Goal: Transaction & Acquisition: Purchase product/service

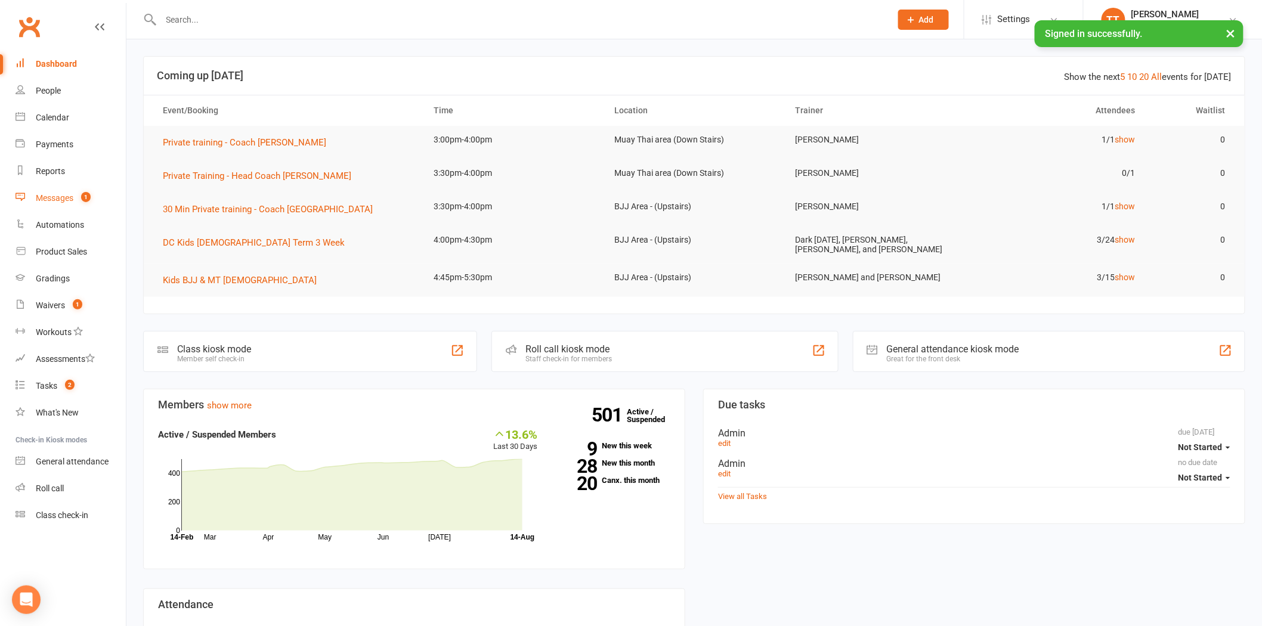
click at [70, 200] on div "Messages" at bounding box center [55, 198] width 38 height 10
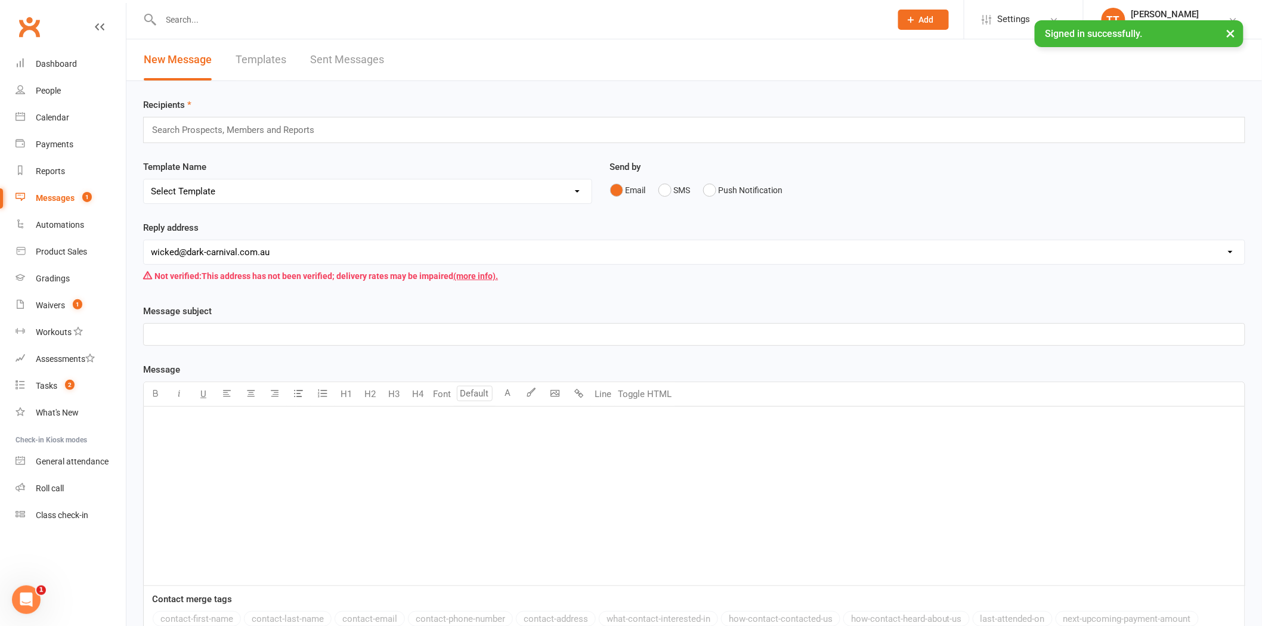
click at [369, 57] on link "Sent Messages" at bounding box center [347, 59] width 74 height 41
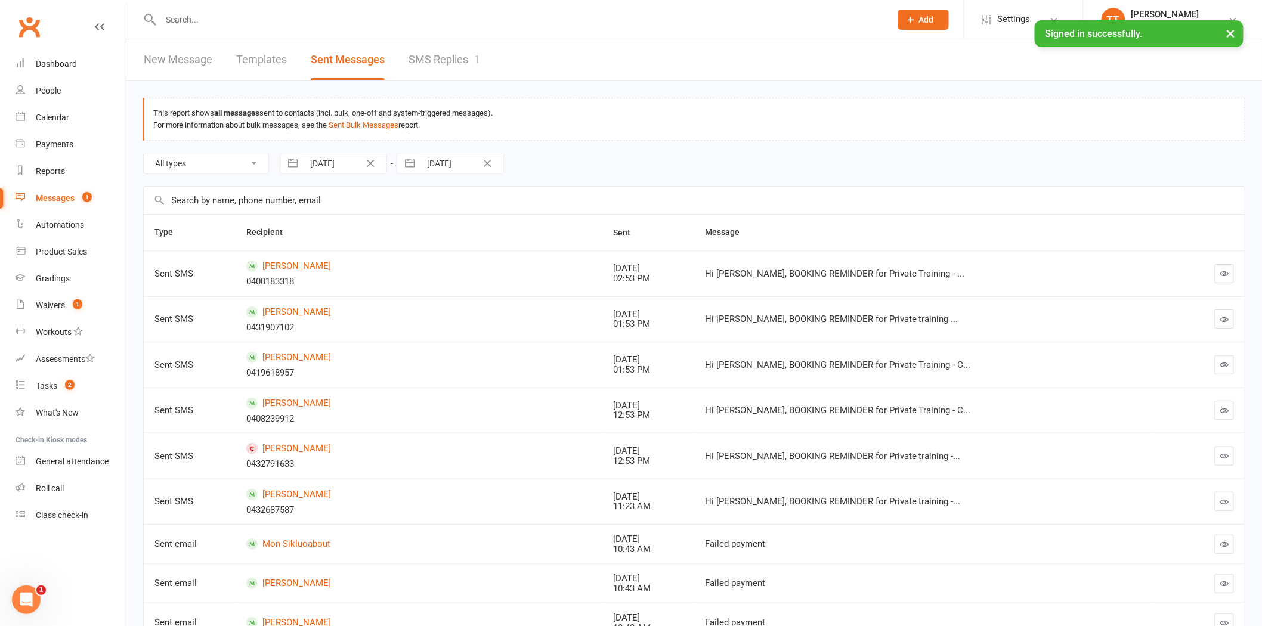
click at [435, 60] on link "SMS Replies 1" at bounding box center [445, 59] width 72 height 41
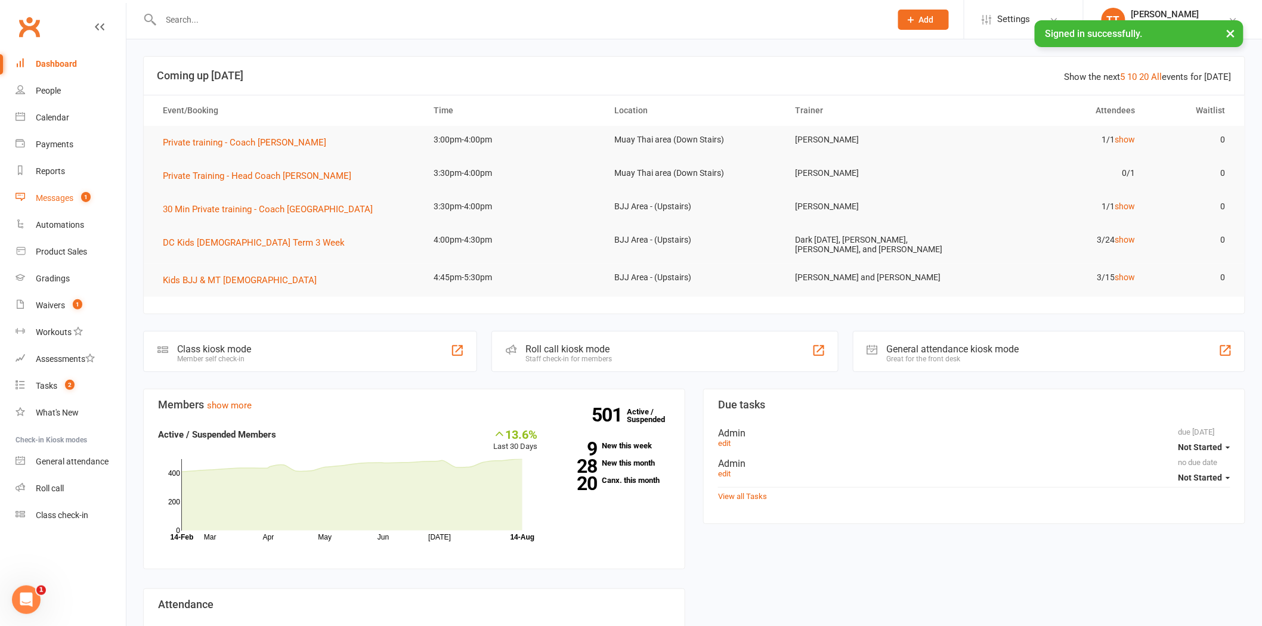
click at [58, 196] on div "Messages" at bounding box center [55, 198] width 38 height 10
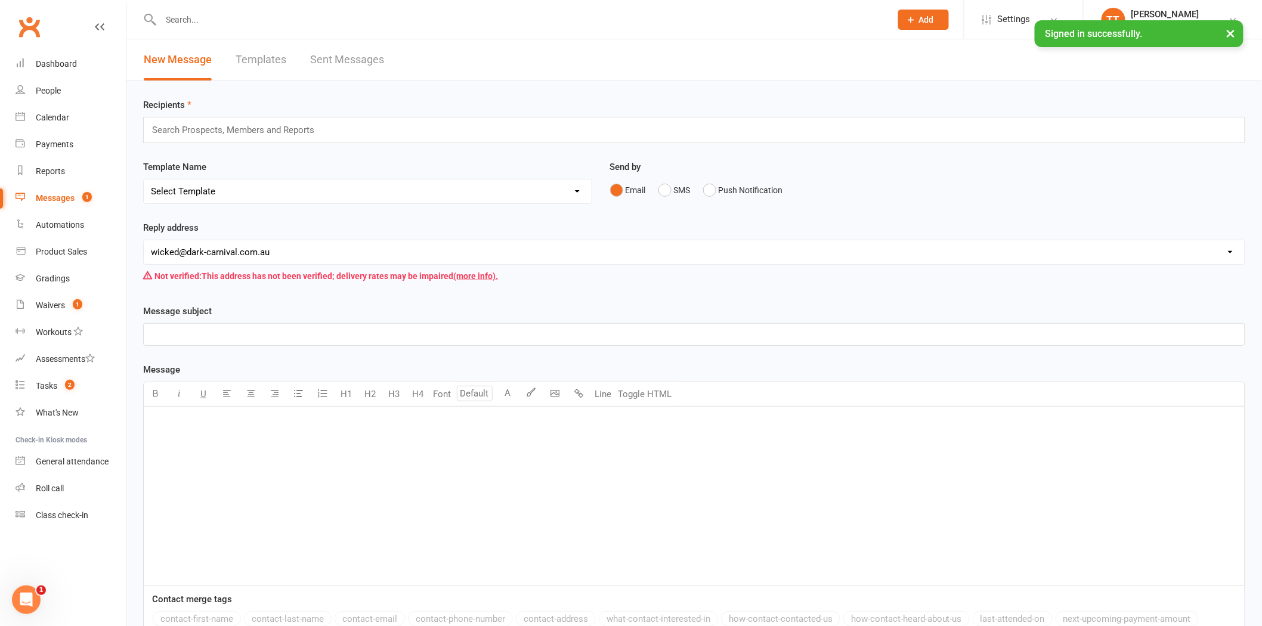
click at [319, 55] on link "Sent Messages" at bounding box center [347, 59] width 74 height 41
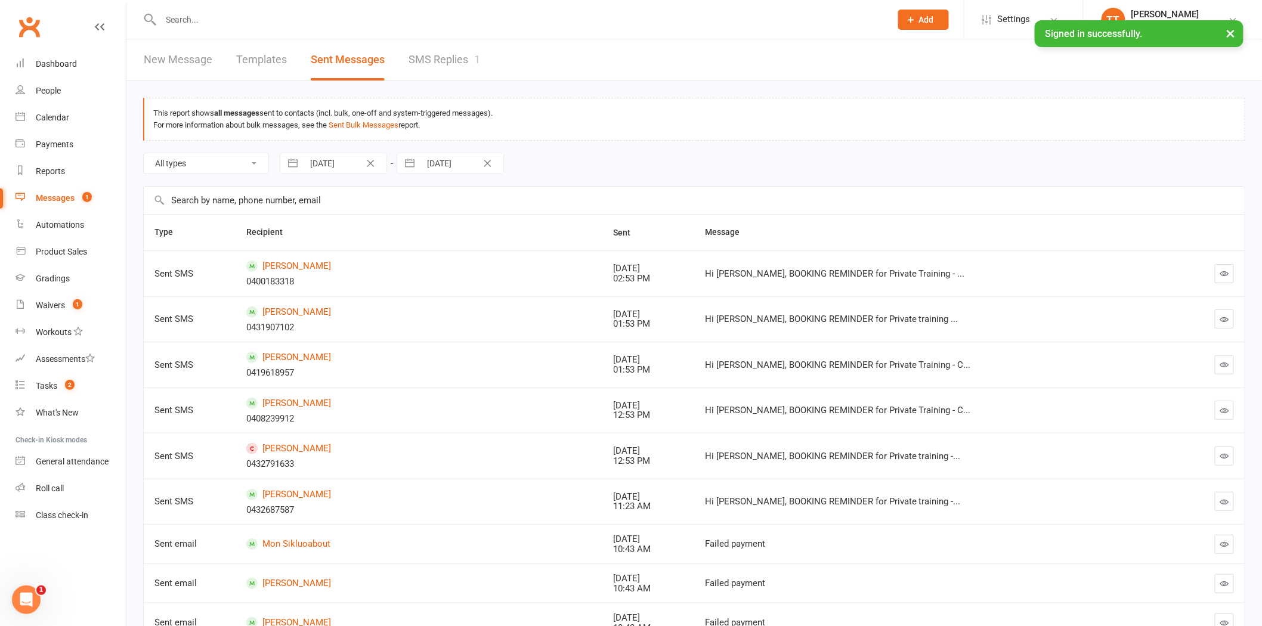
click at [448, 62] on link "SMS Replies 1" at bounding box center [445, 59] width 72 height 41
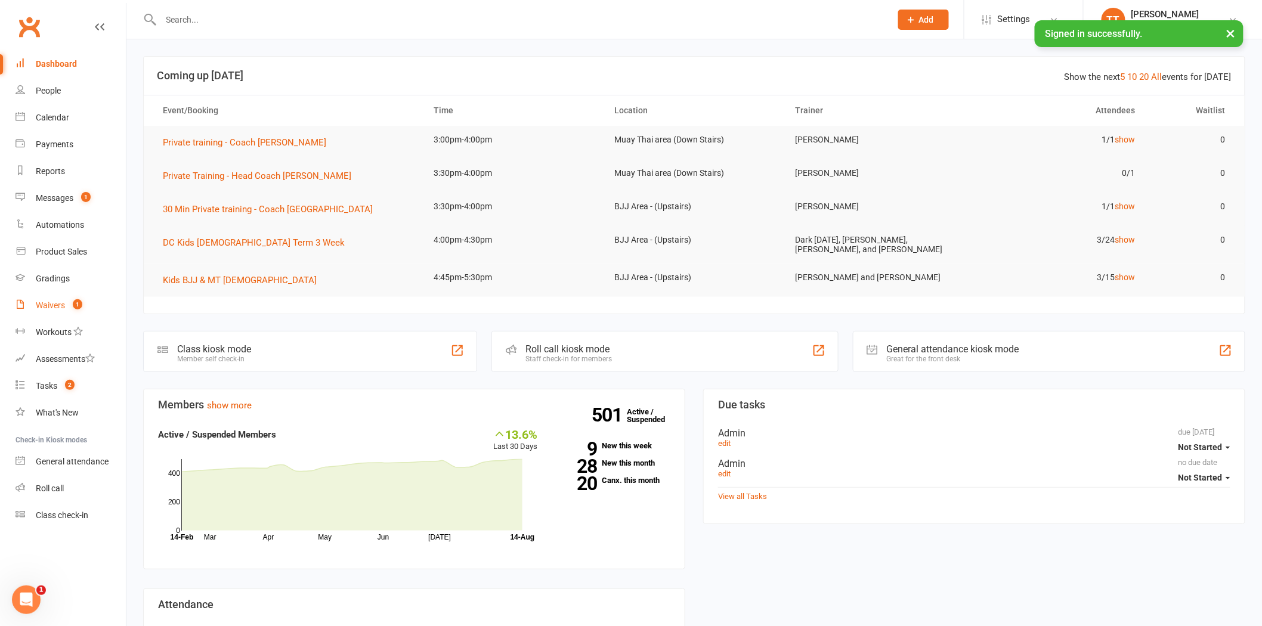
click at [60, 304] on div "Waivers" at bounding box center [50, 306] width 29 height 10
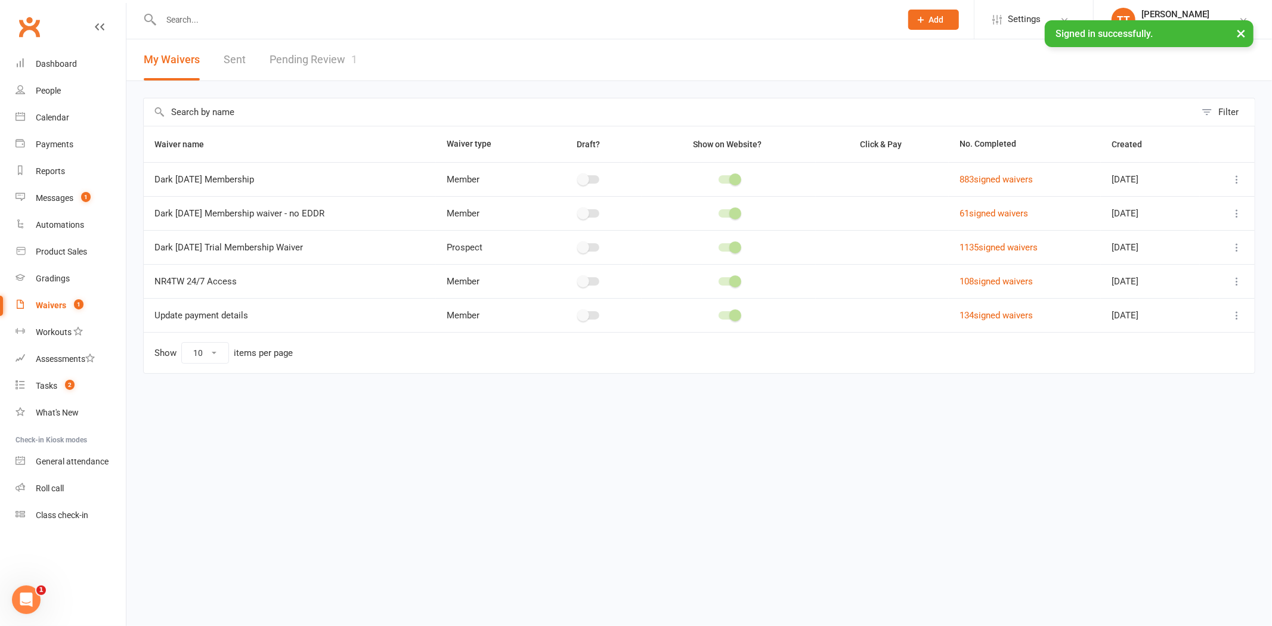
click at [318, 57] on link "Pending Review 1" at bounding box center [314, 59] width 88 height 41
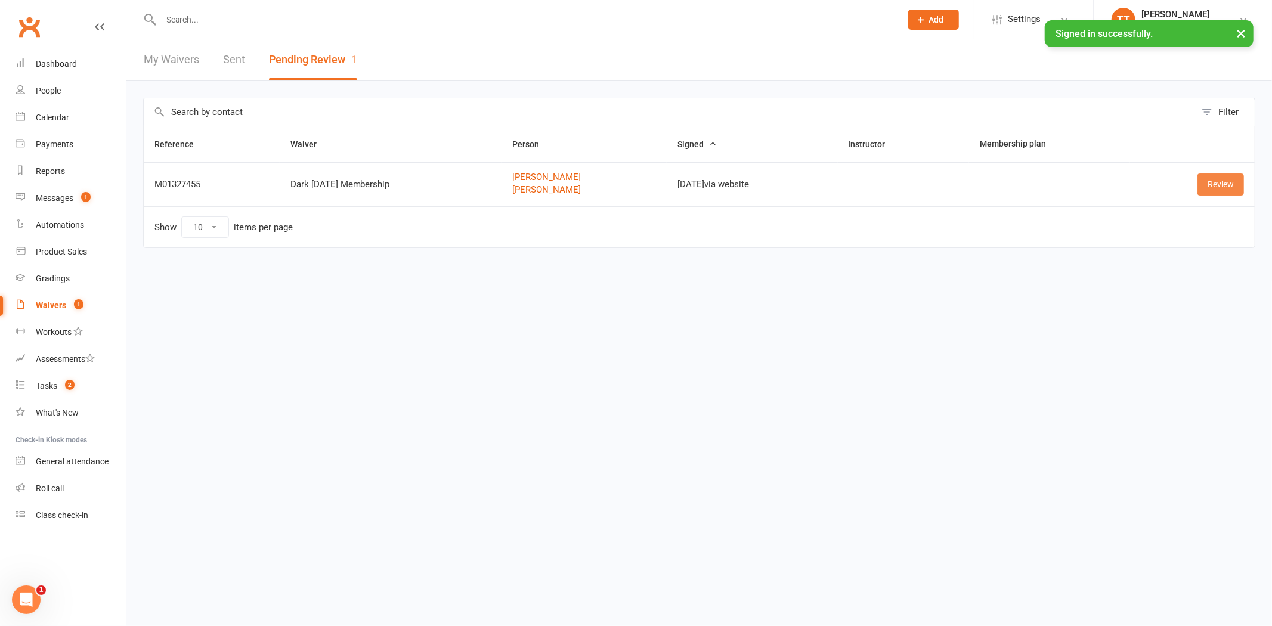
click at [1215, 177] on link "Review" at bounding box center [1221, 184] width 47 height 21
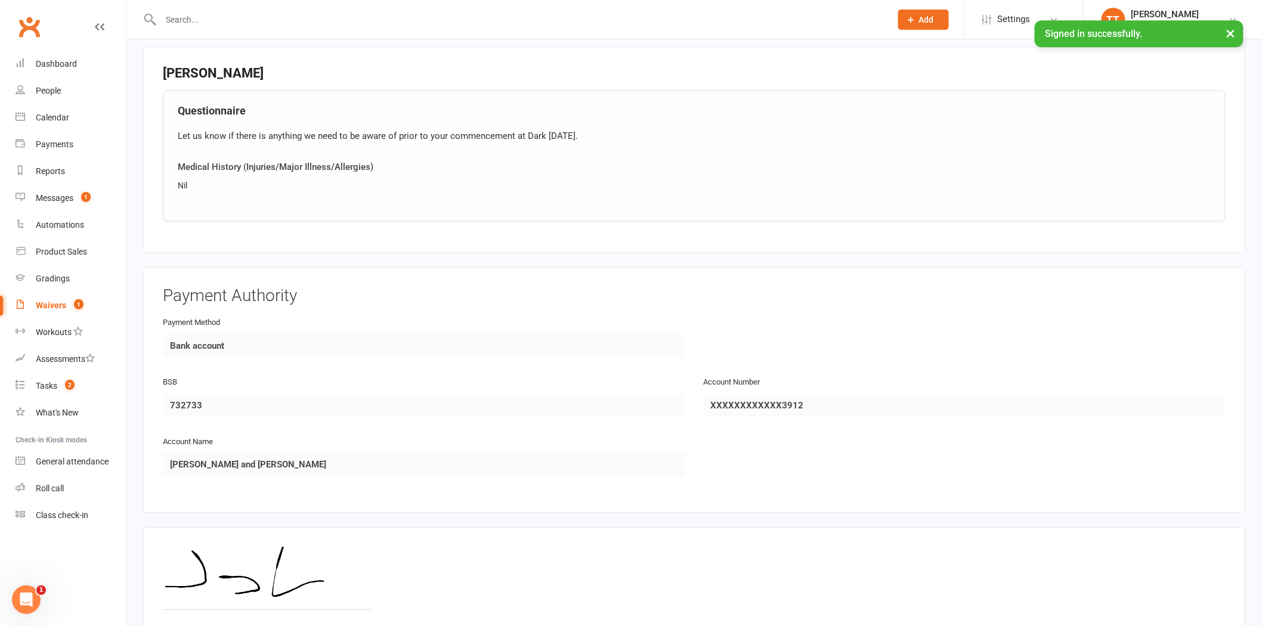
scroll to position [1379, 0]
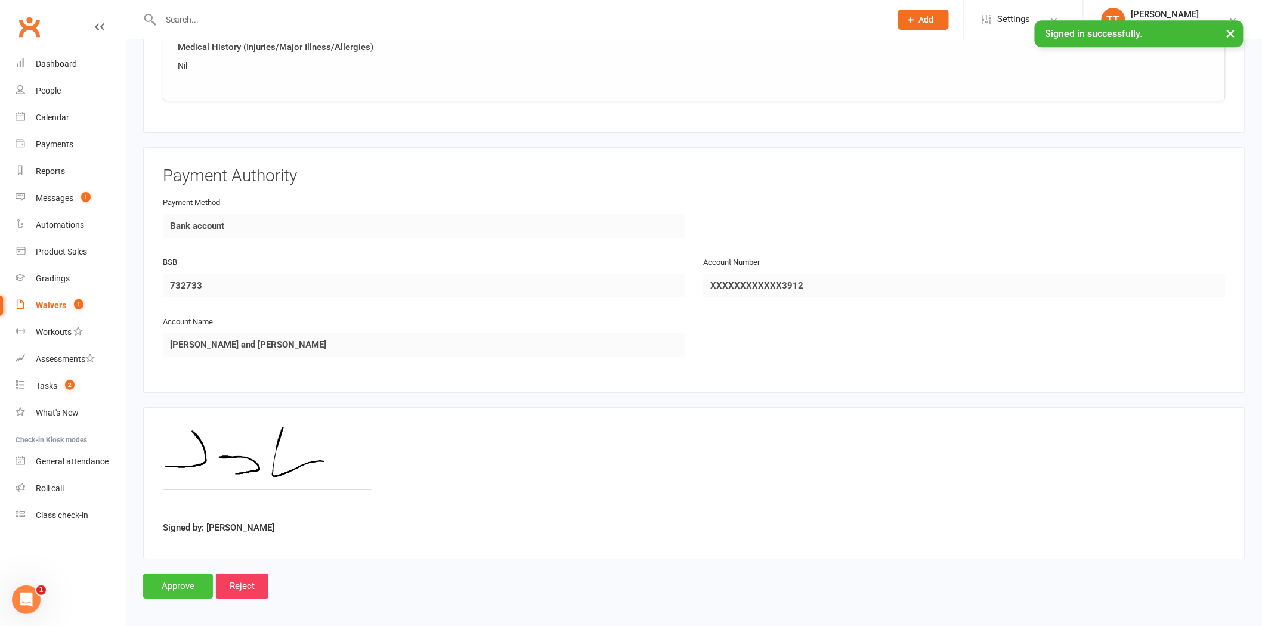
click at [166, 582] on input "Approve" at bounding box center [178, 586] width 70 height 25
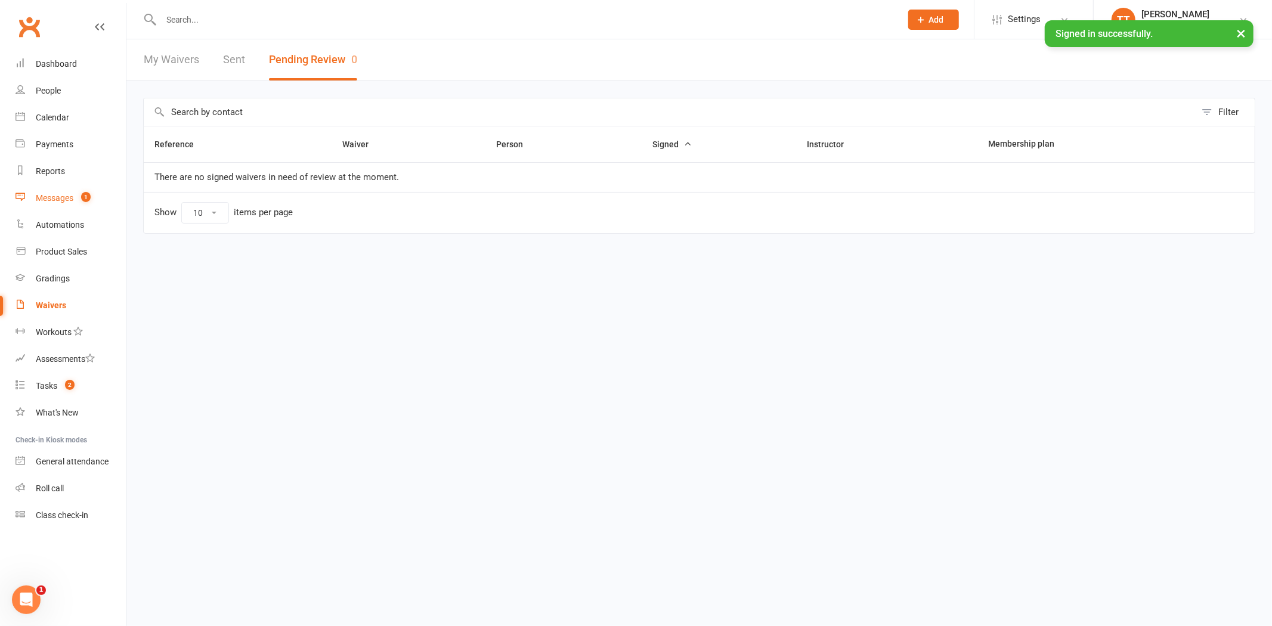
click at [58, 199] on div "Messages" at bounding box center [55, 198] width 38 height 10
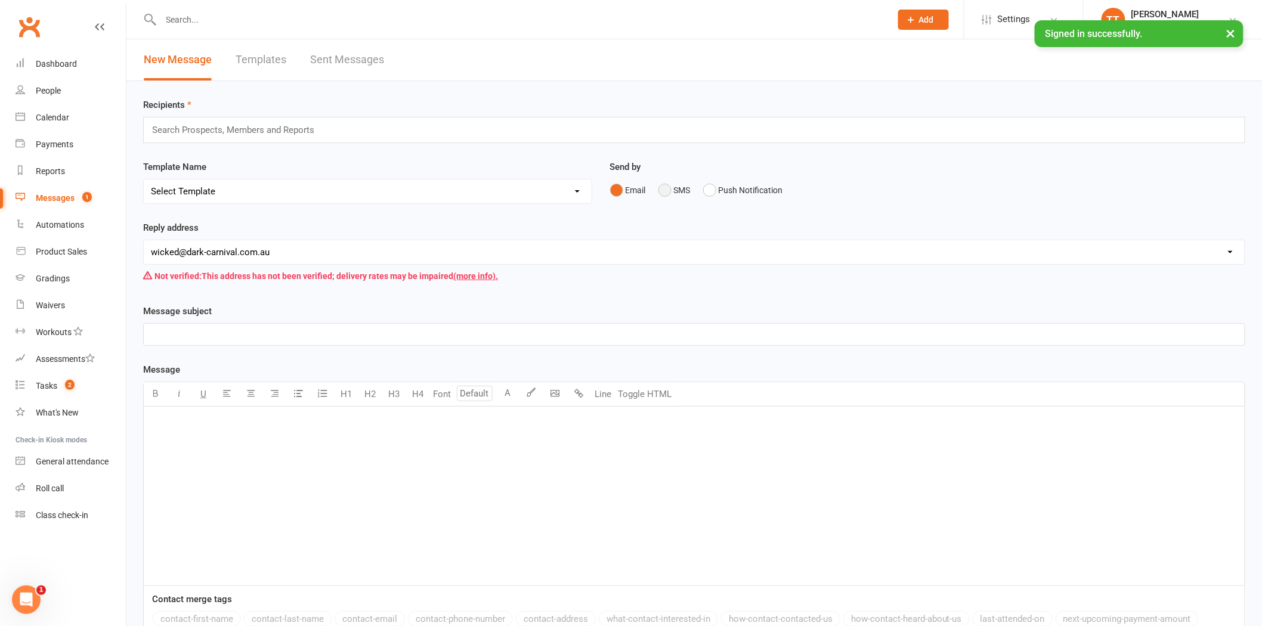
click at [671, 191] on button "SMS" at bounding box center [674, 190] width 32 height 23
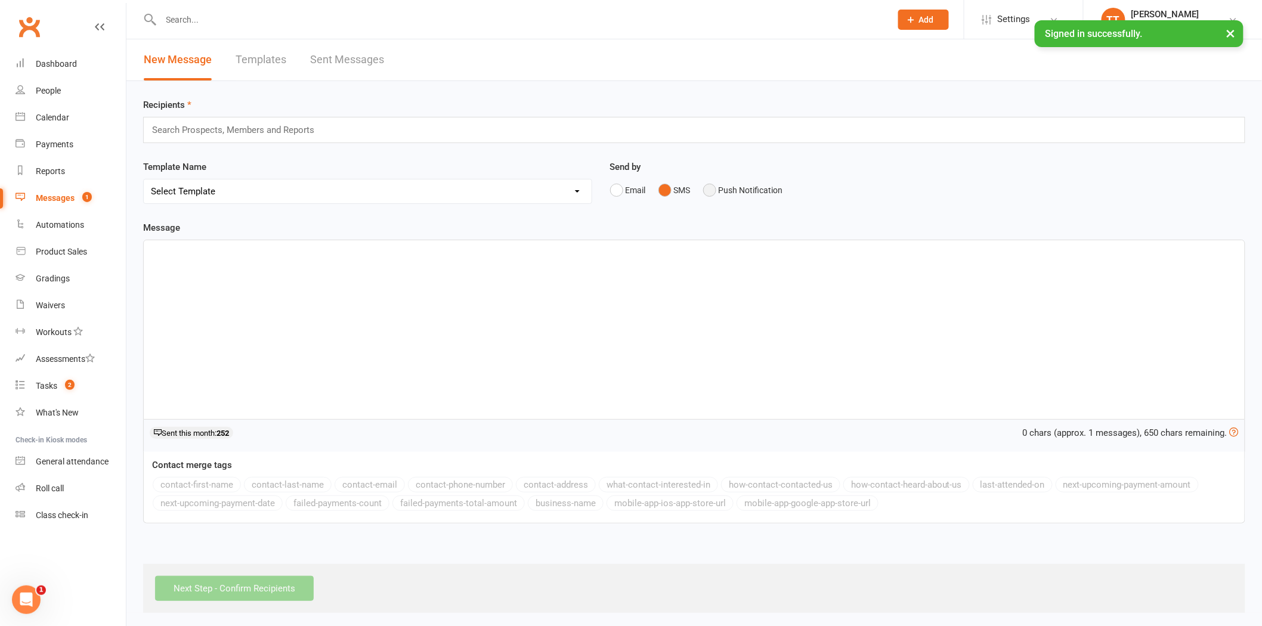
click at [718, 188] on button "Push Notification" at bounding box center [743, 190] width 80 height 23
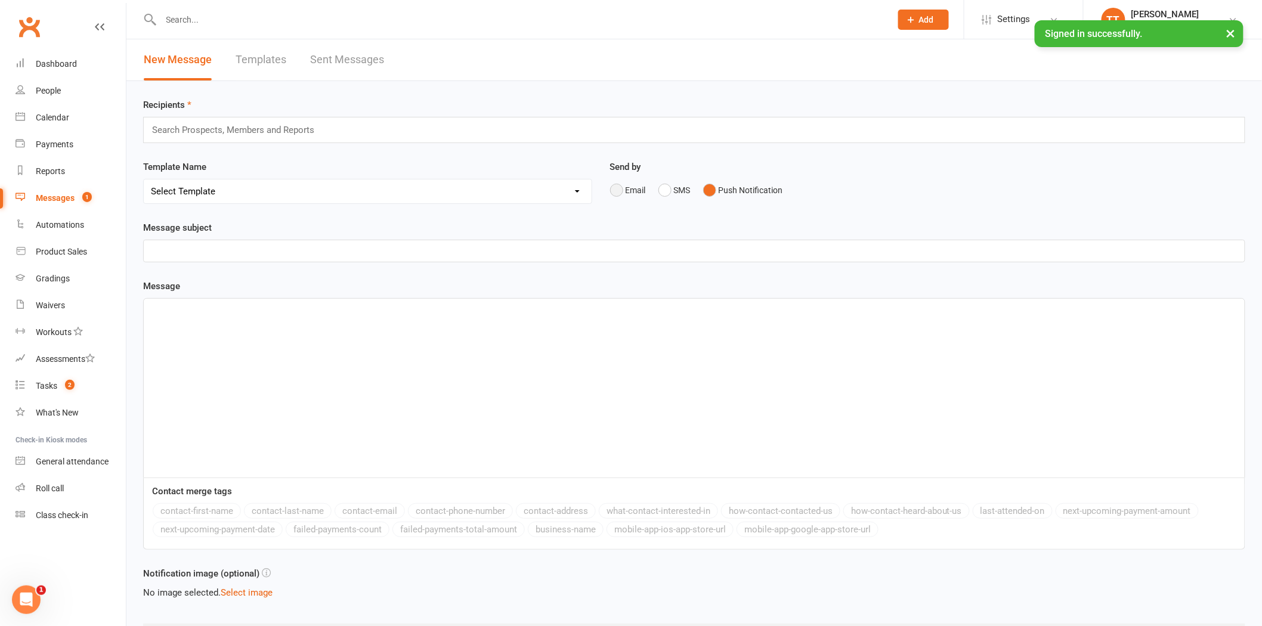
click at [614, 192] on button "Email" at bounding box center [628, 190] width 36 height 23
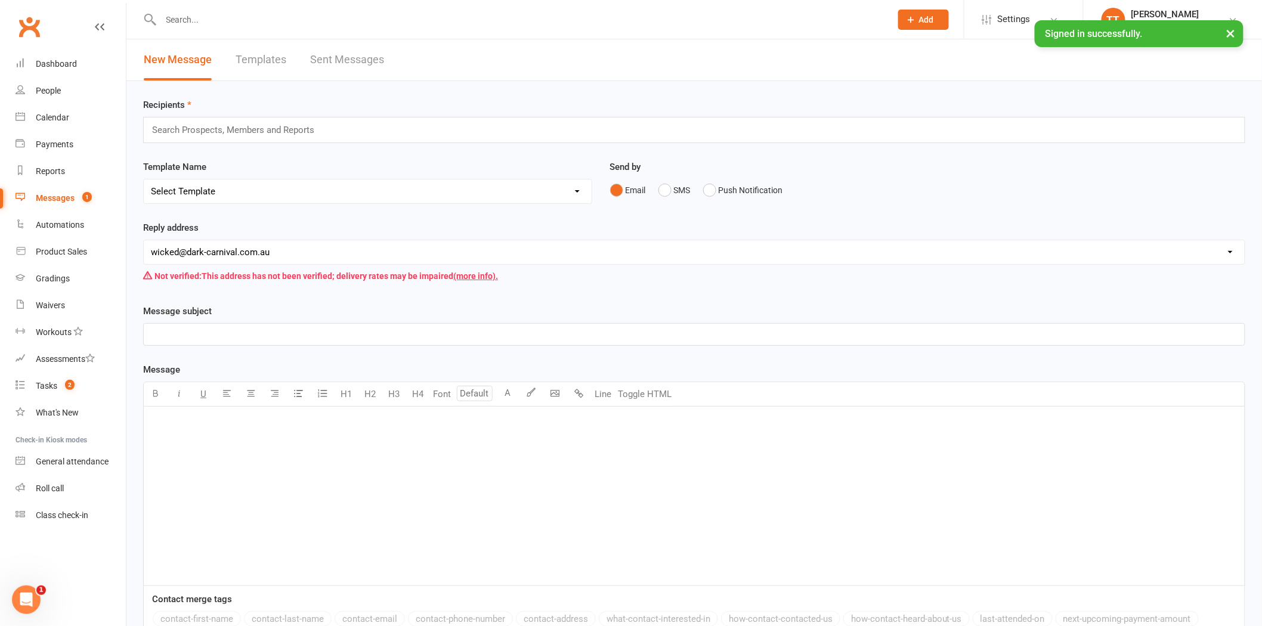
click at [320, 54] on link "Sent Messages" at bounding box center [347, 59] width 74 height 41
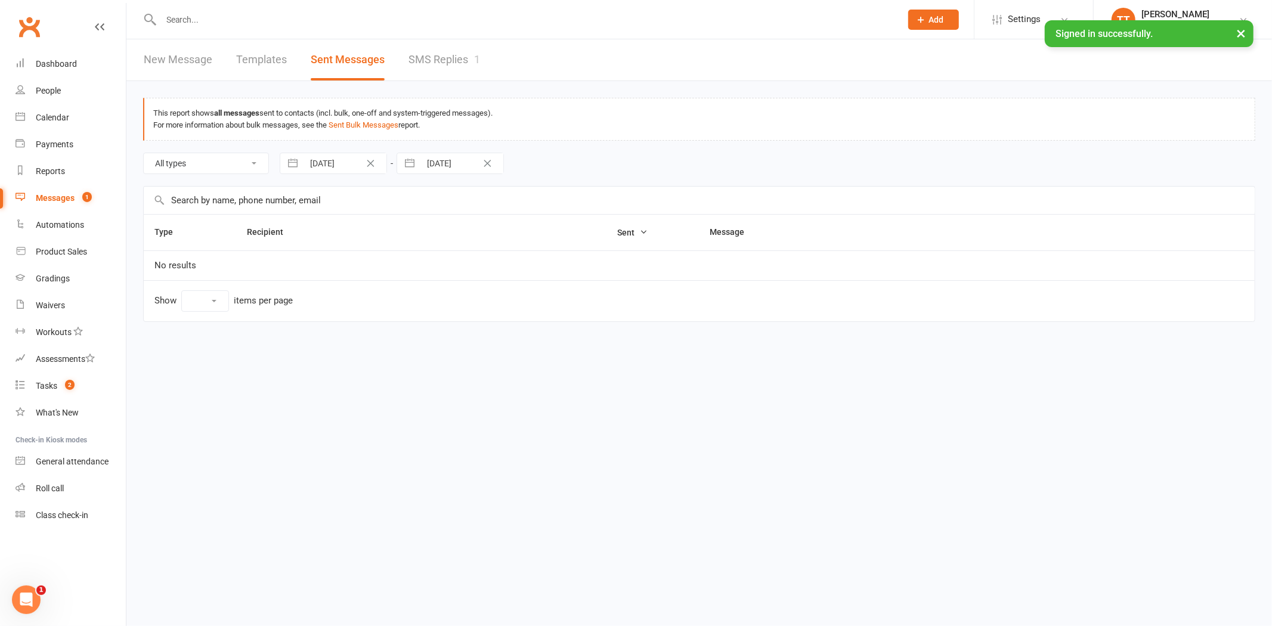
select select "10"
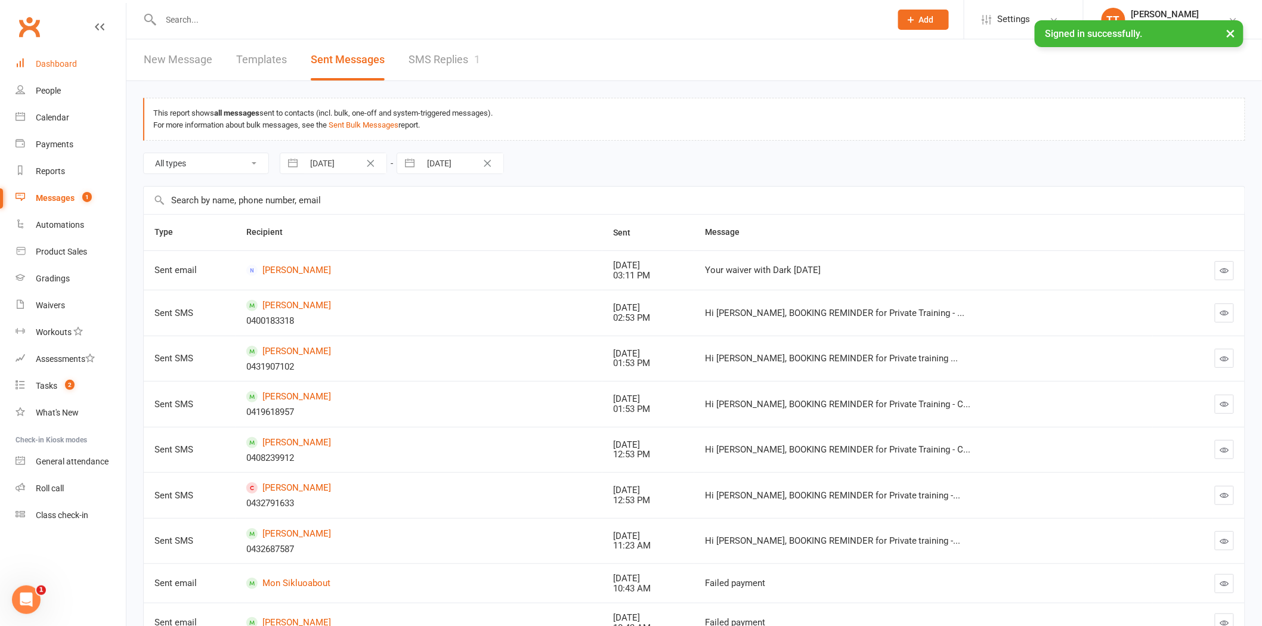
click at [85, 67] on link "Dashboard" at bounding box center [71, 64] width 110 height 27
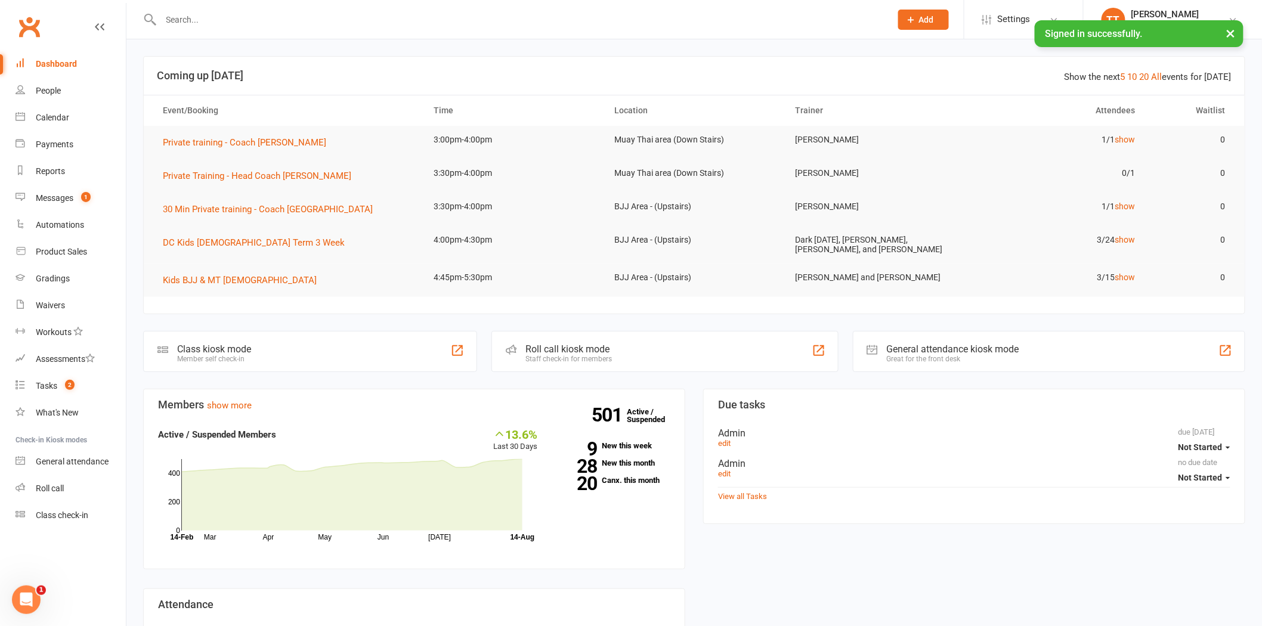
click at [224, 21] on input "text" at bounding box center [519, 19] width 725 height 17
click at [233, 14] on input "text" at bounding box center [519, 19] width 725 height 17
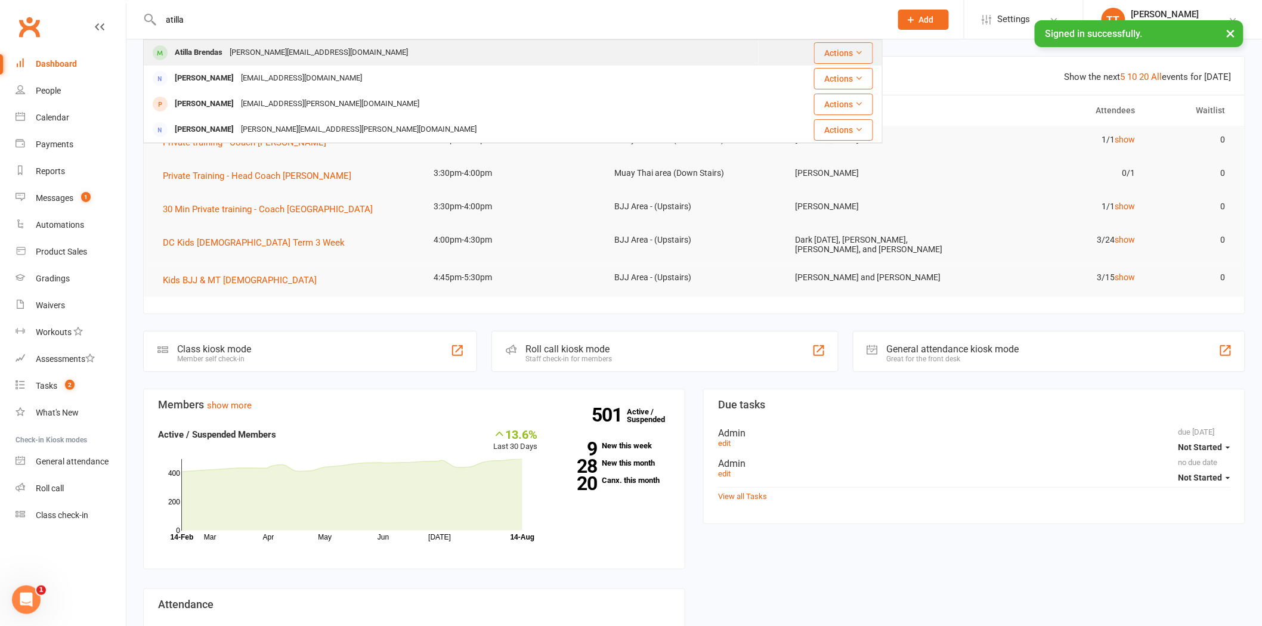
type input "atilla"
click at [242, 57] on div "dimitri@giamese.info" at bounding box center [318, 52] width 185 height 17
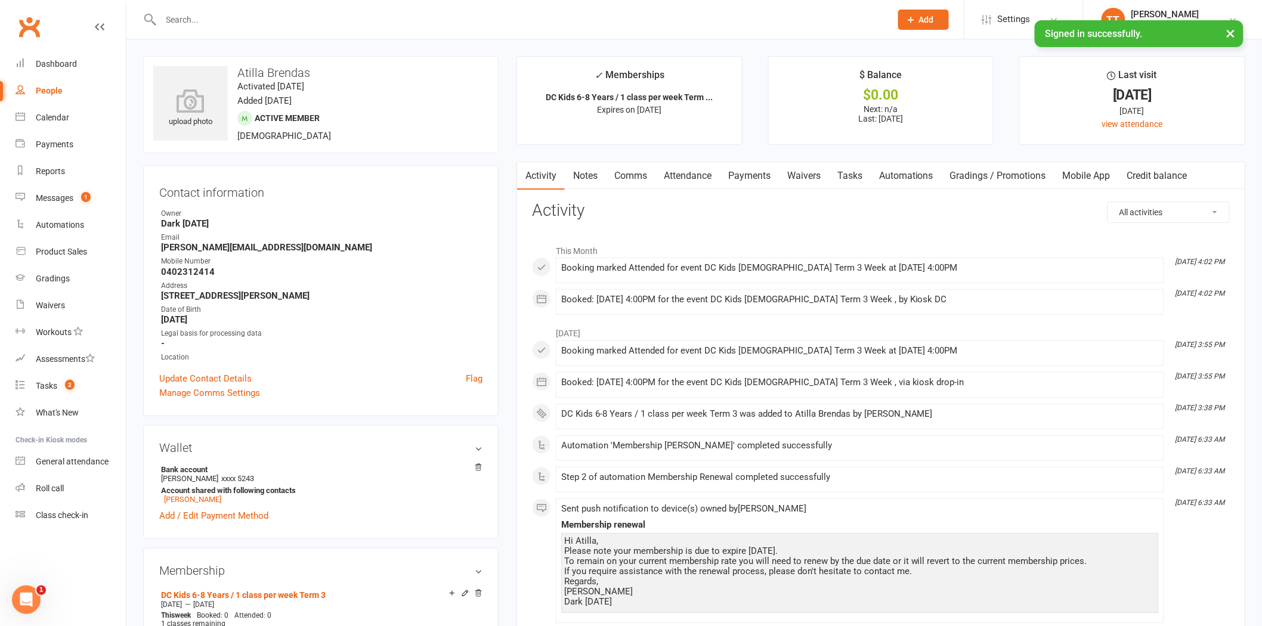
click at [740, 172] on link "Payments" at bounding box center [749, 175] width 59 height 27
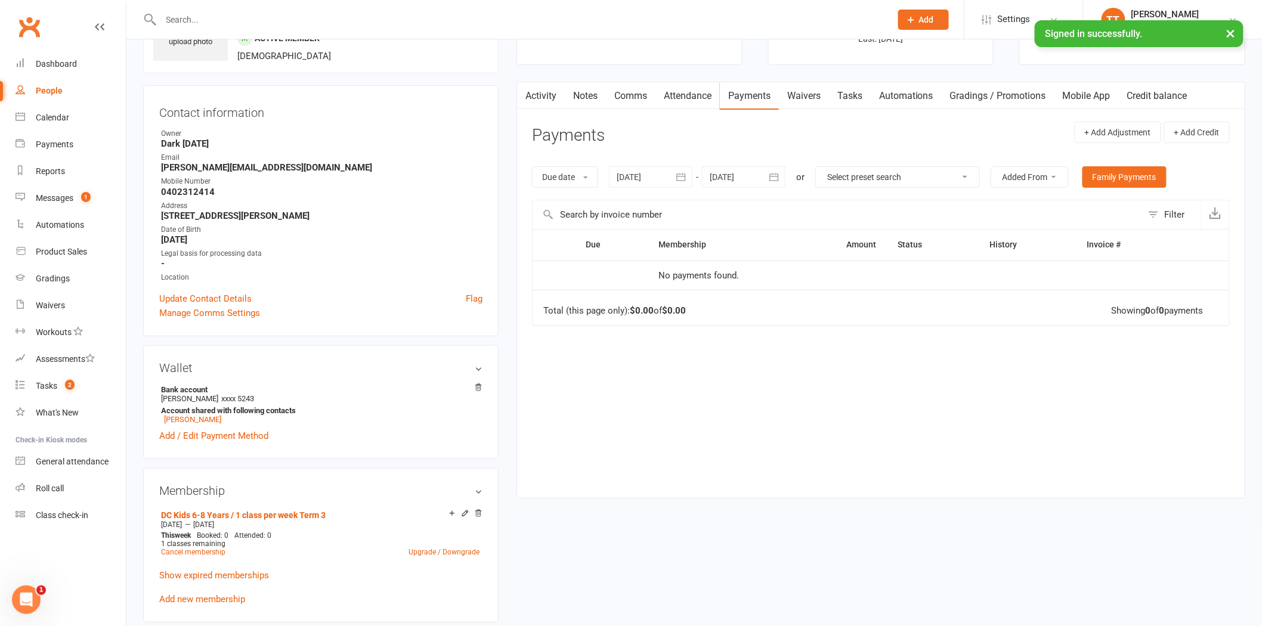
scroll to position [66, 0]
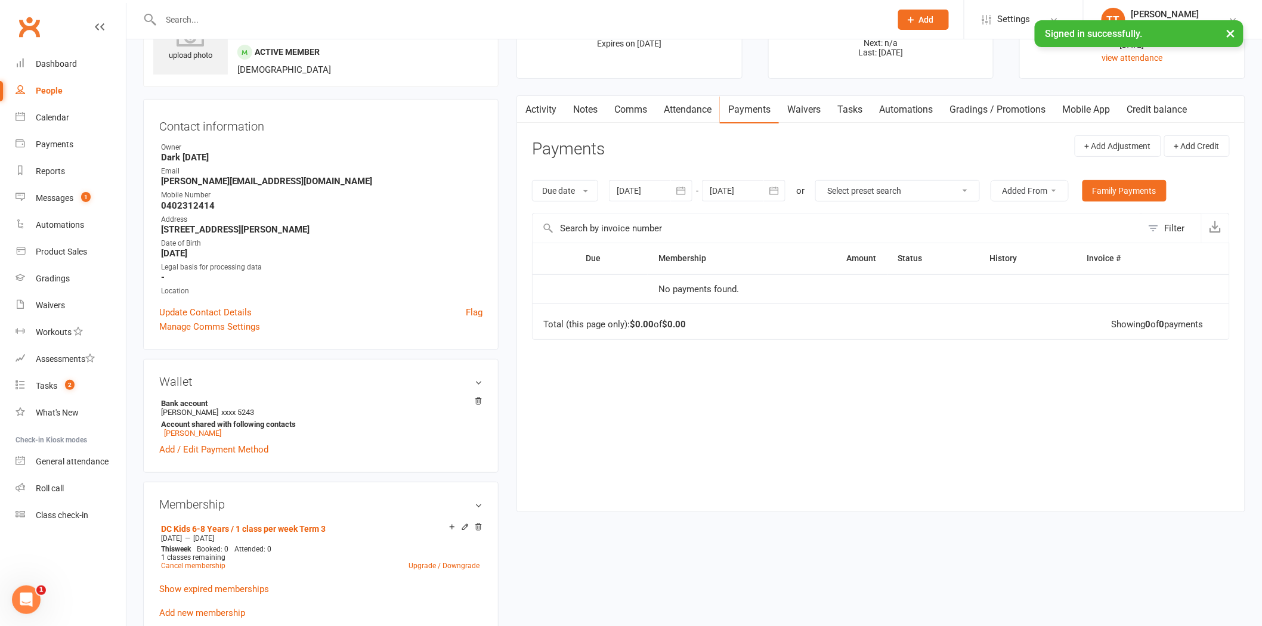
click at [681, 184] on button "button" at bounding box center [681, 190] width 21 height 21
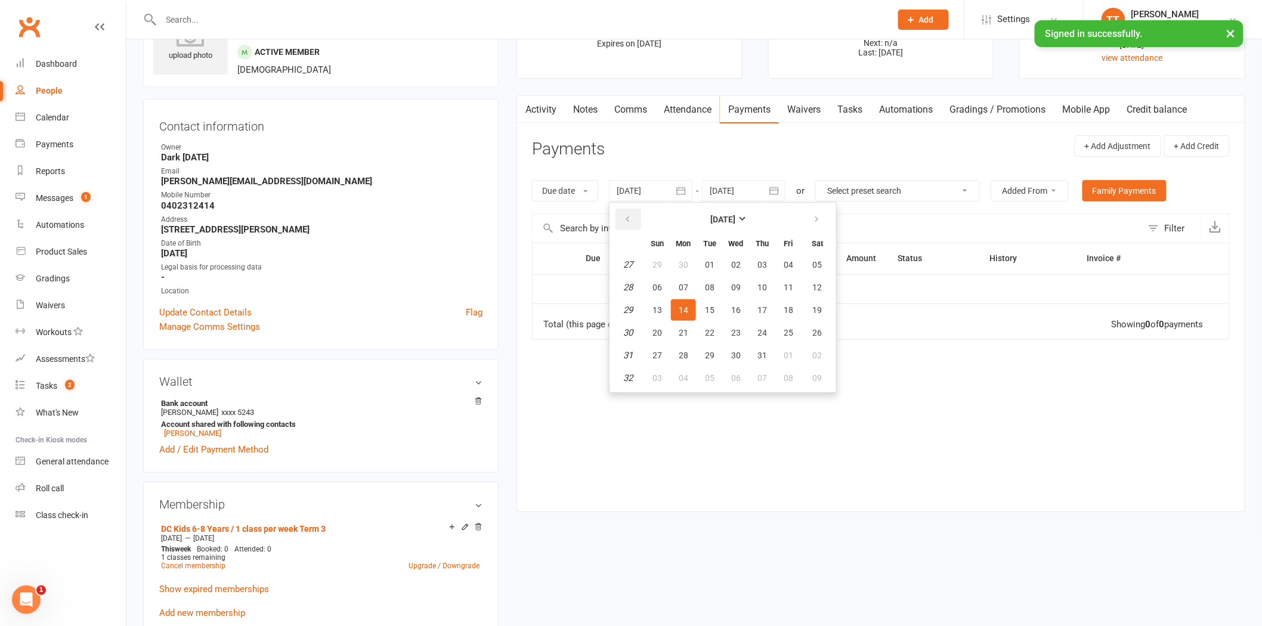
click at [626, 217] on icon "button" at bounding box center [627, 220] width 8 height 10
click at [708, 265] on span "01" at bounding box center [710, 265] width 10 height 10
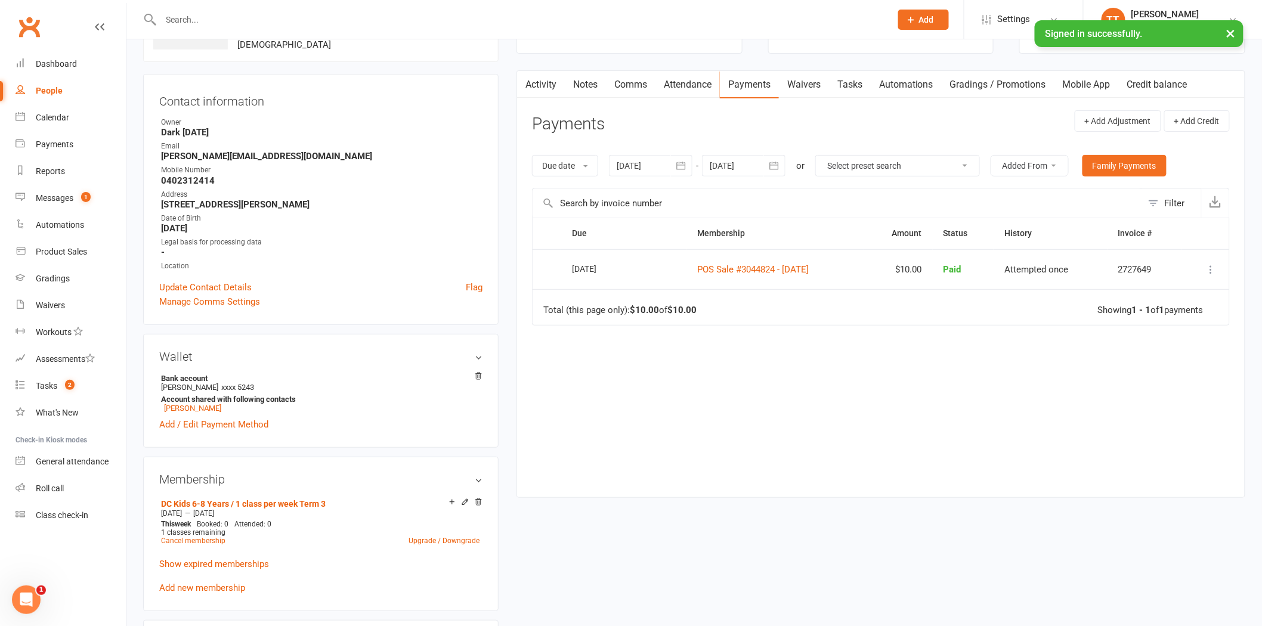
scroll to position [74, 0]
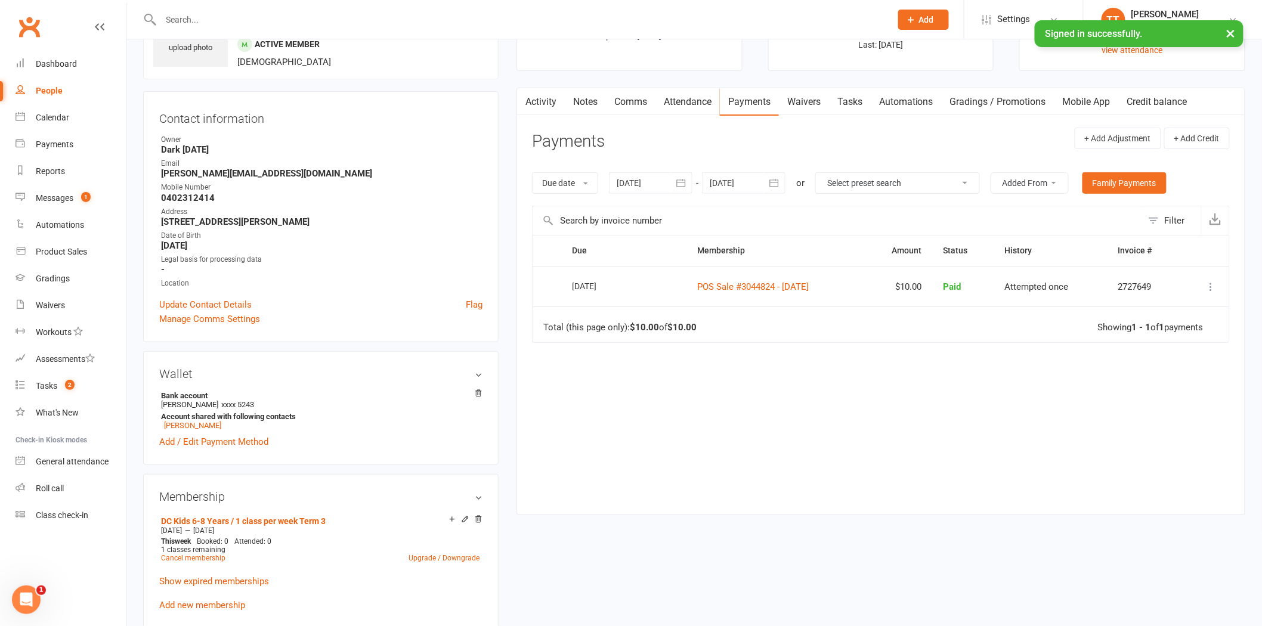
click at [800, 97] on link "Waivers" at bounding box center [804, 101] width 50 height 27
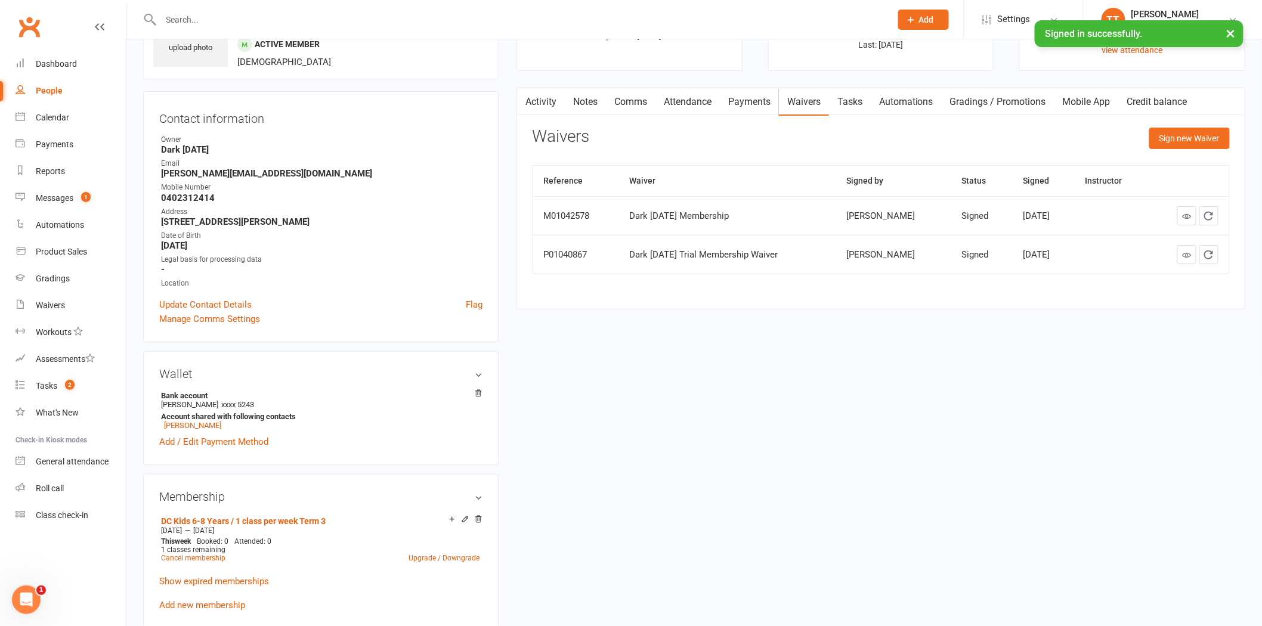
click at [752, 97] on link "Payments" at bounding box center [749, 101] width 59 height 27
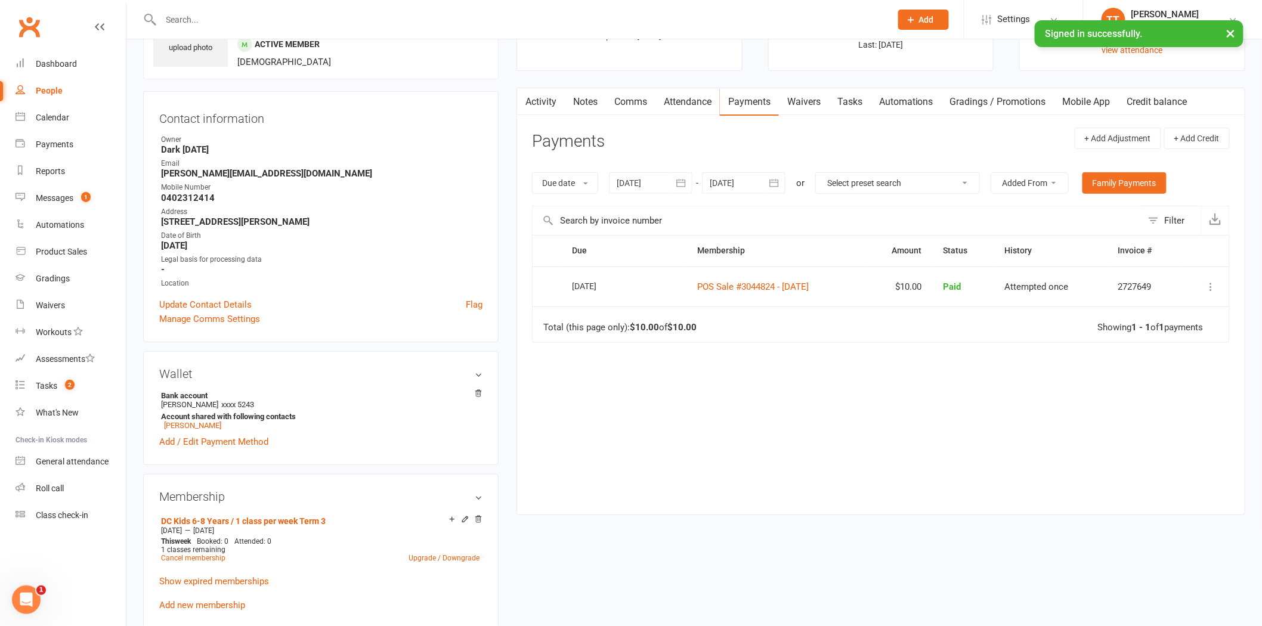
click at [686, 188] on icon "button" at bounding box center [681, 183] width 12 height 12
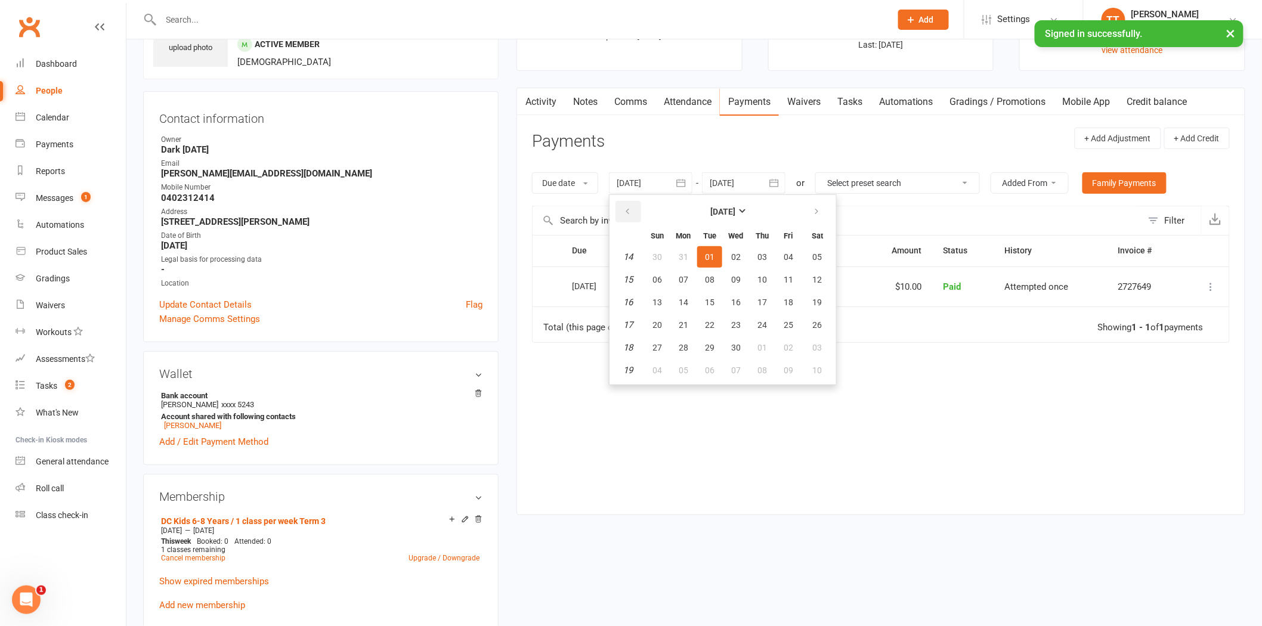
click at [629, 213] on icon "button" at bounding box center [627, 212] width 8 height 10
click at [654, 278] on span "02" at bounding box center [657, 280] width 10 height 10
type input "02 Feb 2025"
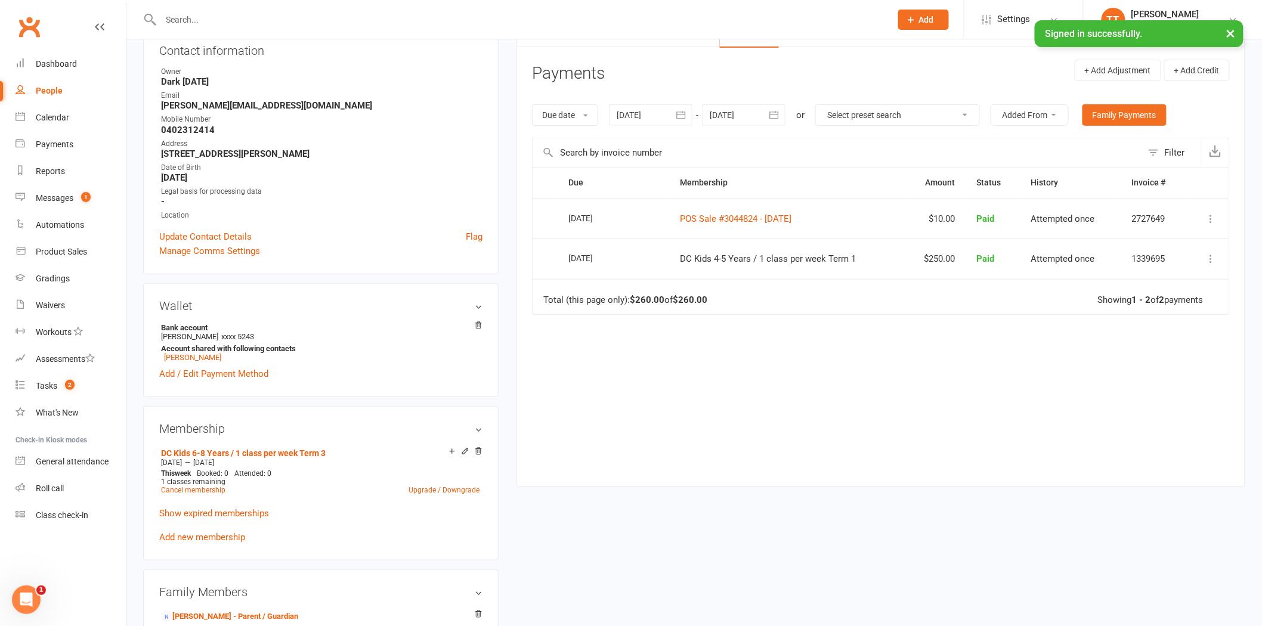
scroll to position [66, 0]
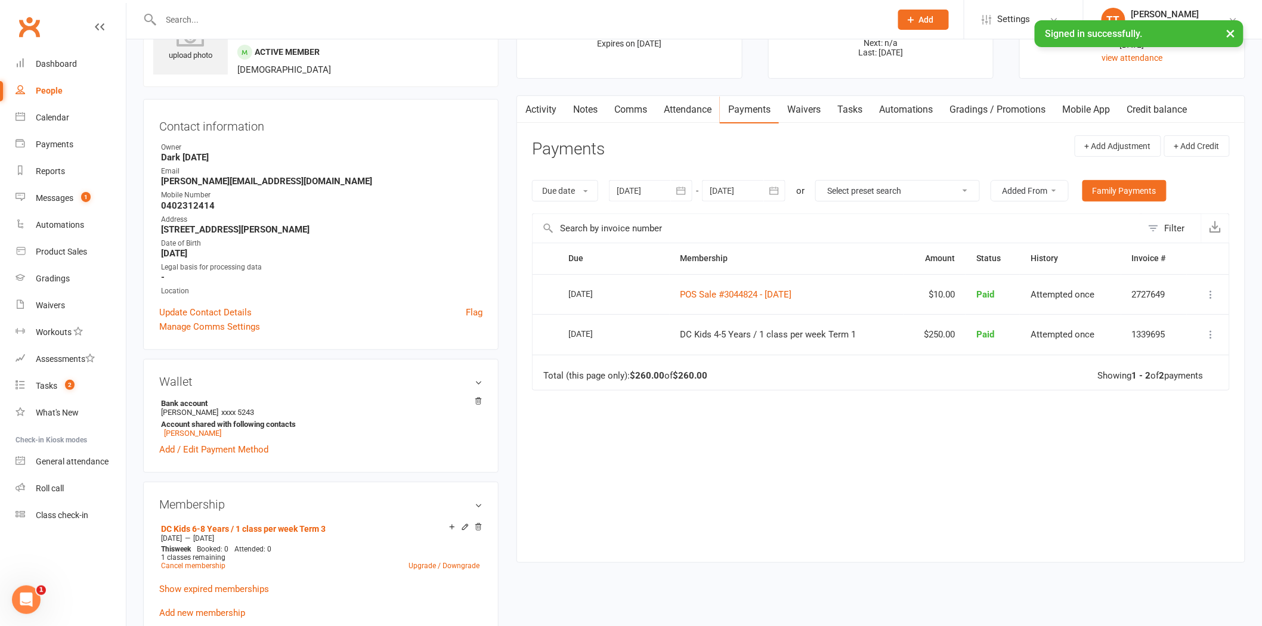
click at [253, 19] on input "text" at bounding box center [519, 19] width 725 height 17
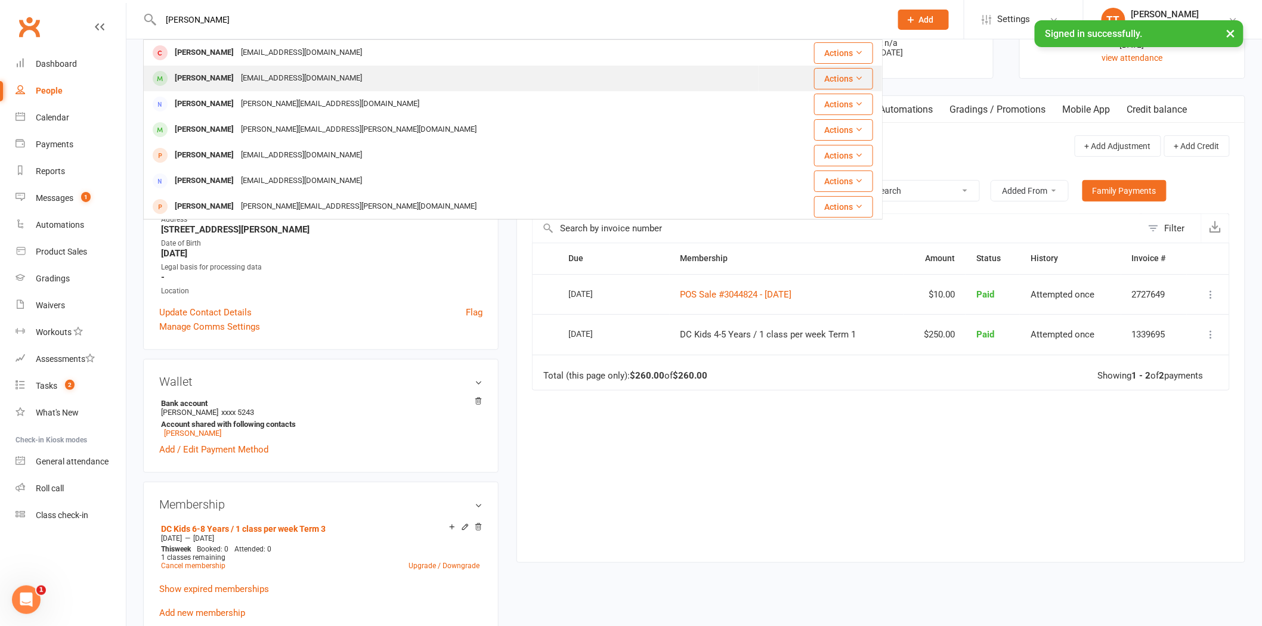
type input "michael lorbach"
click at [246, 81] on div "jeremylorbach@gmail.com" at bounding box center [301, 78] width 128 height 17
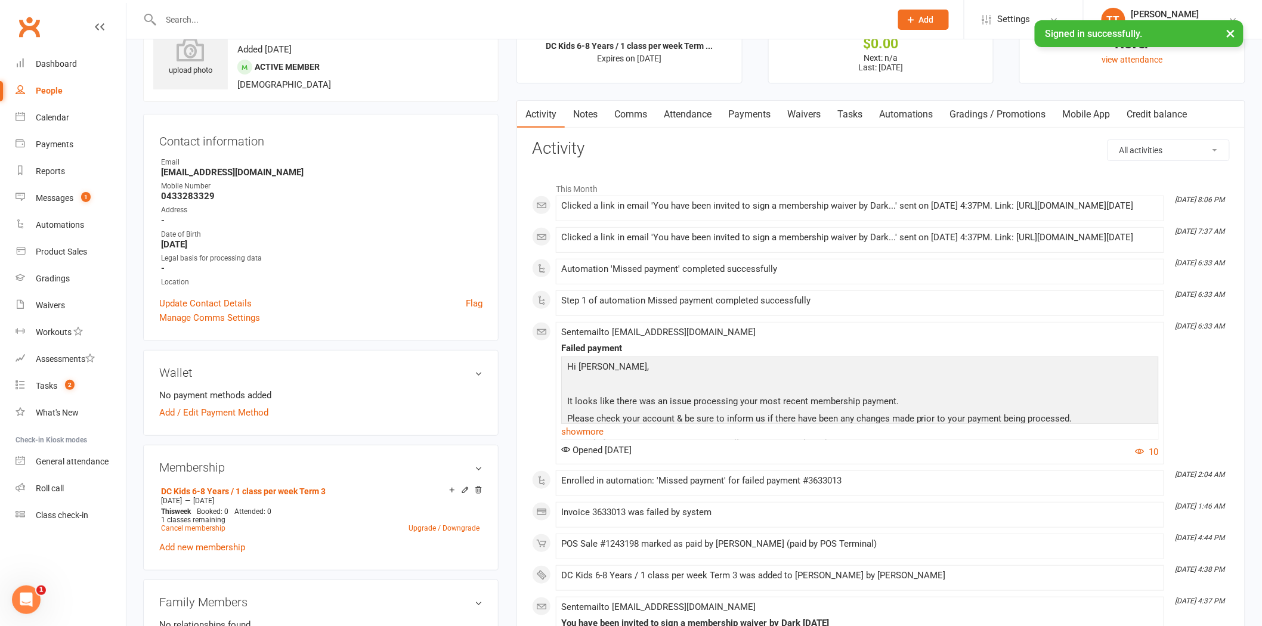
scroll to position [66, 0]
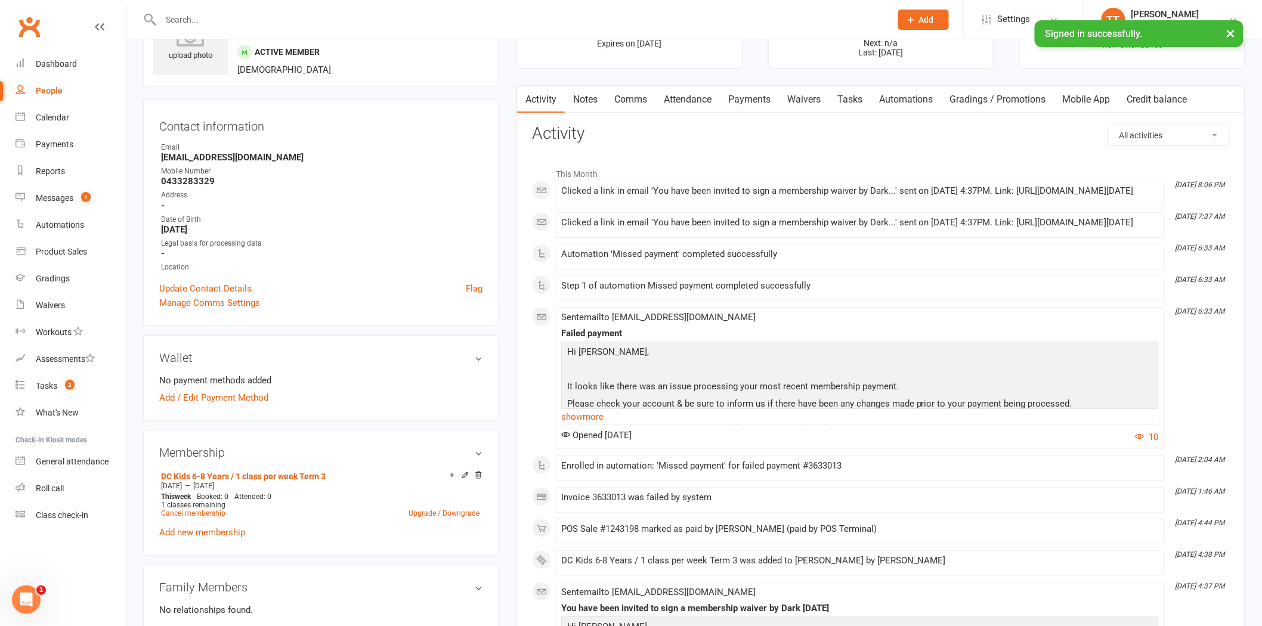
click at [813, 92] on link "Waivers" at bounding box center [804, 99] width 50 height 27
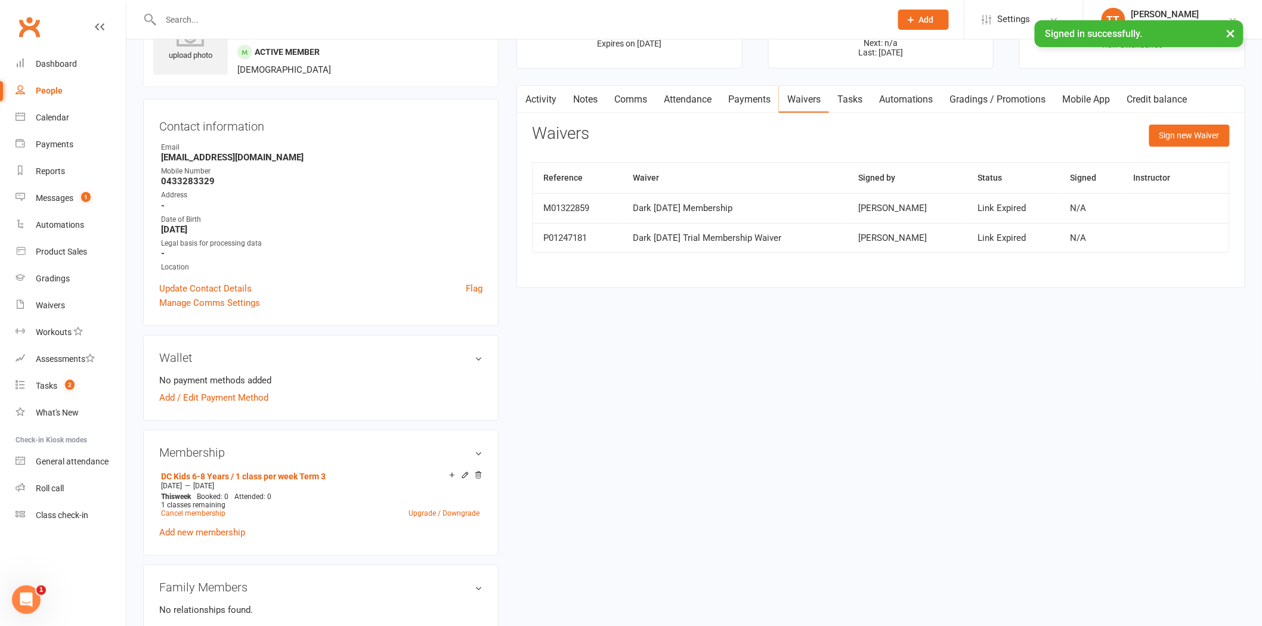
click at [753, 98] on link "Payments" at bounding box center [749, 99] width 59 height 27
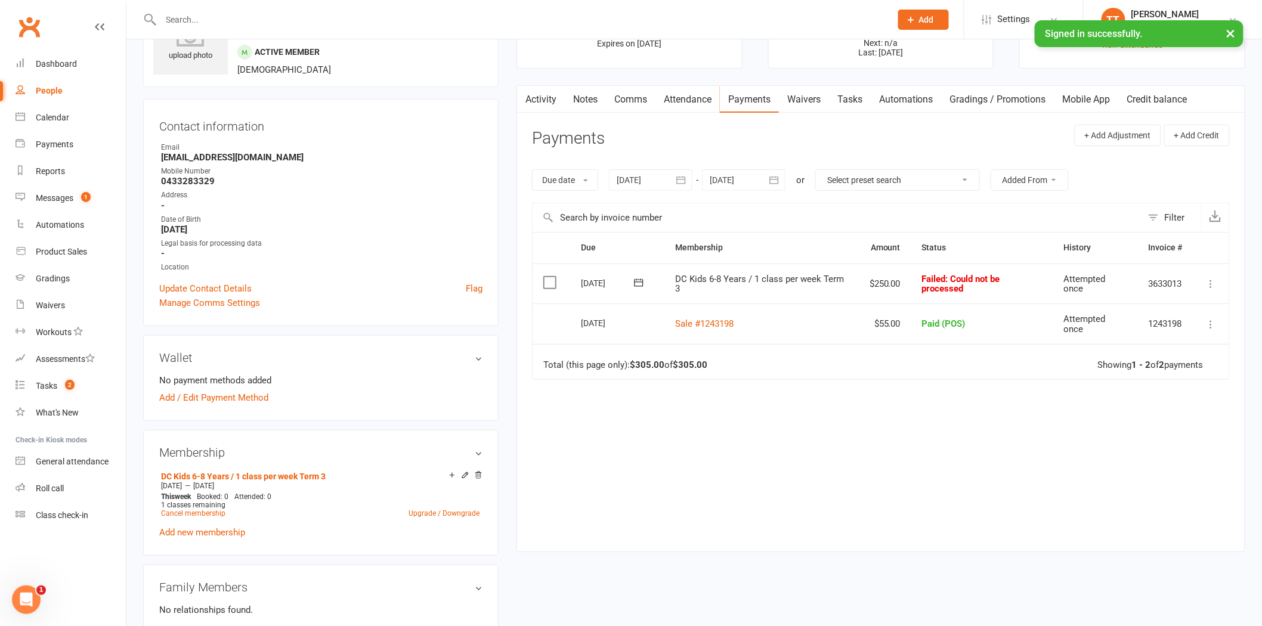
click at [811, 95] on link "Waivers" at bounding box center [804, 99] width 50 height 27
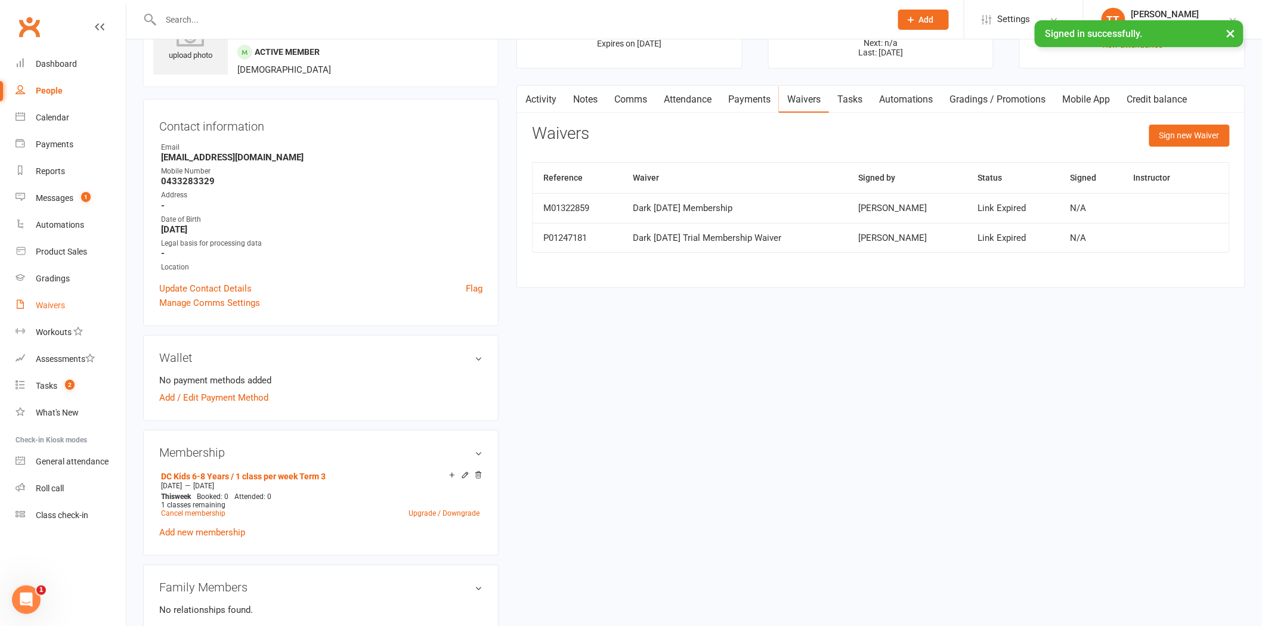
click at [63, 311] on link "Waivers" at bounding box center [71, 305] width 110 height 27
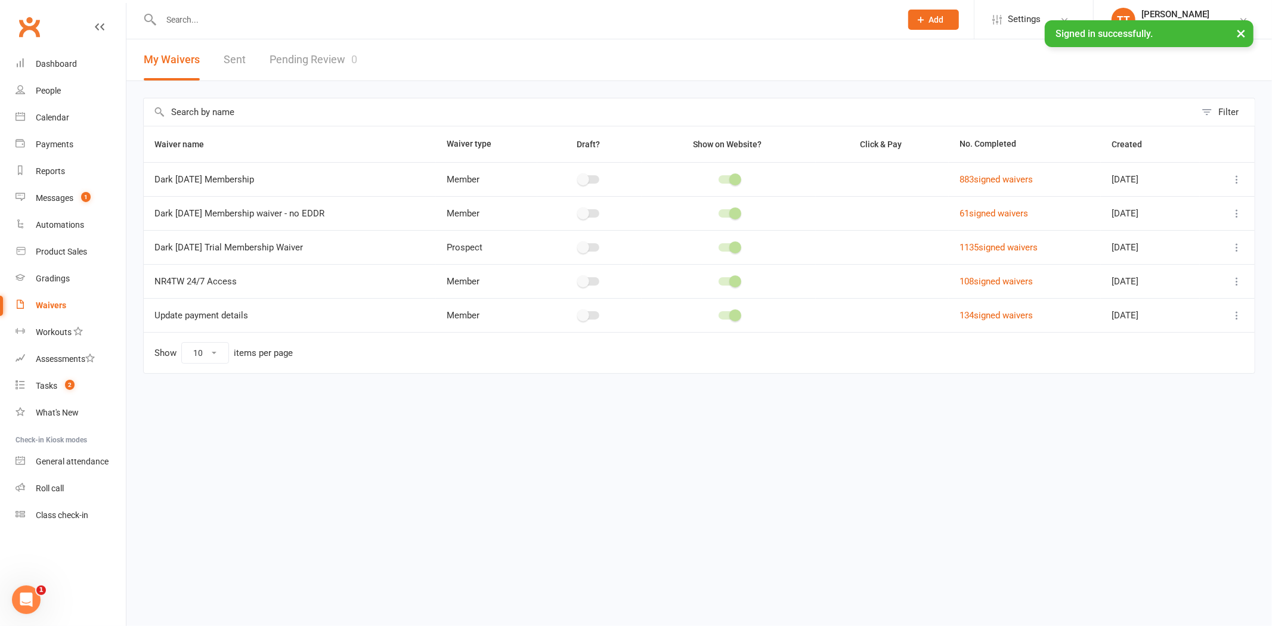
click at [307, 52] on link "Pending Review 0" at bounding box center [314, 59] width 88 height 41
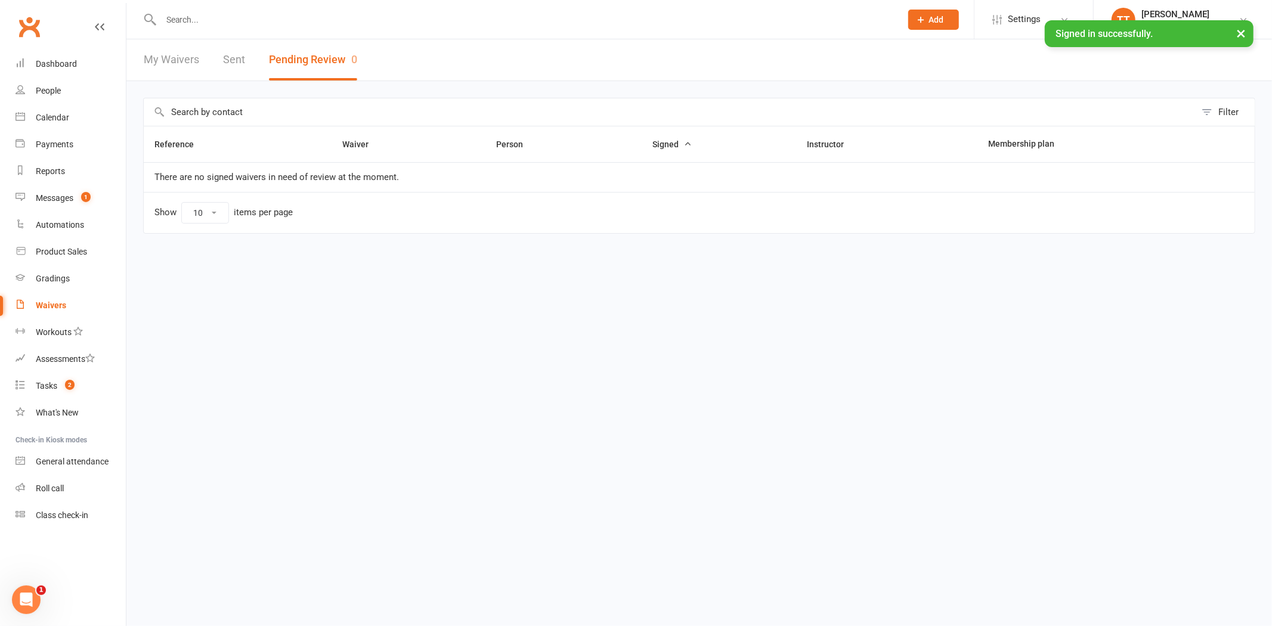
click at [217, 15] on input "text" at bounding box center [524, 19] width 735 height 17
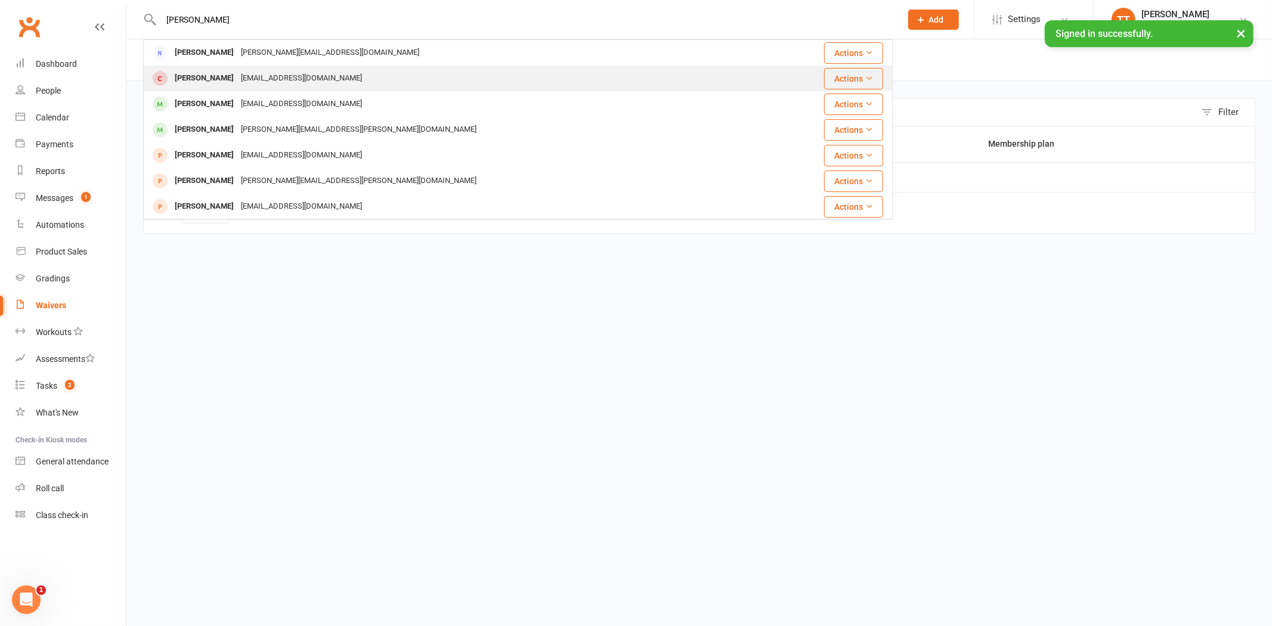
type input "michael lor"
click at [224, 82] on div "Michael Lorbach" at bounding box center [204, 78] width 66 height 17
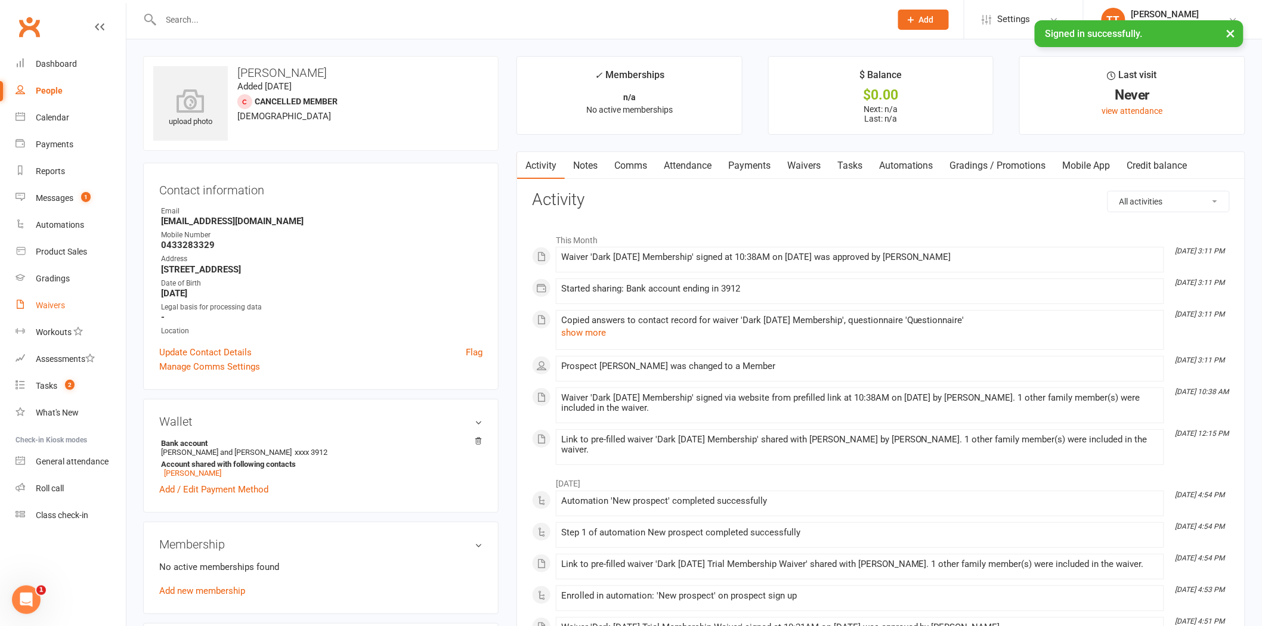
click at [55, 301] on div "Waivers" at bounding box center [50, 306] width 29 height 10
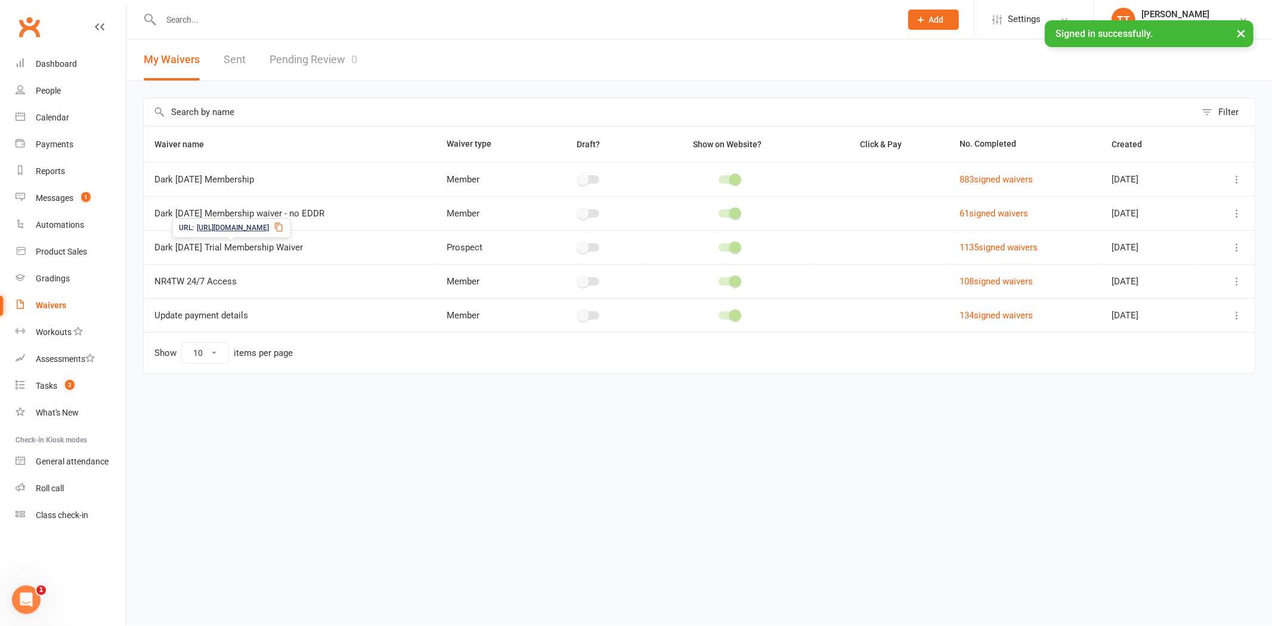
click at [218, 230] on span "https://app.clubworx.com/s/dWkHj1d8" at bounding box center [233, 227] width 72 height 11
click at [206, 26] on input "text" at bounding box center [524, 19] width 735 height 17
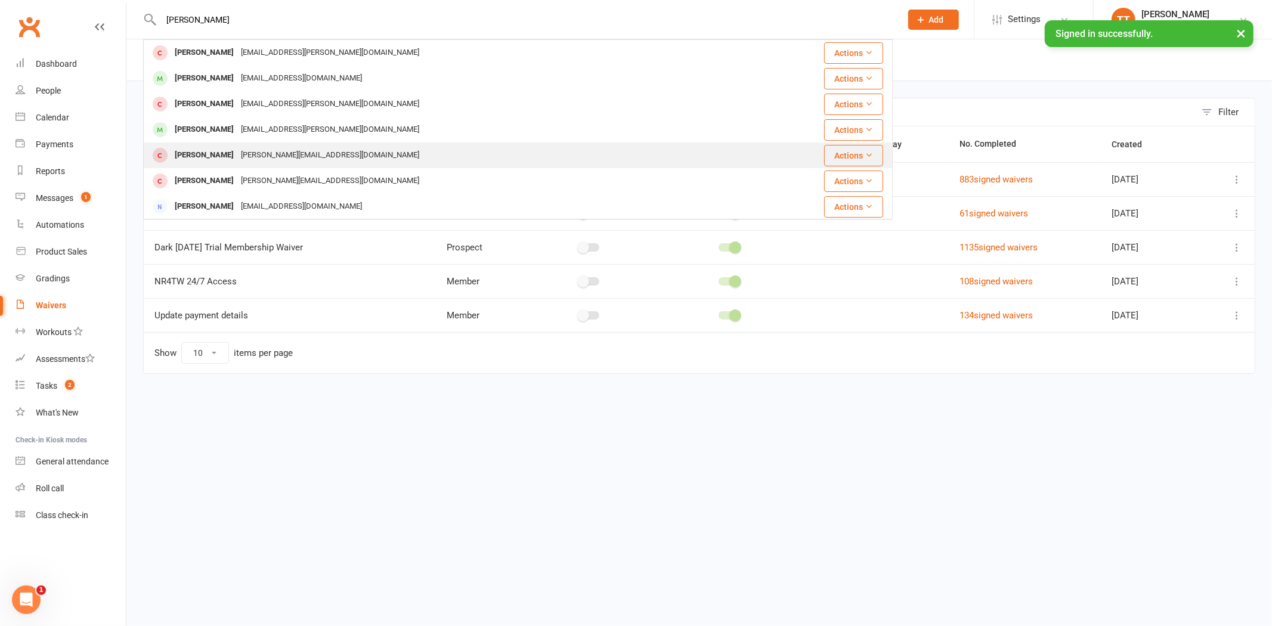
type input "harper"
click at [271, 161] on div "jason@diamondtints.com.au" at bounding box center [329, 155] width 185 height 17
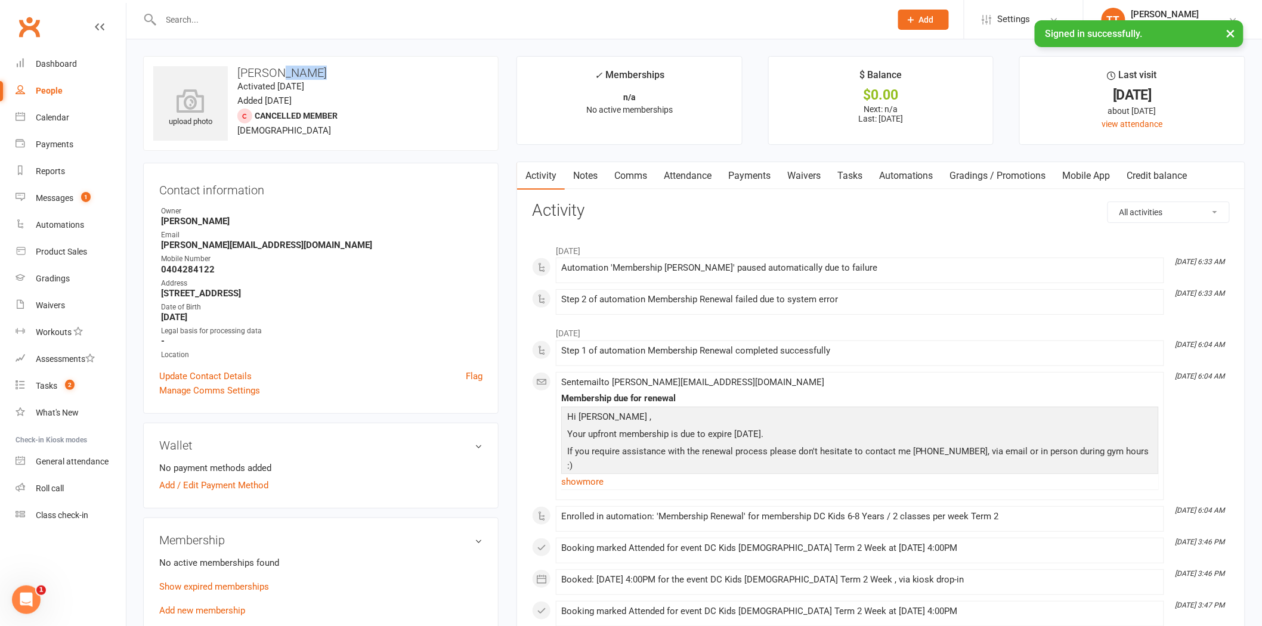
drag, startPoint x: 295, startPoint y: 72, endPoint x: 278, endPoint y: 73, distance: 17.3
click at [278, 73] on h3 "Harper Taylor" at bounding box center [320, 72] width 335 height 13
copy h3 "Taylor"
click at [292, 29] on div at bounding box center [513, 19] width 740 height 39
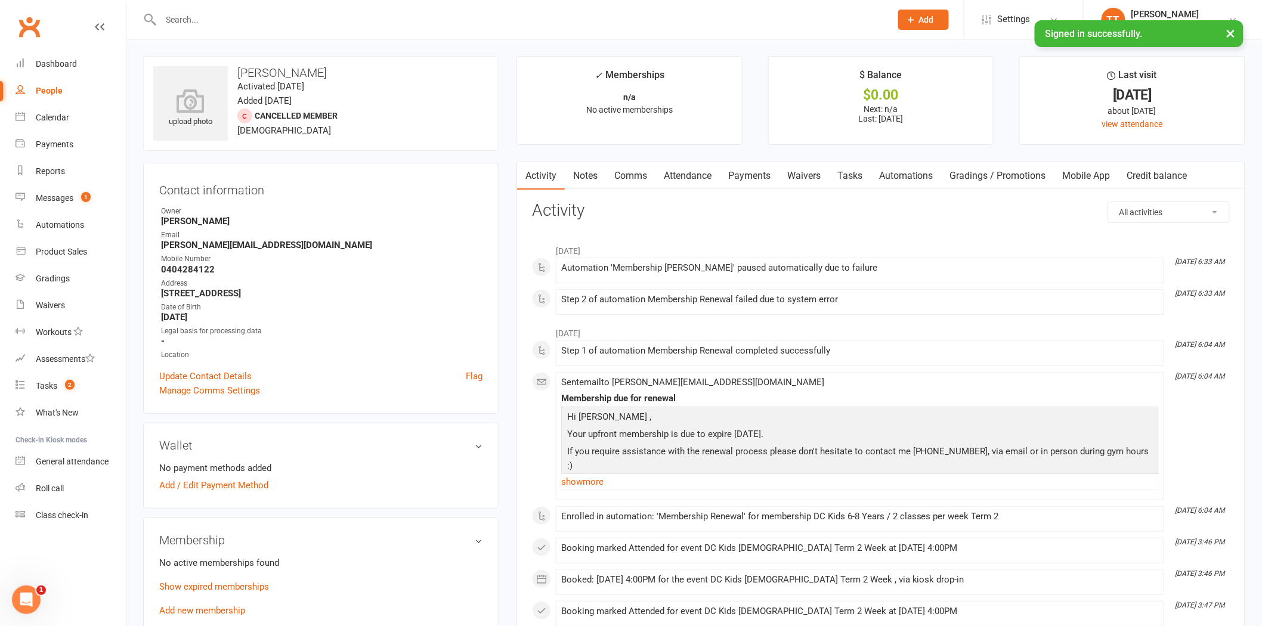
click at [289, 24] on input "text" at bounding box center [519, 19] width 725 height 17
paste input "Taylor"
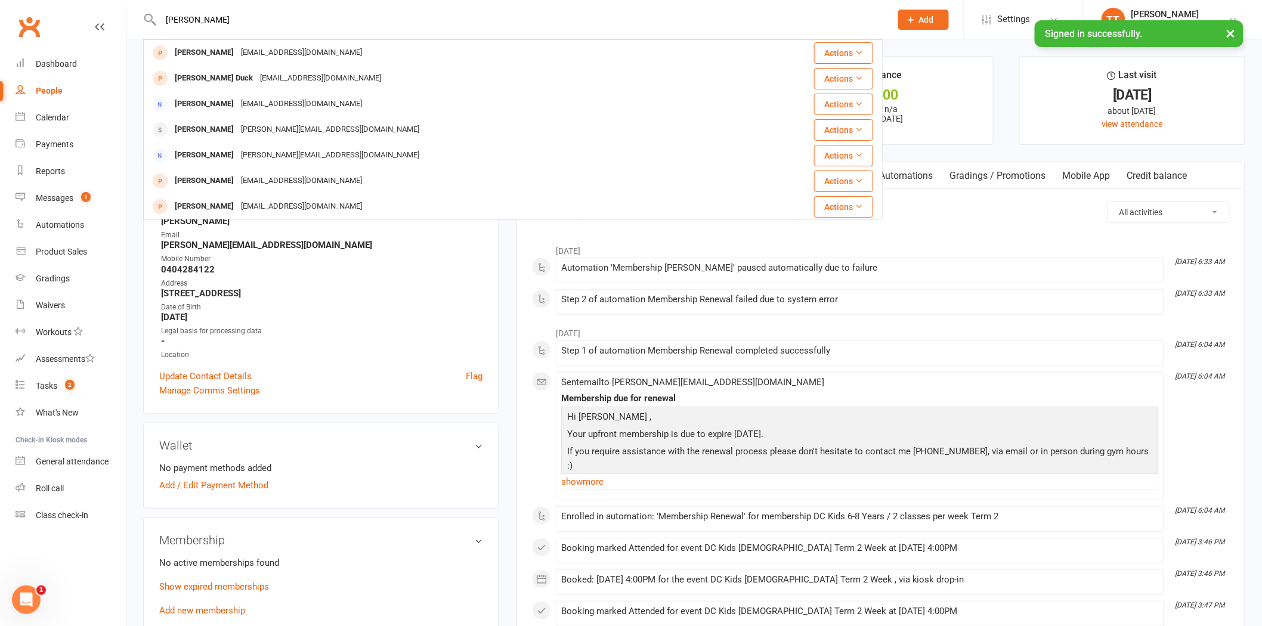
type input "Taylor"
click at [370, 287] on div "Address" at bounding box center [321, 283] width 321 height 11
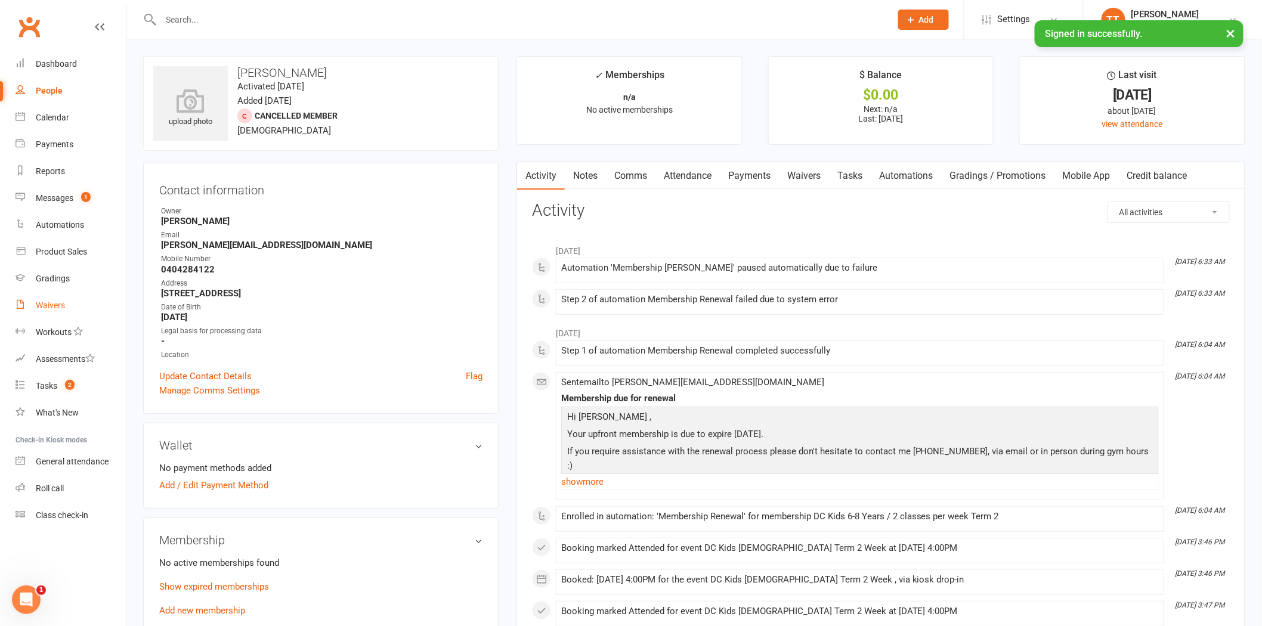
click at [67, 312] on link "Waivers" at bounding box center [71, 305] width 110 height 27
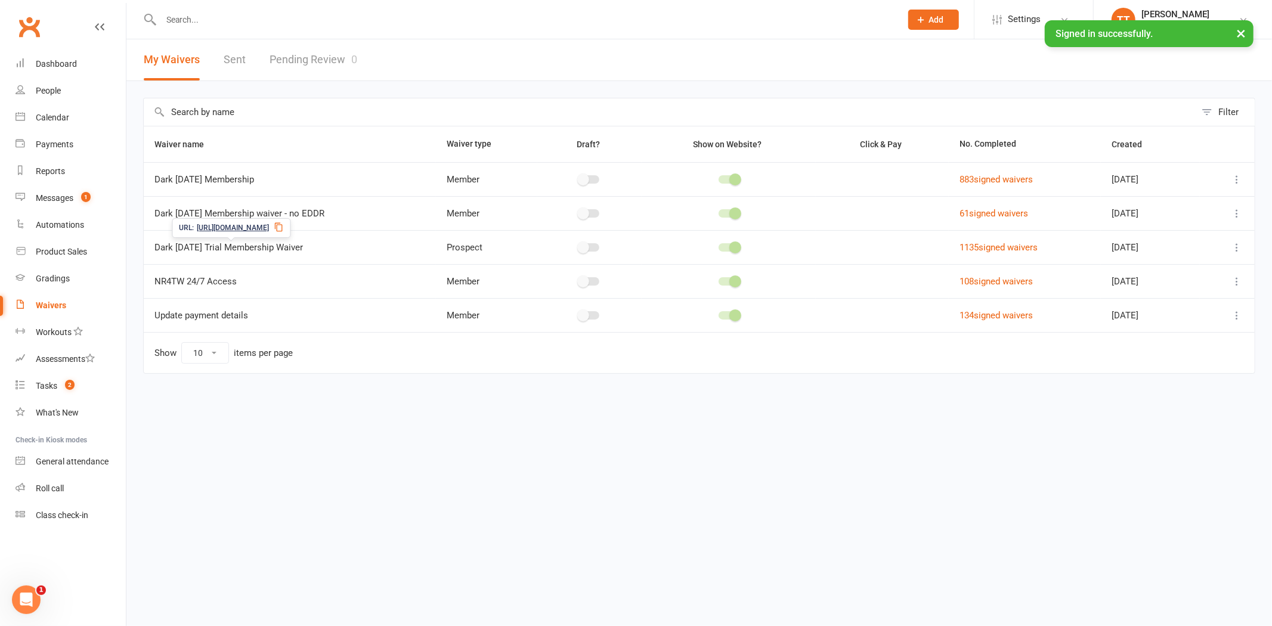
click at [208, 227] on span "https://app.clubworx.com/s/dWkHj1d8" at bounding box center [233, 227] width 72 height 11
click at [227, 18] on input "text" at bounding box center [524, 19] width 735 height 17
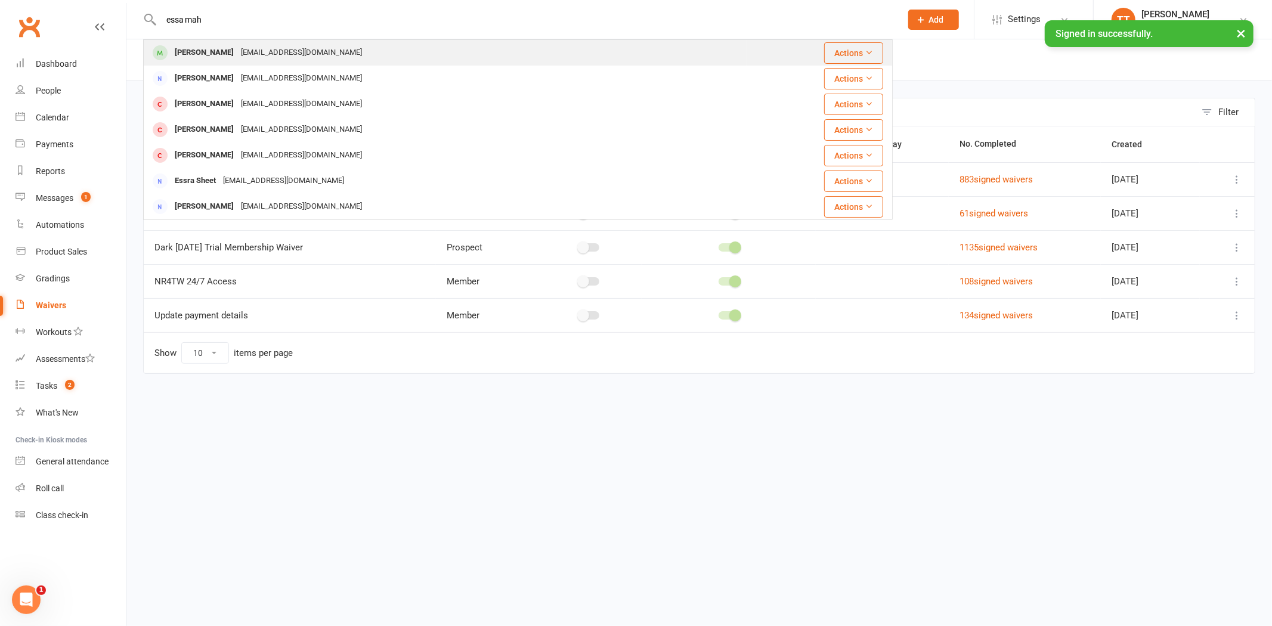
type input "essa mah"
click at [228, 44] on div "Eesa Mahmood" at bounding box center [204, 52] width 66 height 17
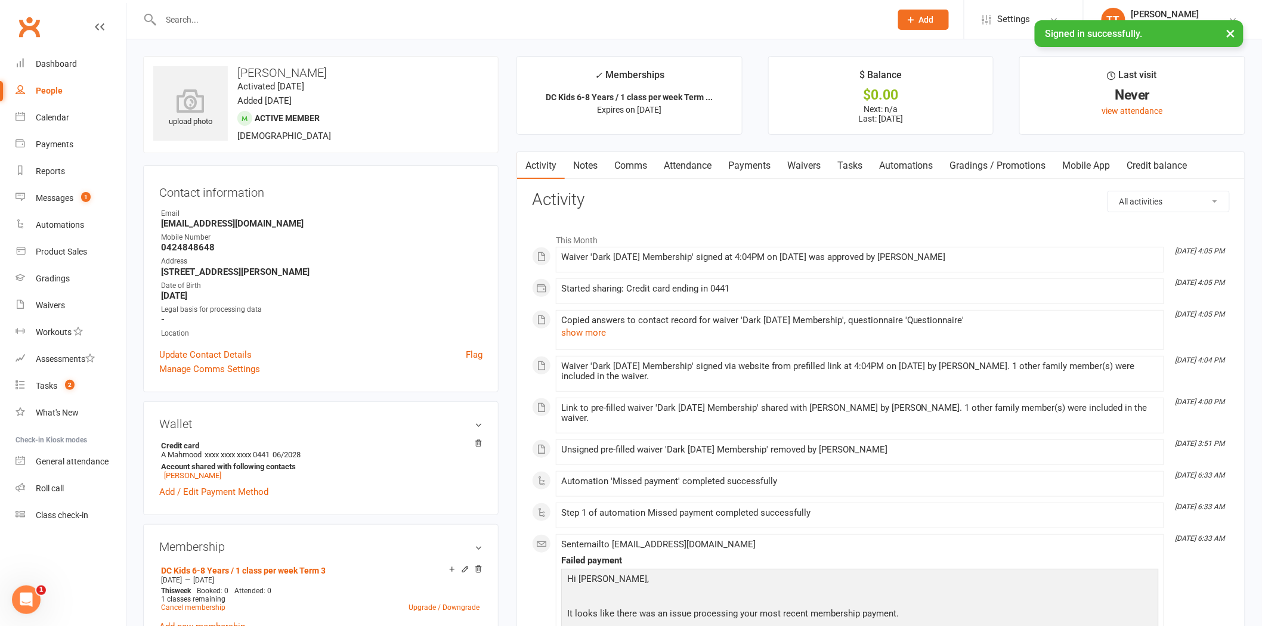
scroll to position [66, 0]
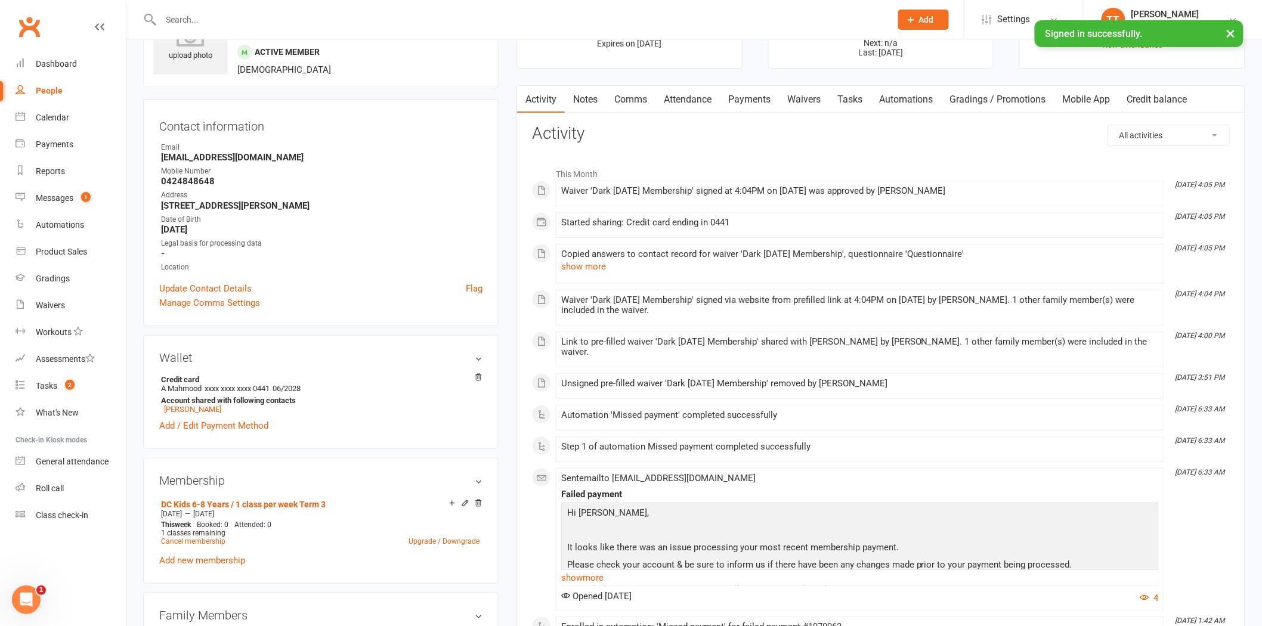
click at [747, 103] on link "Payments" at bounding box center [749, 99] width 59 height 27
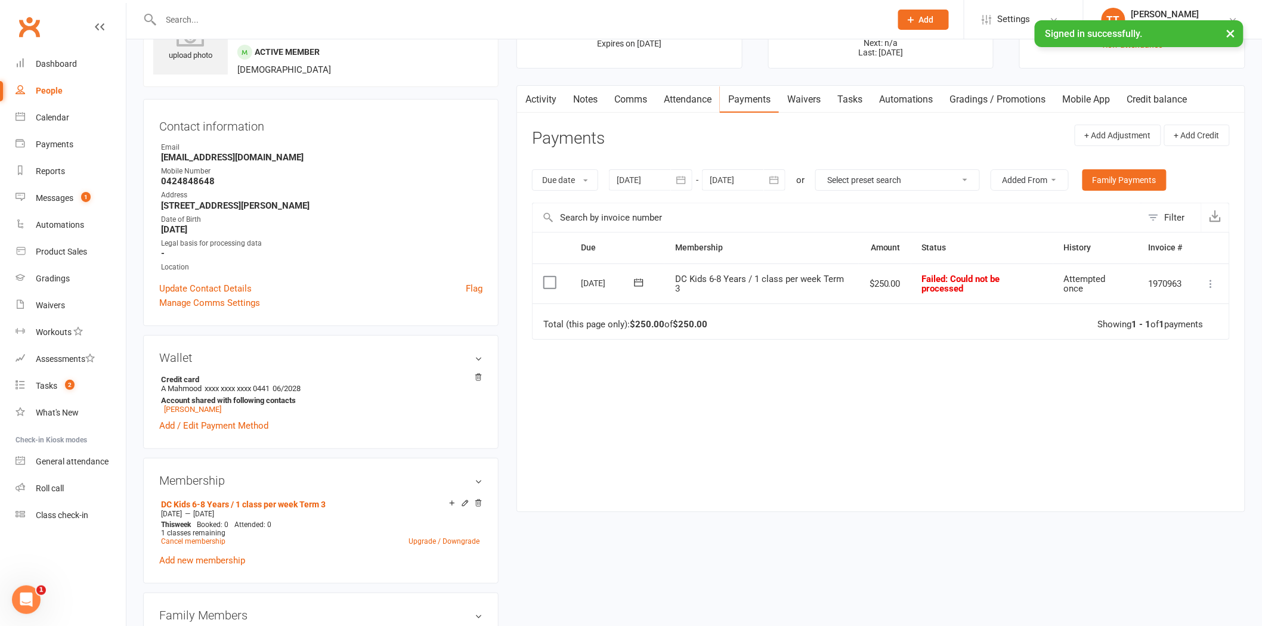
click at [1208, 282] on icon at bounding box center [1211, 284] width 12 height 12
click at [1169, 409] on link "Retry now" at bounding box center [1159, 403] width 118 height 24
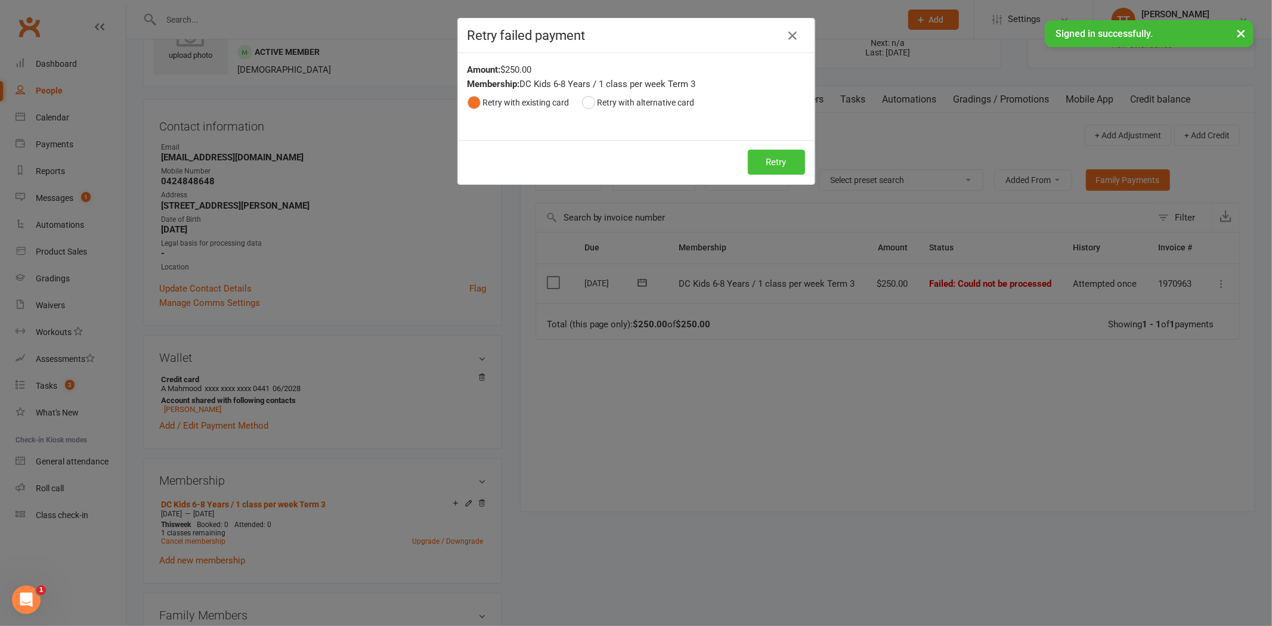
click at [761, 163] on button "Retry" at bounding box center [776, 162] width 57 height 25
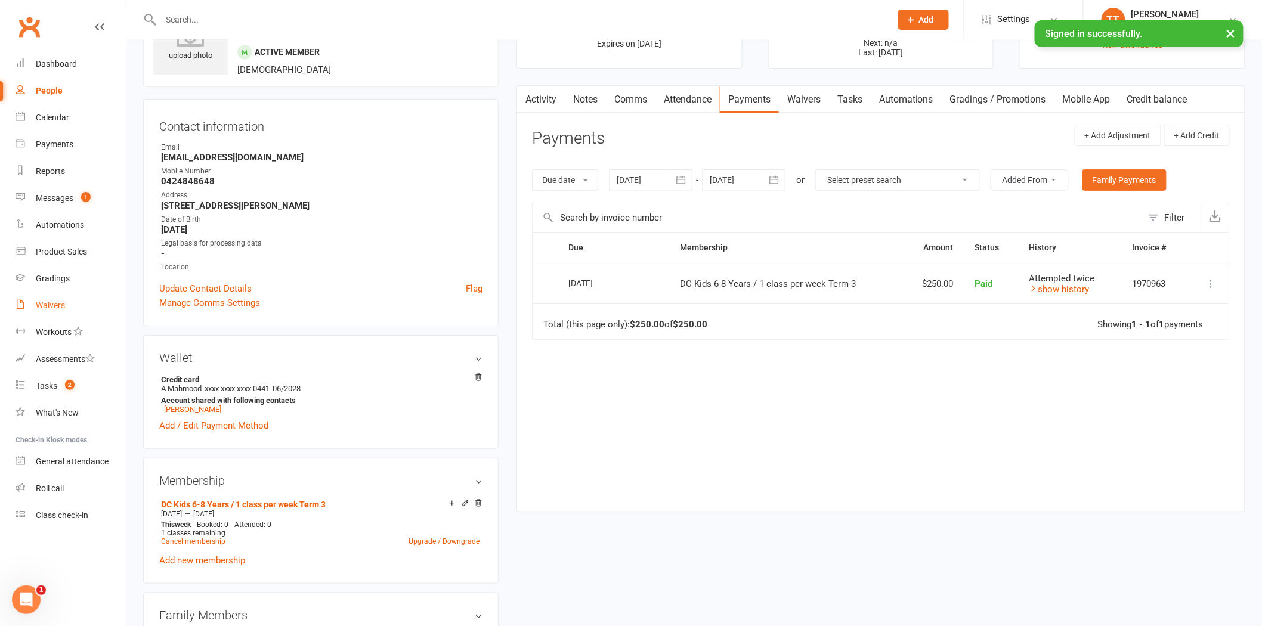
click at [48, 301] on div "Waivers" at bounding box center [50, 306] width 29 height 10
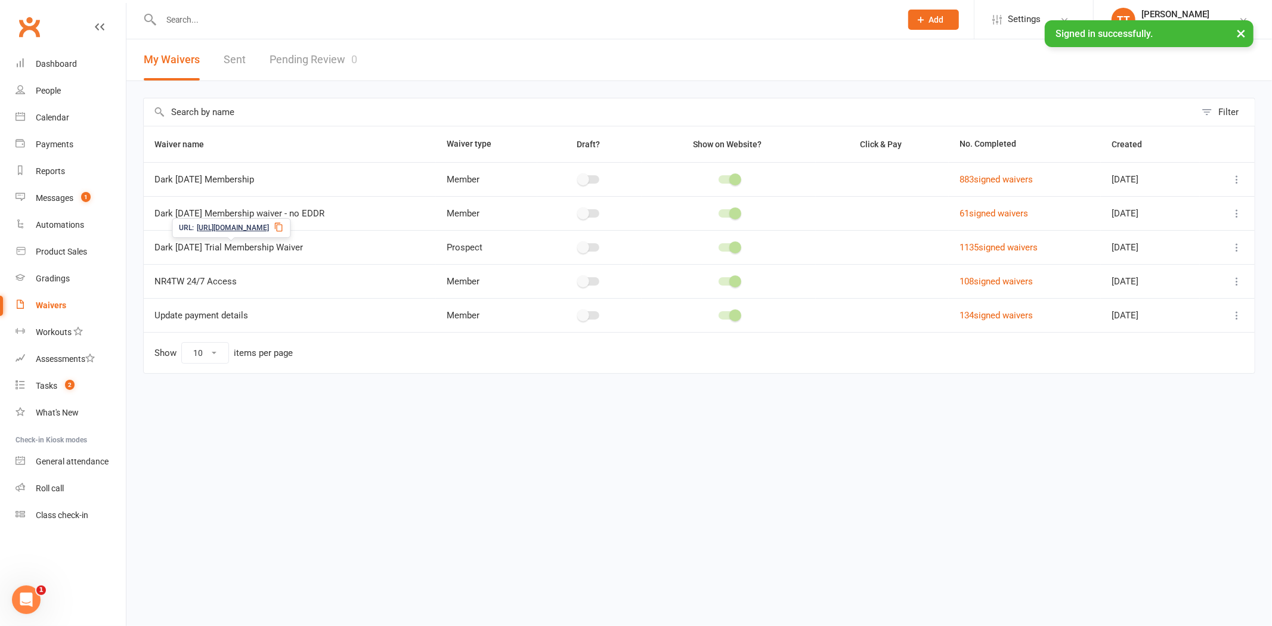
click at [211, 227] on span "https://app.clubworx.com/s/dWkHj1d8" at bounding box center [233, 227] width 72 height 11
click at [68, 307] on link "Waivers" at bounding box center [71, 305] width 110 height 27
click at [305, 63] on link "Pending Review 0" at bounding box center [314, 59] width 88 height 41
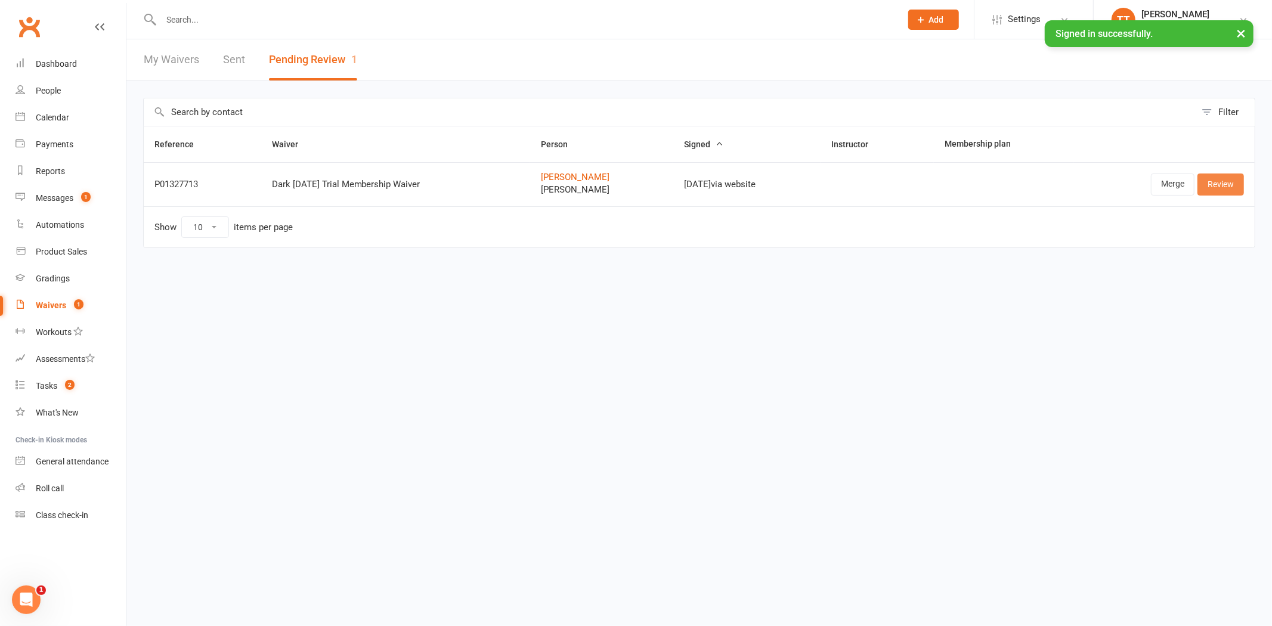
click at [1223, 185] on link "Review" at bounding box center [1221, 184] width 47 height 21
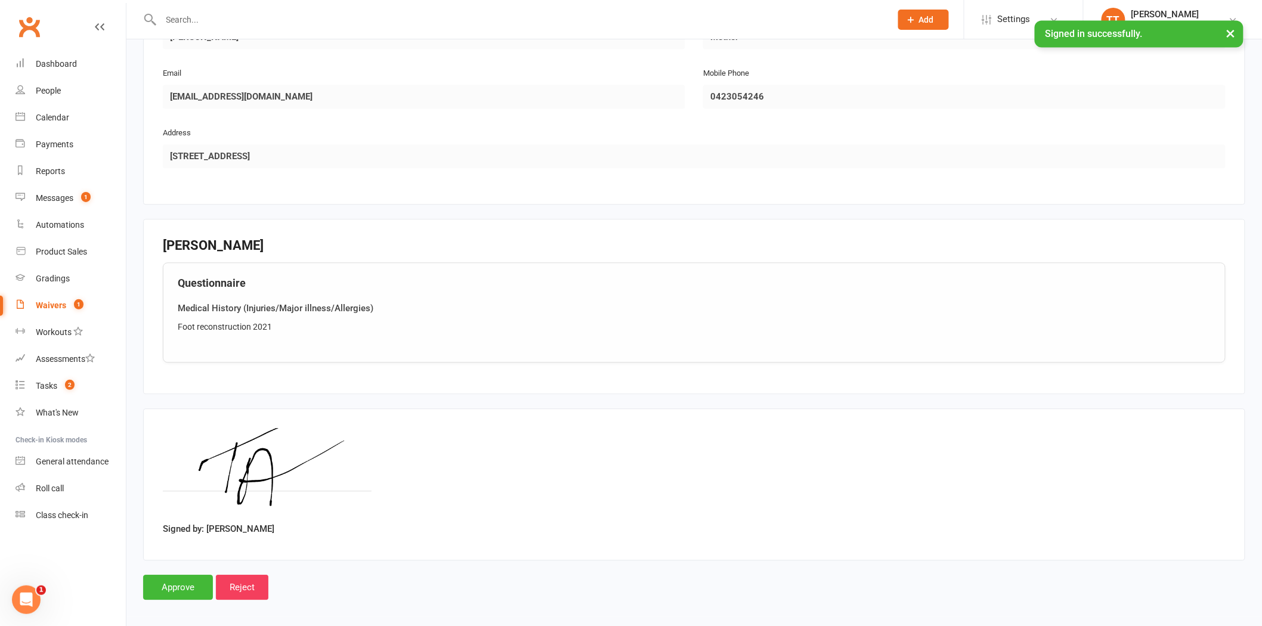
scroll to position [1089, 0]
click at [159, 576] on input "Approve" at bounding box center [178, 585] width 70 height 25
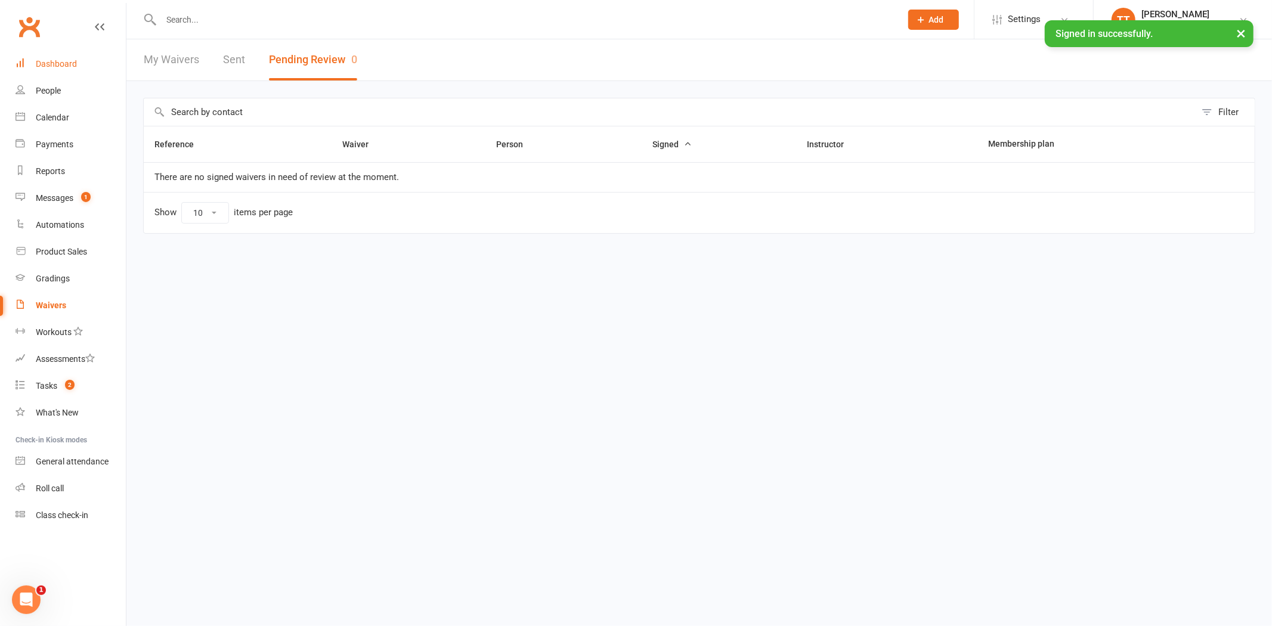
click at [89, 68] on link "Dashboard" at bounding box center [71, 64] width 110 height 27
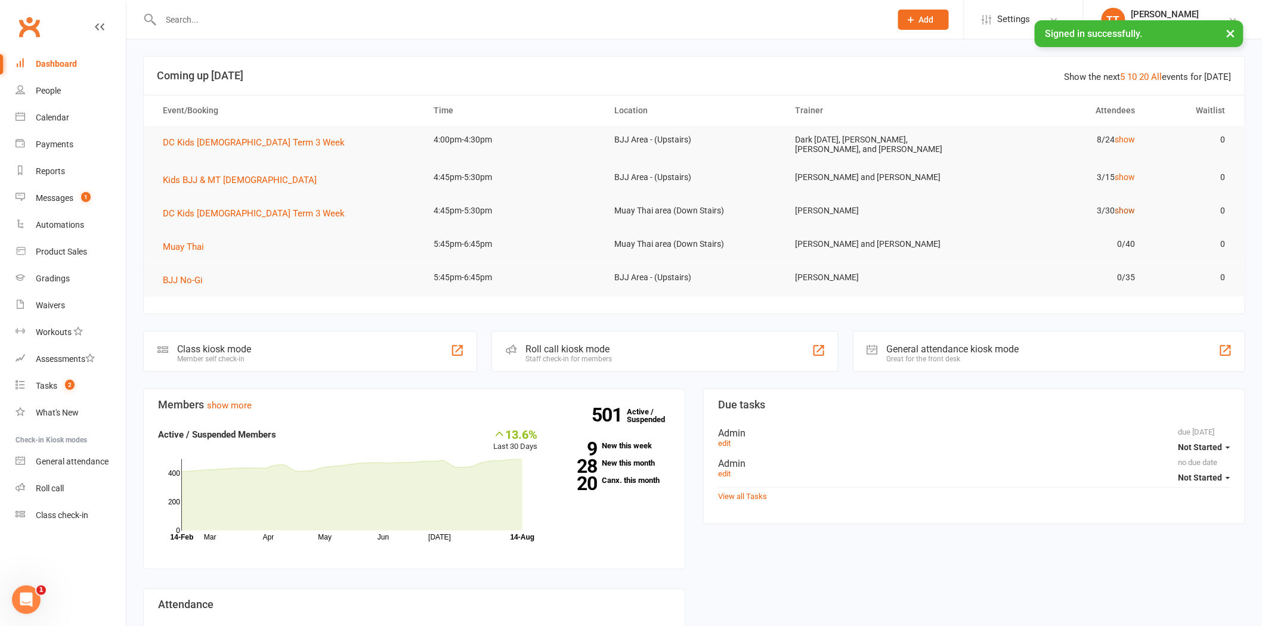
click at [1128, 206] on link "show" at bounding box center [1125, 211] width 20 height 10
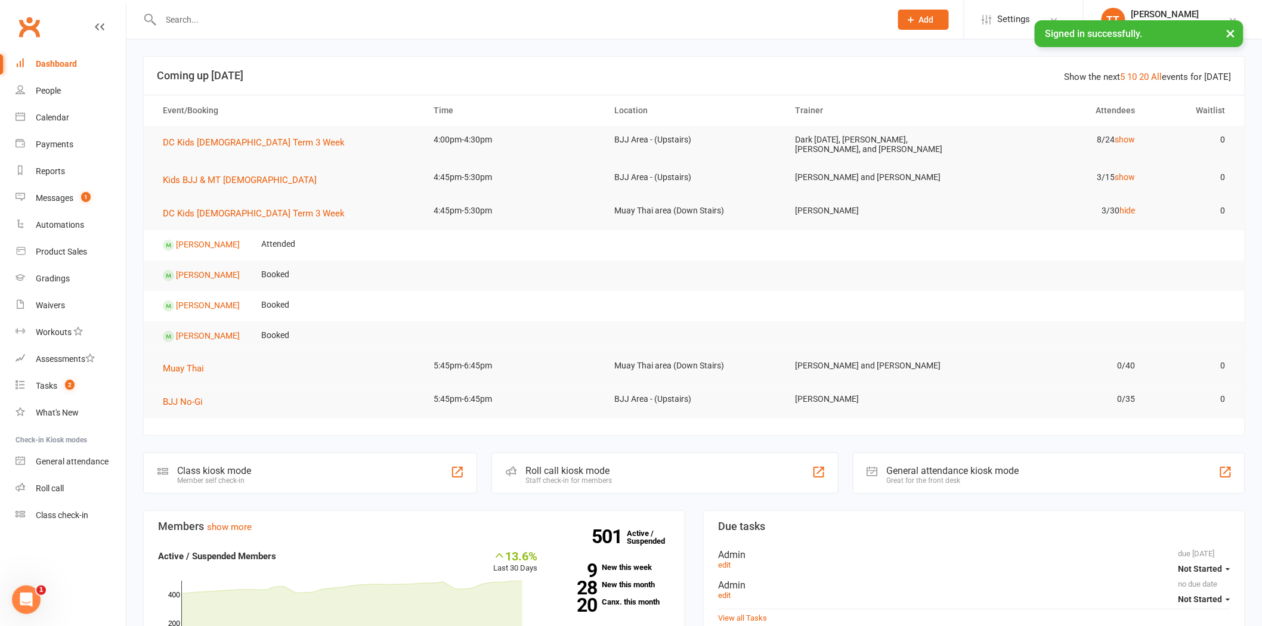
click at [172, 11] on input "text" at bounding box center [519, 19] width 725 height 17
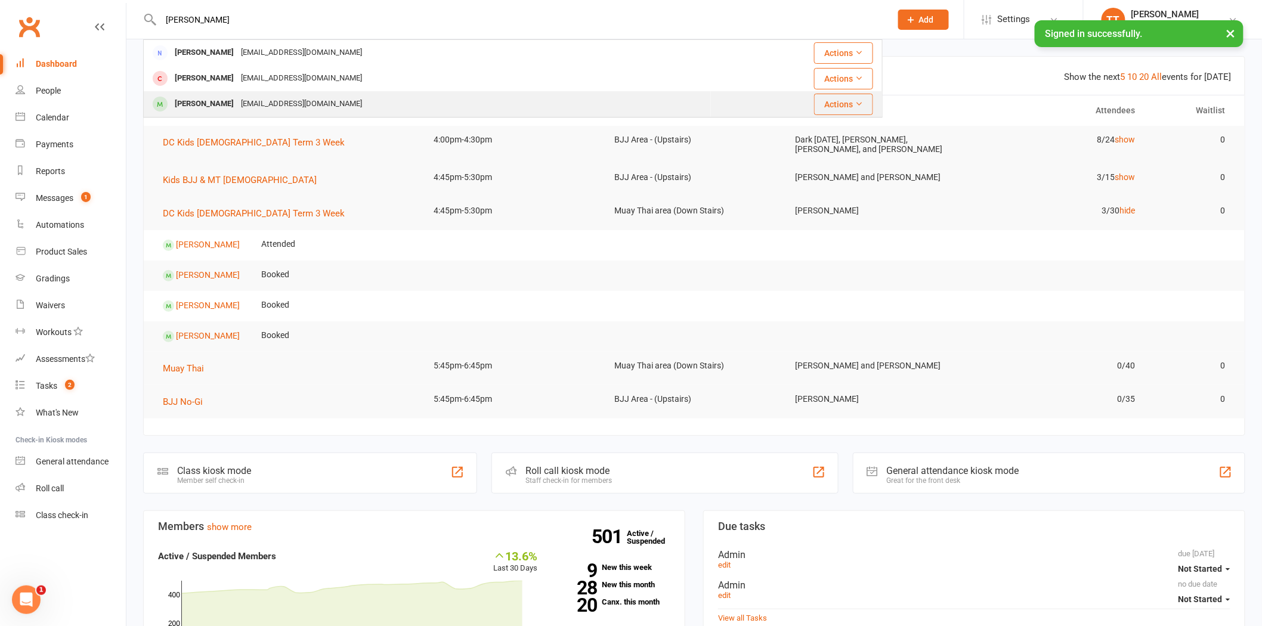
type input "lorbach"
click at [217, 102] on div "Michael Lorbach" at bounding box center [204, 103] width 66 height 17
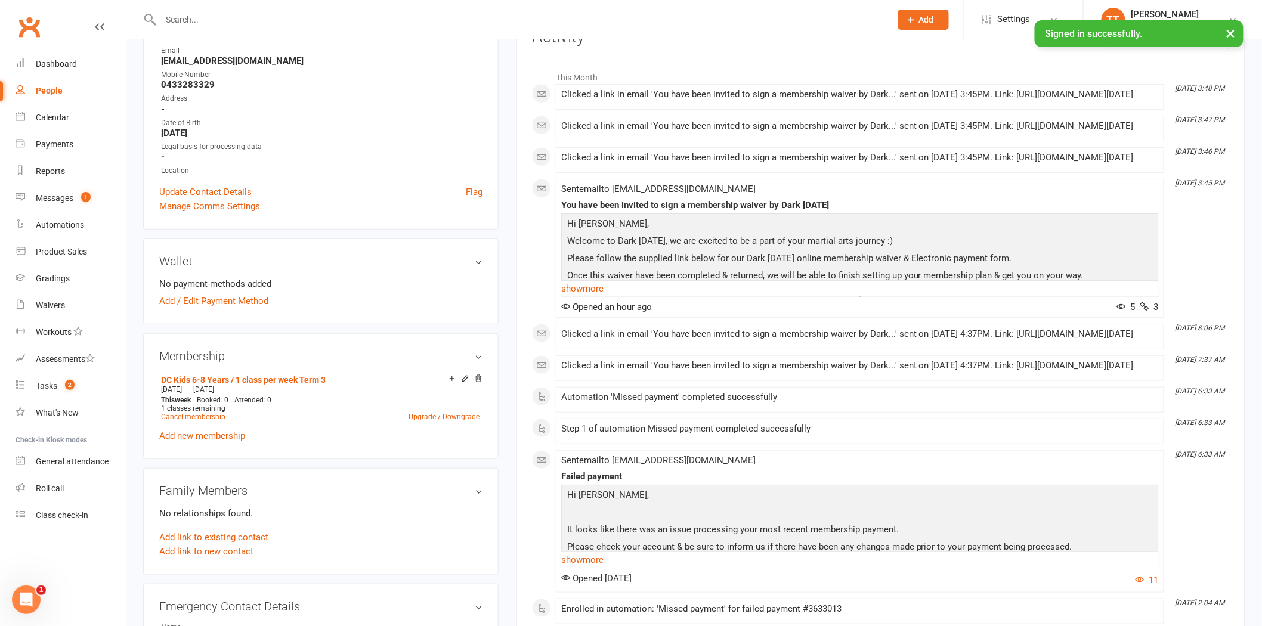
scroll to position [66, 0]
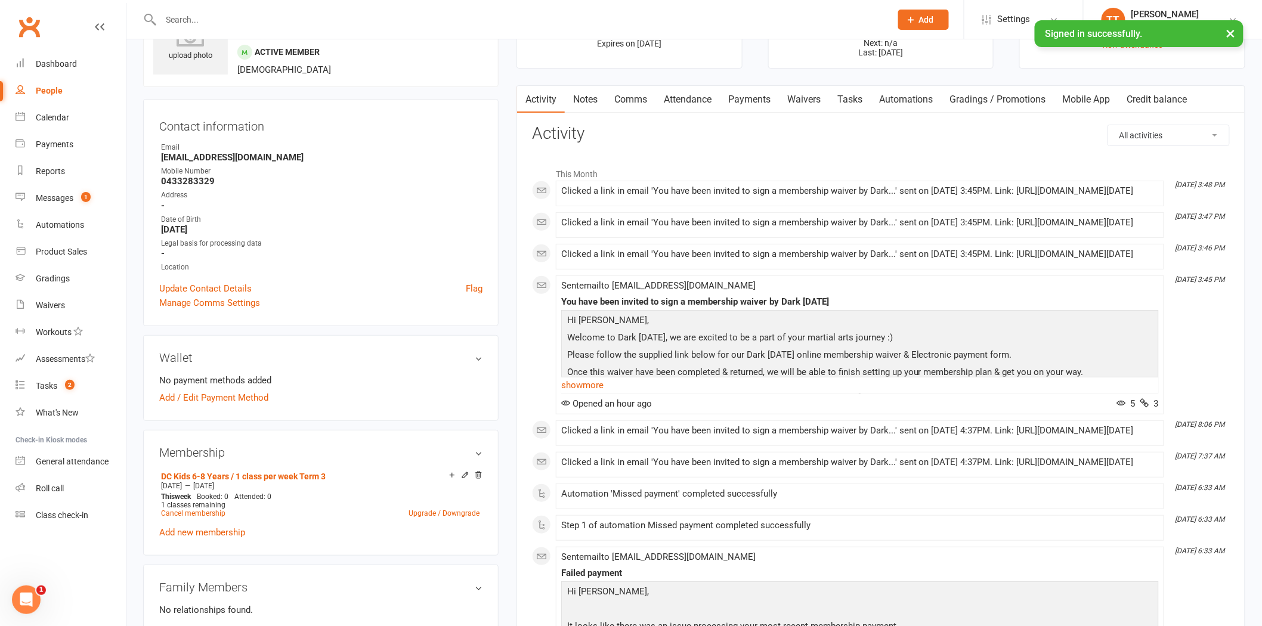
click at [813, 99] on link "Waivers" at bounding box center [804, 99] width 50 height 27
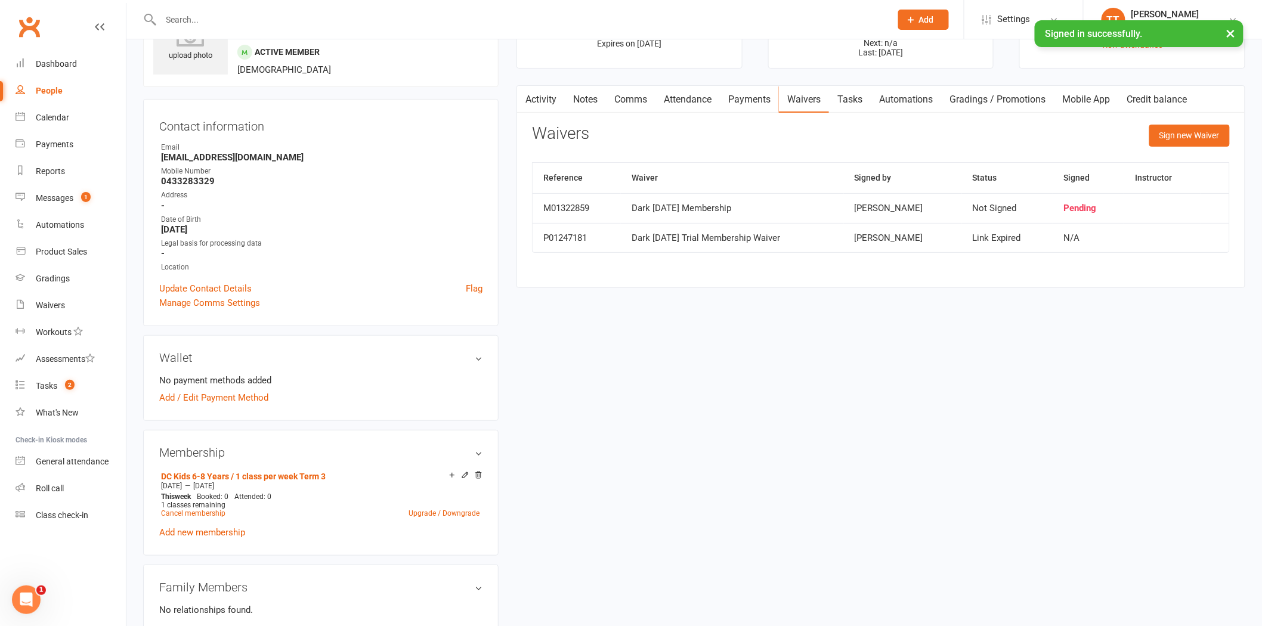
click at [994, 207] on div "Not Signed" at bounding box center [1008, 208] width 70 height 10
click at [1094, 206] on div "Pending" at bounding box center [1089, 208] width 50 height 10
click at [52, 307] on div "Waivers" at bounding box center [50, 306] width 29 height 10
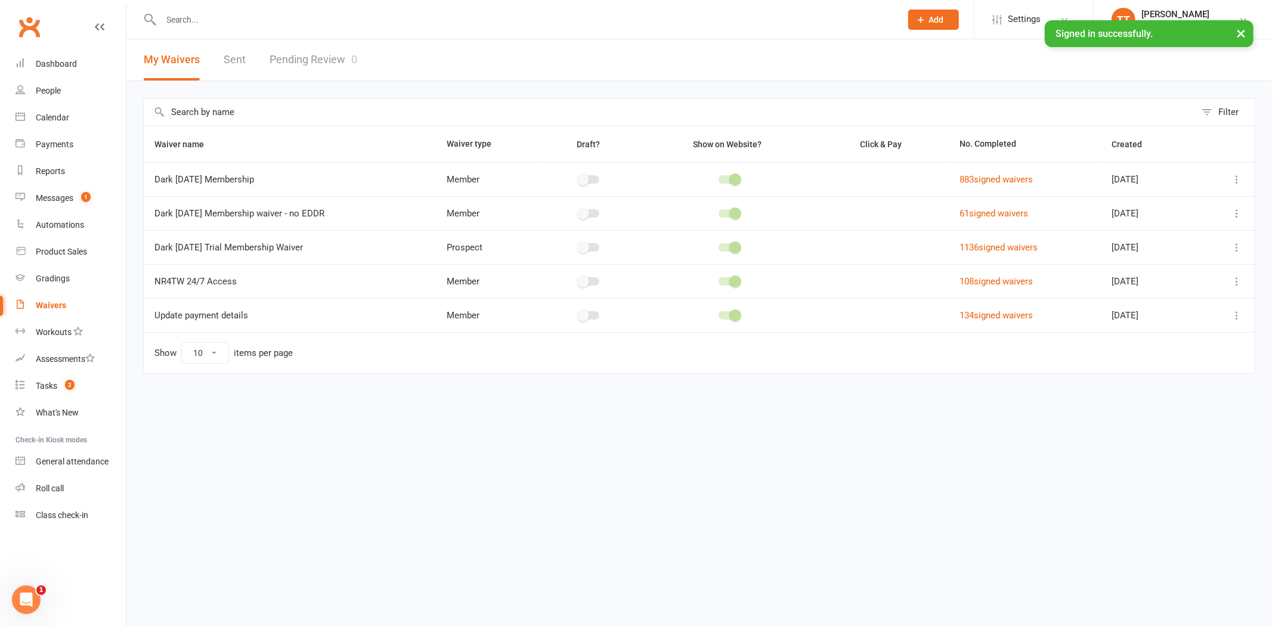
click at [313, 57] on link "Pending Review 0" at bounding box center [314, 59] width 88 height 41
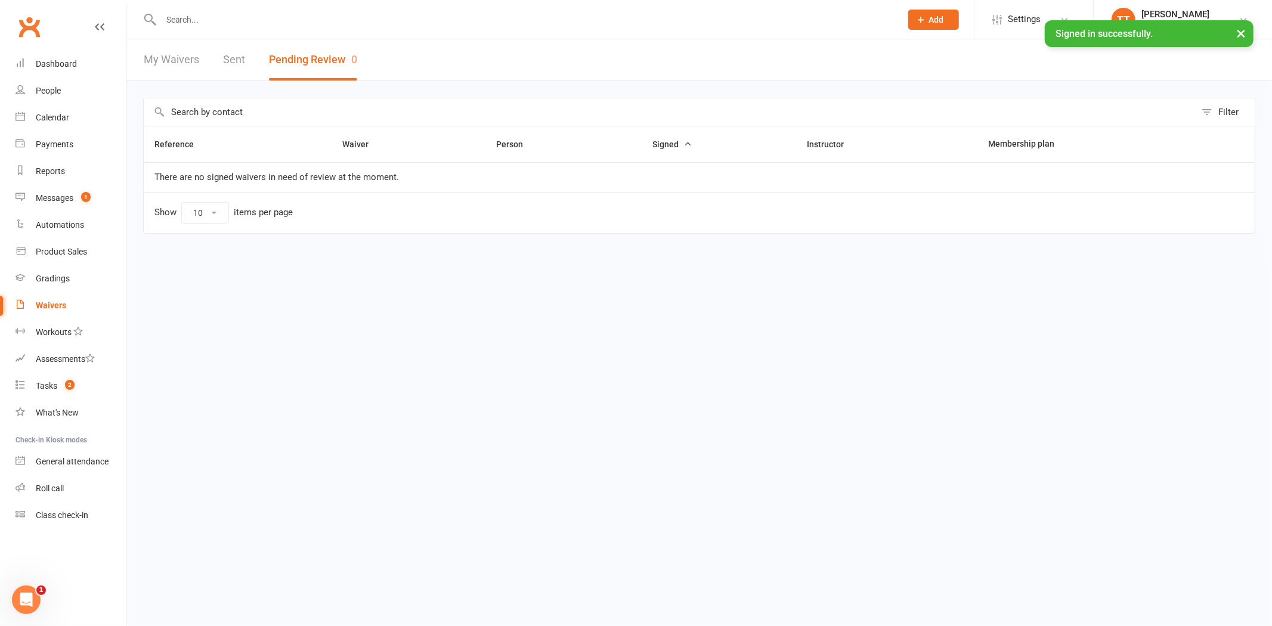
click at [179, 23] on input "text" at bounding box center [524, 19] width 735 height 17
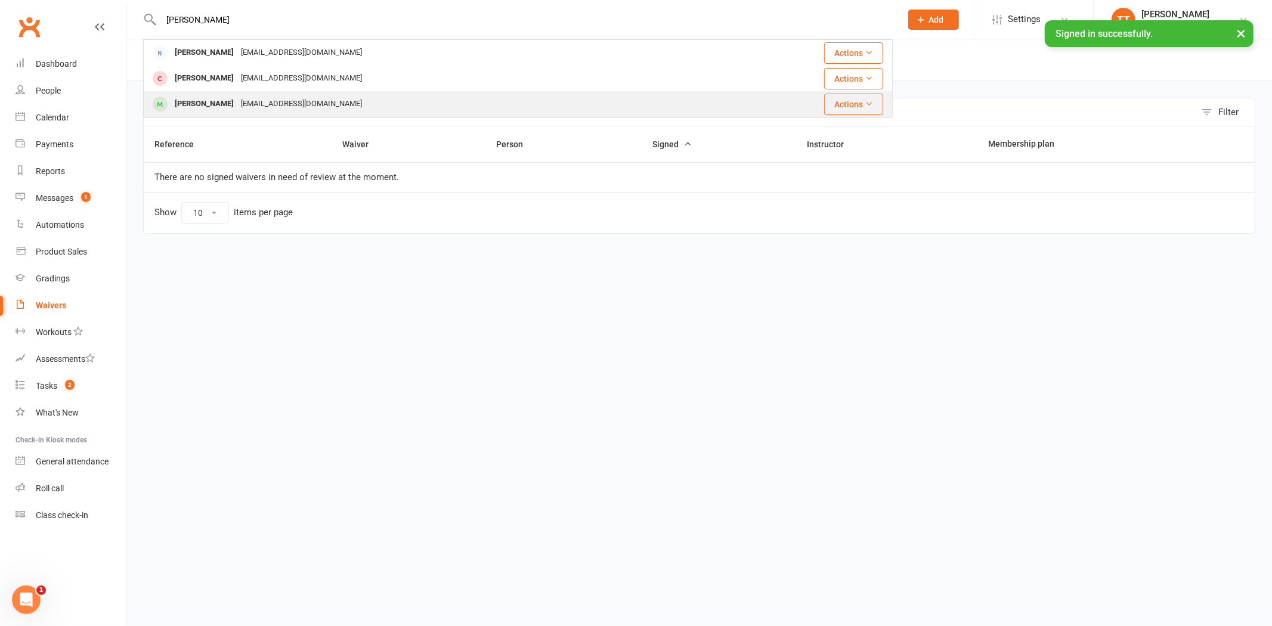
type input "lorbach"
click at [200, 102] on div "Michael Lorbach" at bounding box center [204, 103] width 66 height 17
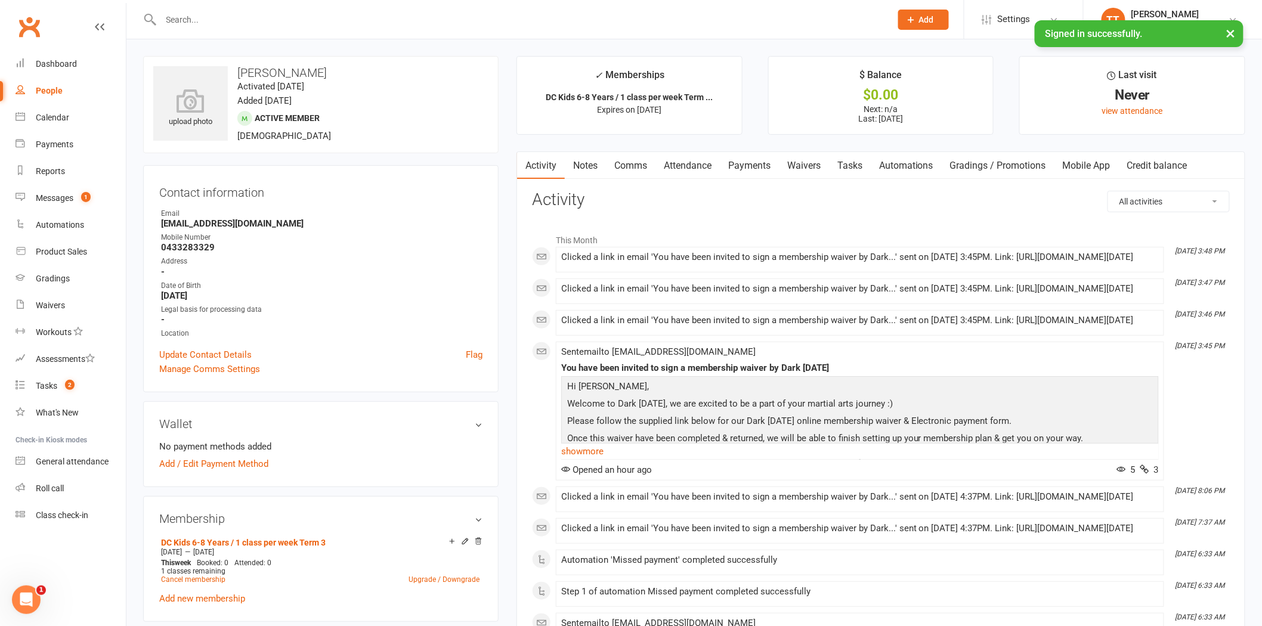
click at [797, 152] on link "Waivers" at bounding box center [804, 165] width 50 height 27
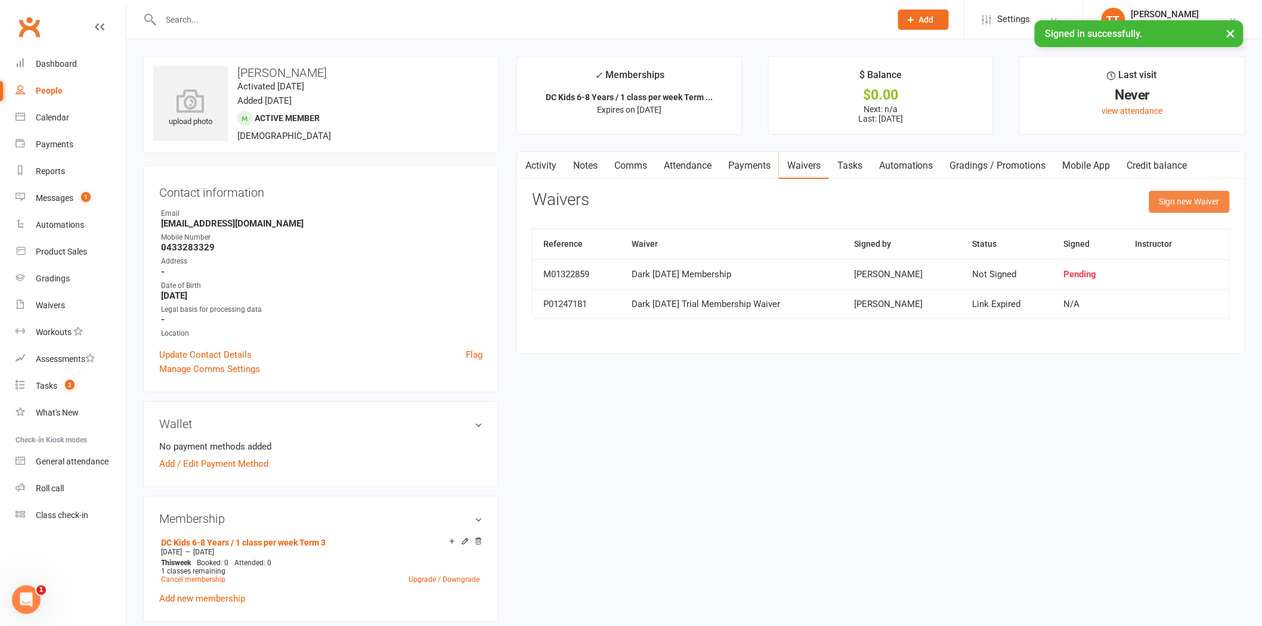
click at [1192, 197] on button "Sign new Waiver" at bounding box center [1189, 201] width 81 height 21
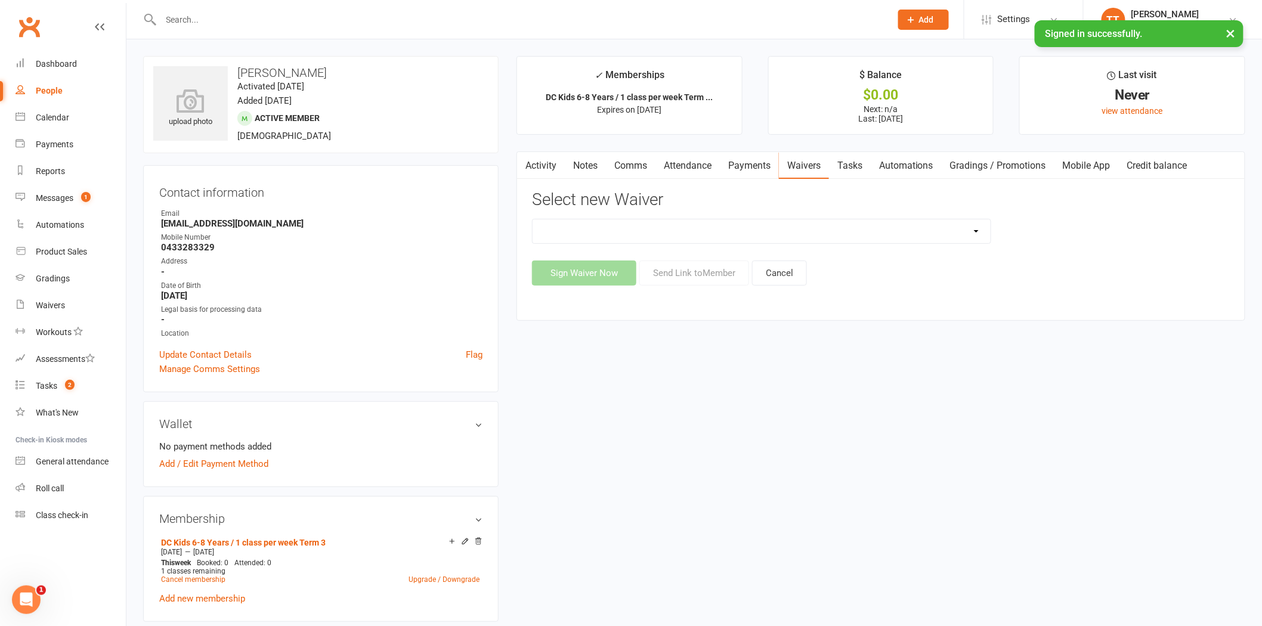
click at [968, 229] on select "Dark Carnival Membership Dark Carnival Membership waiver - no EDDR Dark Carniva…" at bounding box center [762, 231] width 458 height 24
select select "9790"
click at [533, 219] on select "Dark Carnival Membership Dark Carnival Membership waiver - no EDDR Dark Carniva…" at bounding box center [762, 231] width 458 height 24
click at [669, 274] on button "Send Link to Member" at bounding box center [694, 273] width 110 height 25
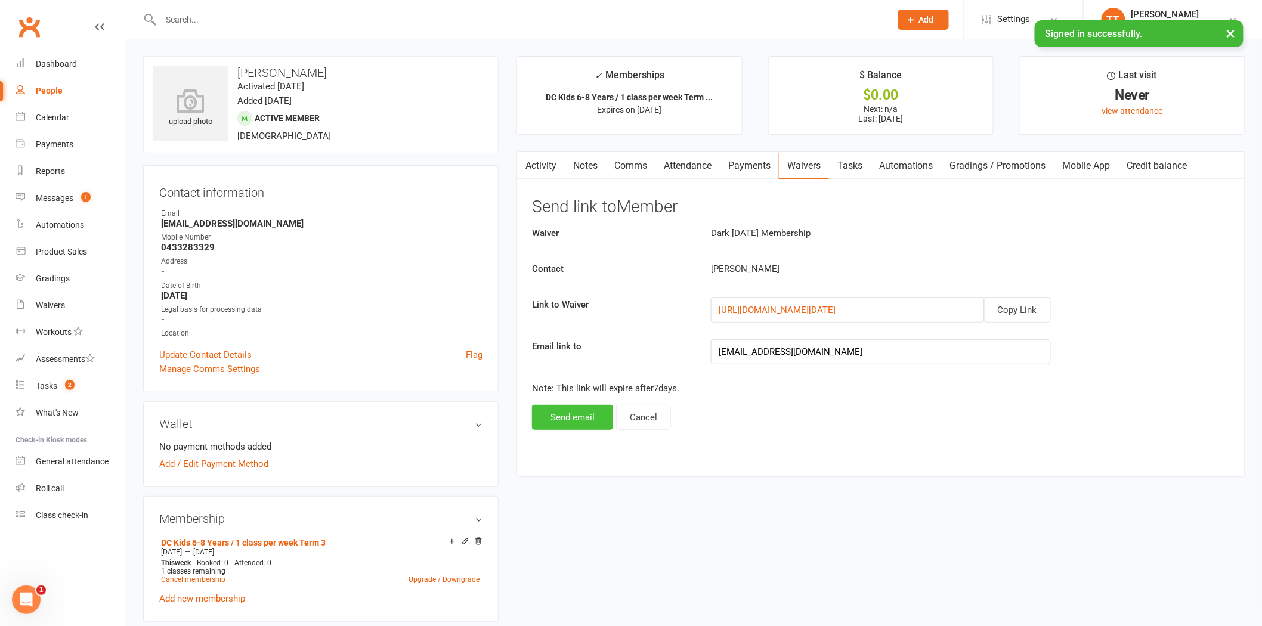
click at [567, 418] on button "Send email" at bounding box center [572, 417] width 81 height 25
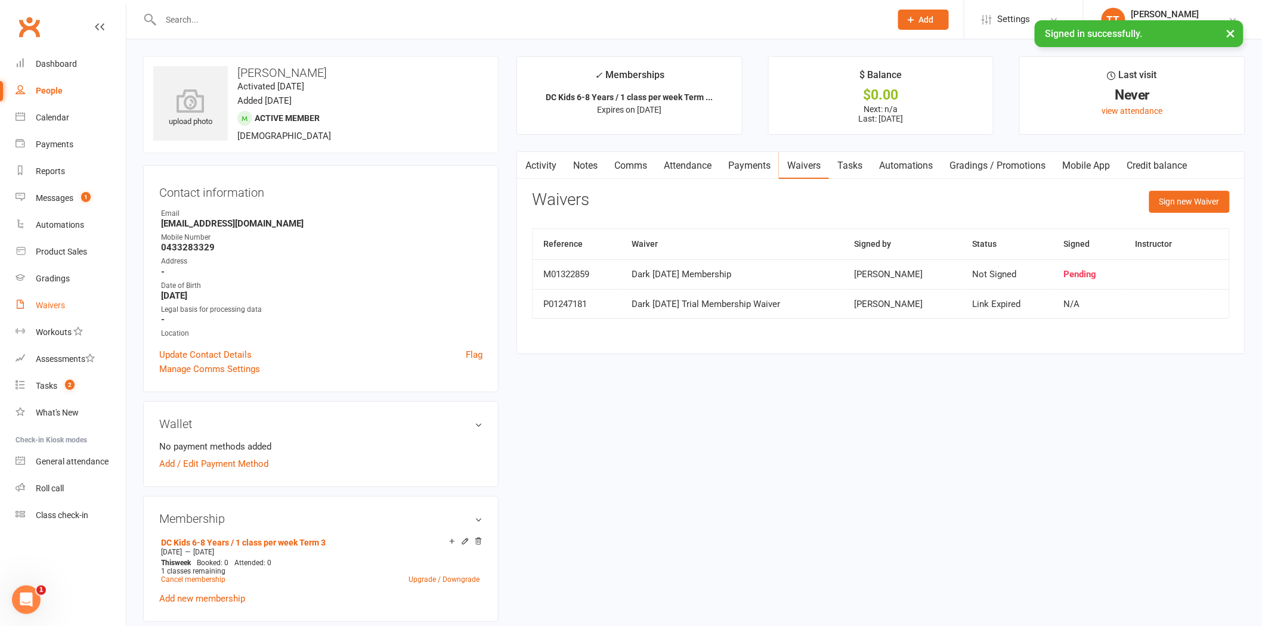
click at [55, 305] on div "Waivers" at bounding box center [50, 306] width 29 height 10
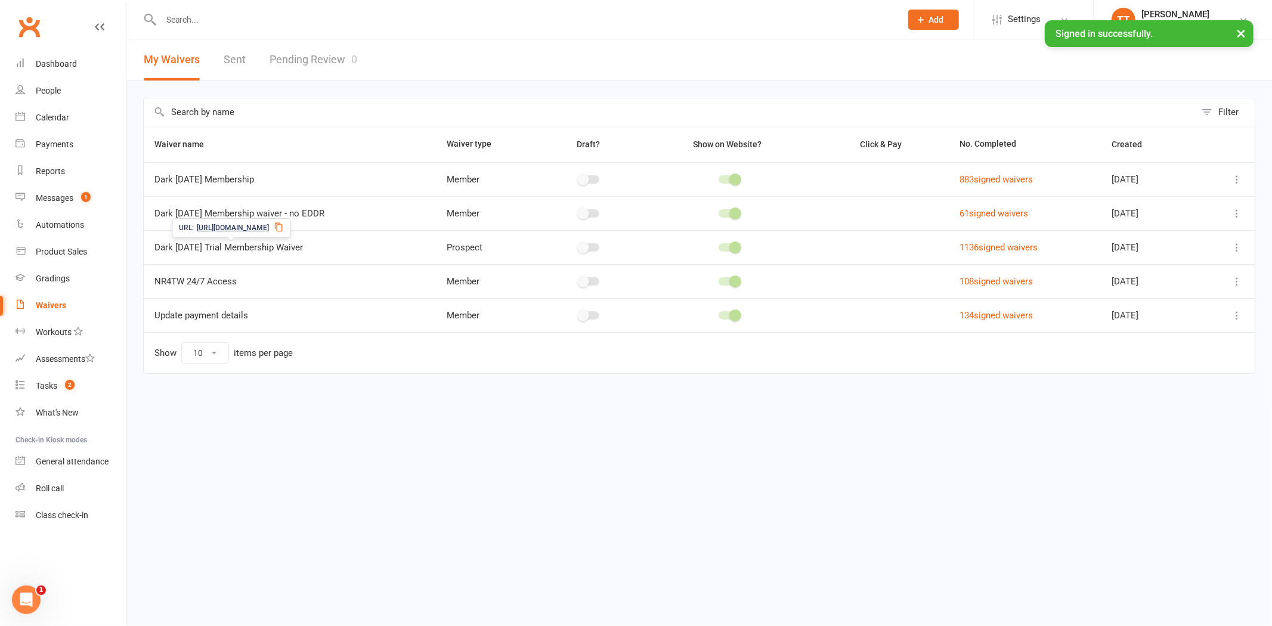
click at [239, 231] on span "https://app.clubworx.com/s/dWkHj1d8" at bounding box center [233, 227] width 72 height 11
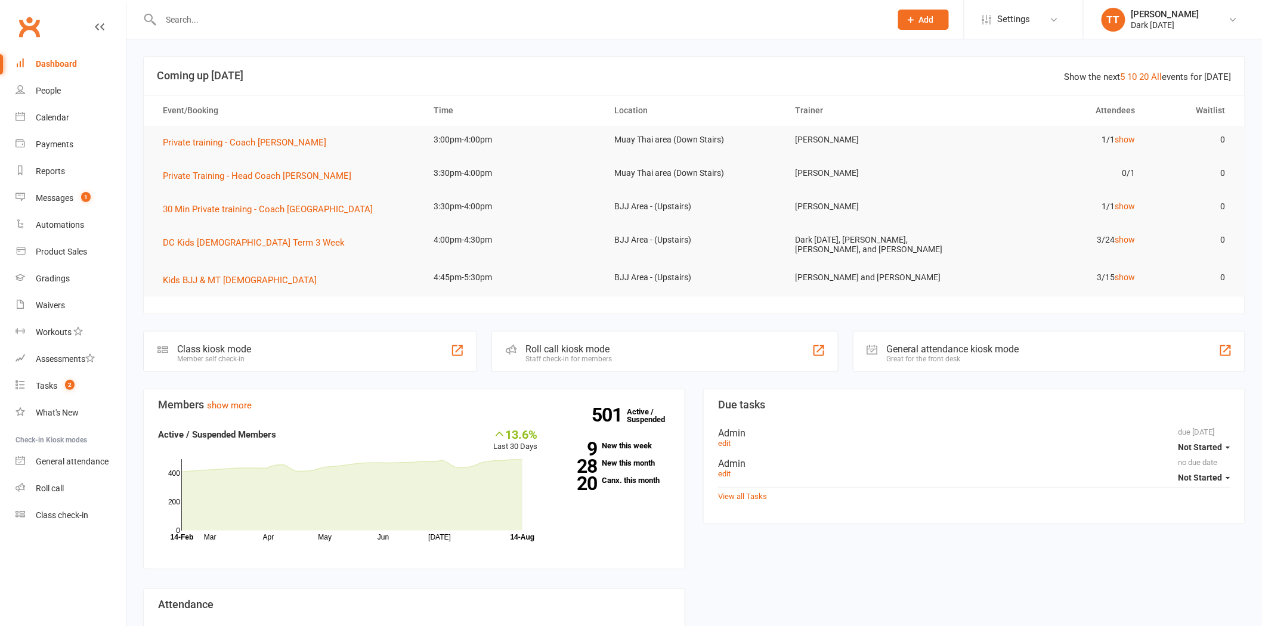
click at [305, 24] on input "text" at bounding box center [519, 19] width 725 height 17
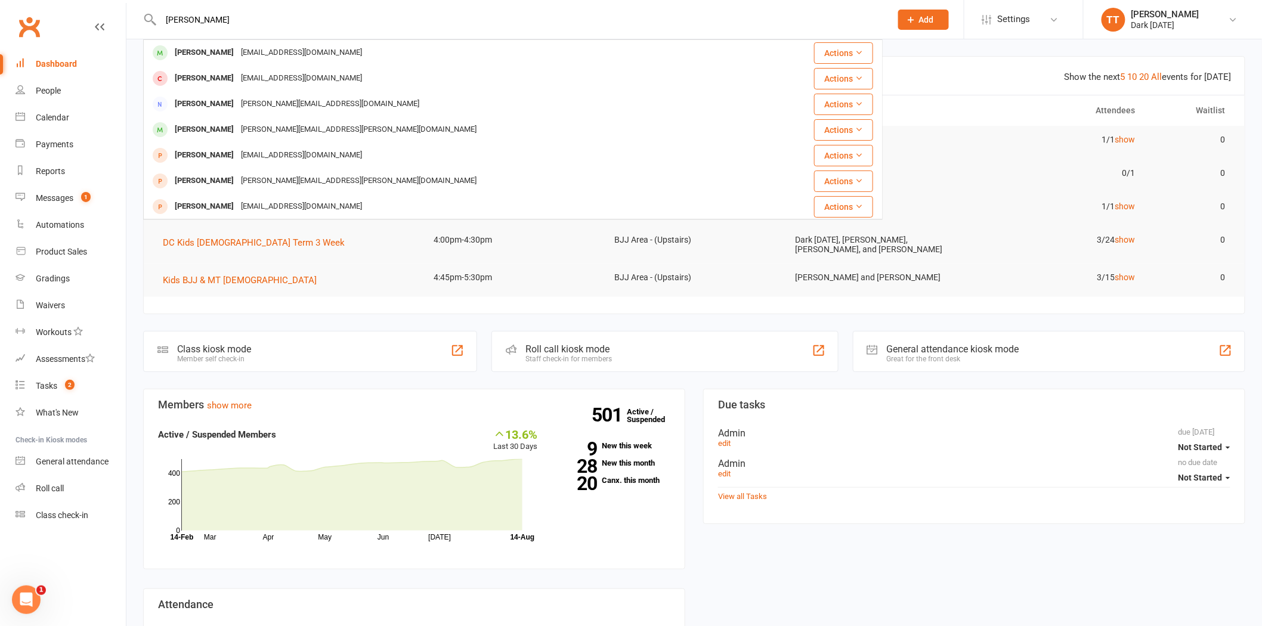
type input "[PERSON_NAME]"
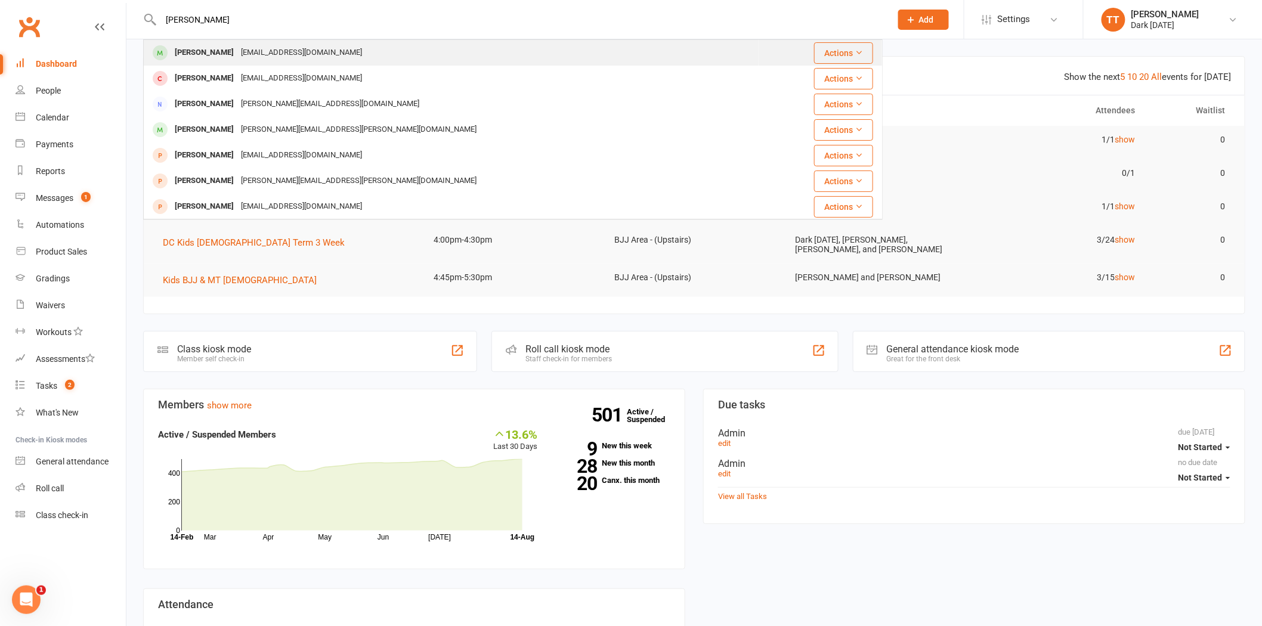
click at [230, 51] on div "[PERSON_NAME]" at bounding box center [204, 52] width 66 height 17
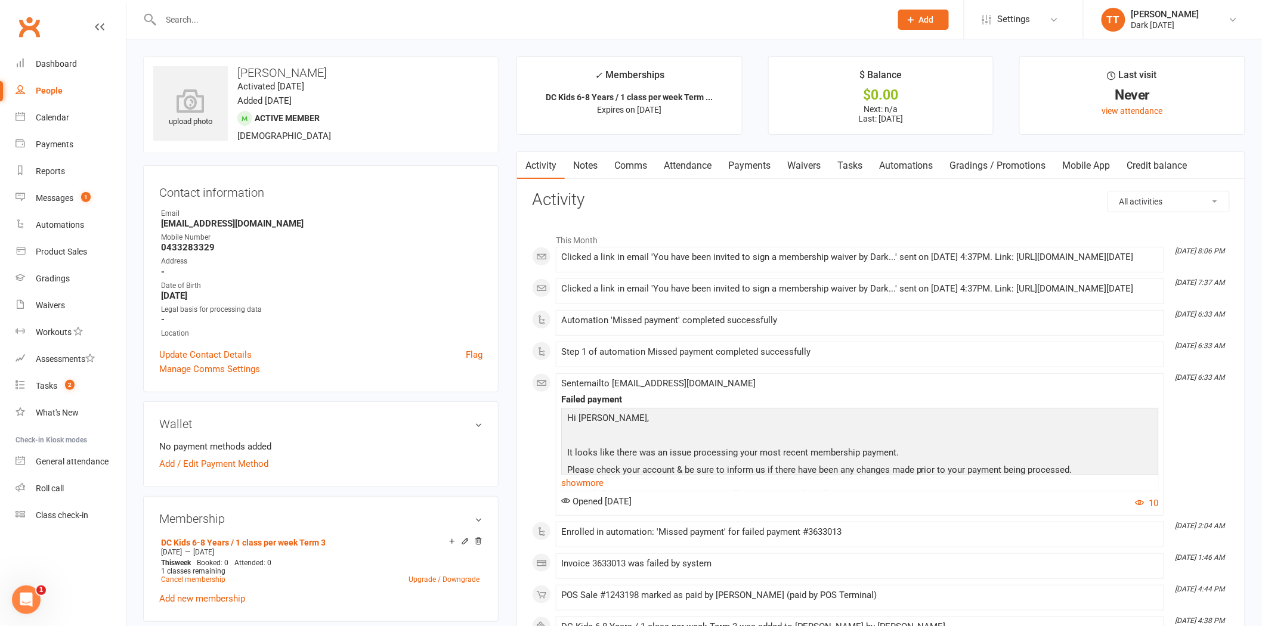
click at [750, 163] on link "Payments" at bounding box center [749, 165] width 59 height 27
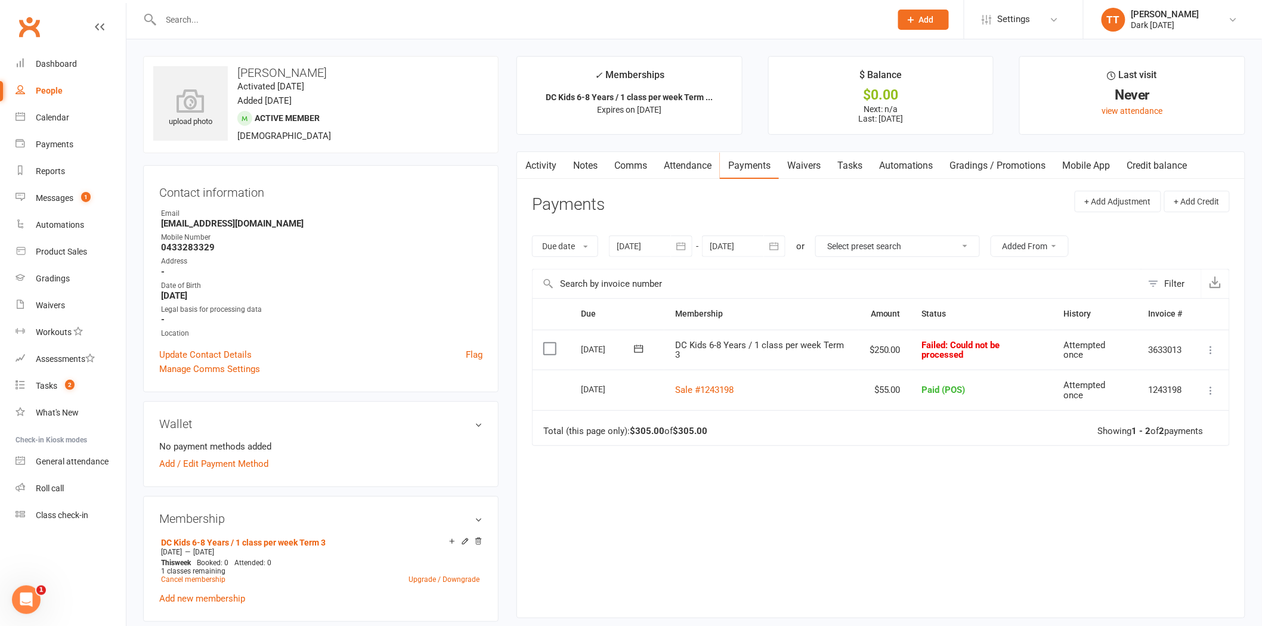
click at [800, 159] on link "Waivers" at bounding box center [804, 165] width 50 height 27
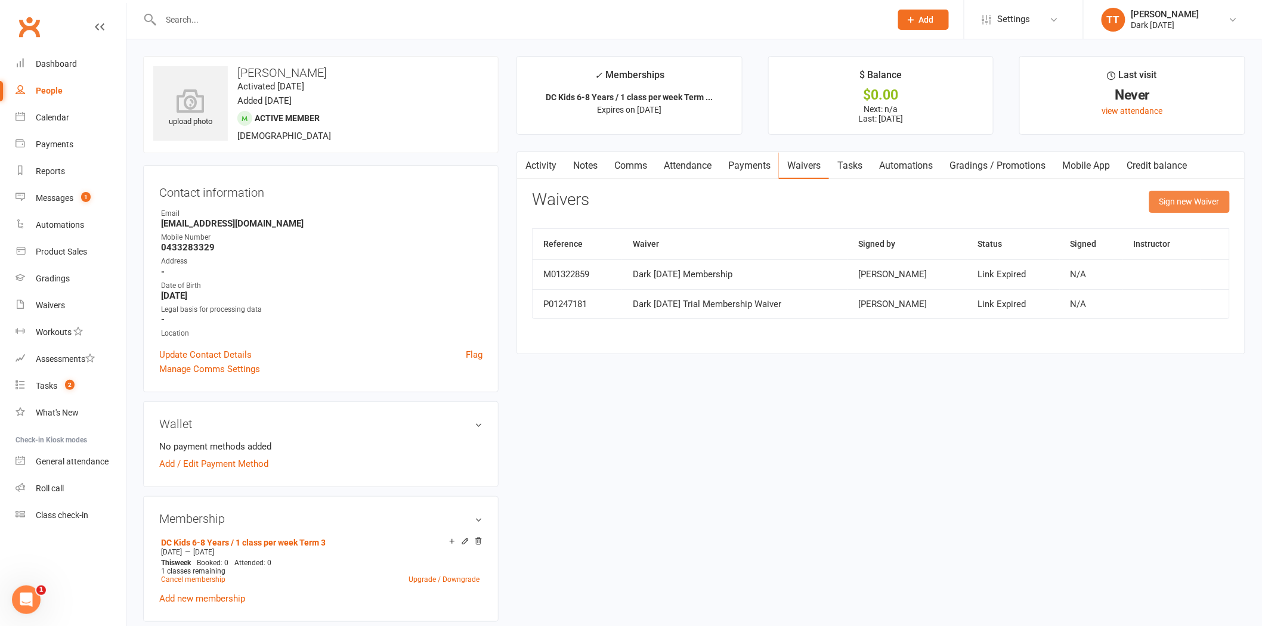
click at [1193, 203] on button "Sign new Waiver" at bounding box center [1189, 201] width 81 height 21
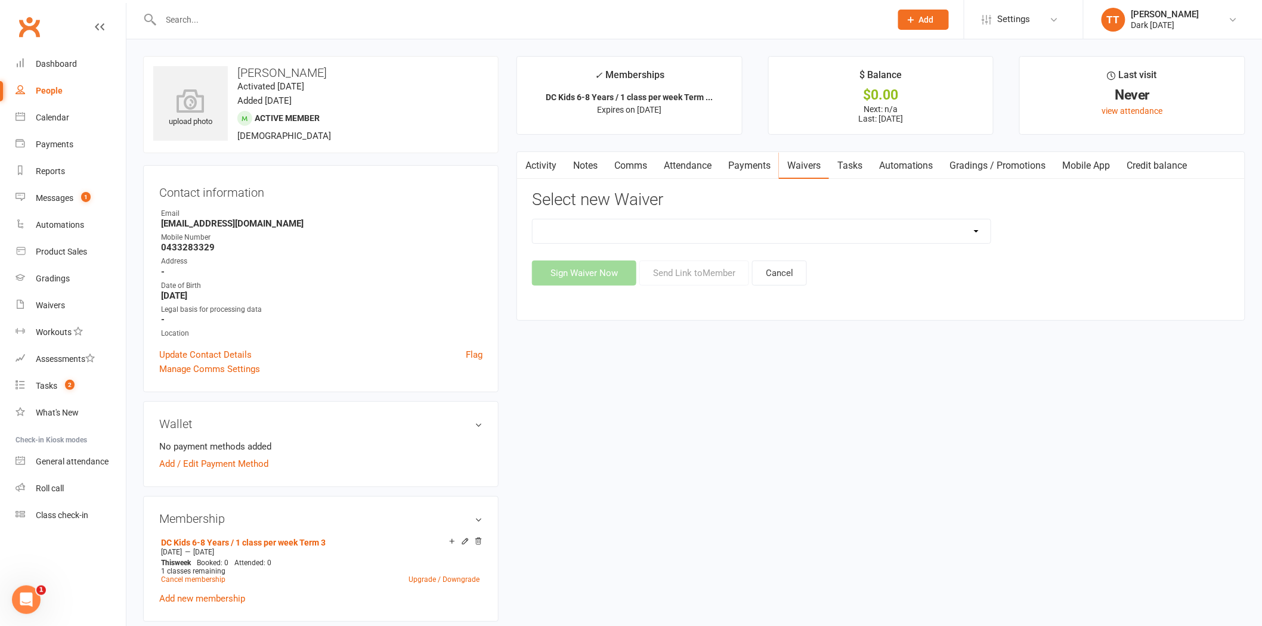
click at [707, 235] on select "Dark Carnival Membership Dark Carnival Membership waiver - no EDDR Dark Carniva…" at bounding box center [762, 231] width 458 height 24
select select "9790"
click at [533, 219] on select "Dark Carnival Membership Dark Carnival Membership waiver - no EDDR Dark Carniva…" at bounding box center [762, 231] width 458 height 24
click at [688, 273] on button "Send Link to Member" at bounding box center [694, 273] width 110 height 25
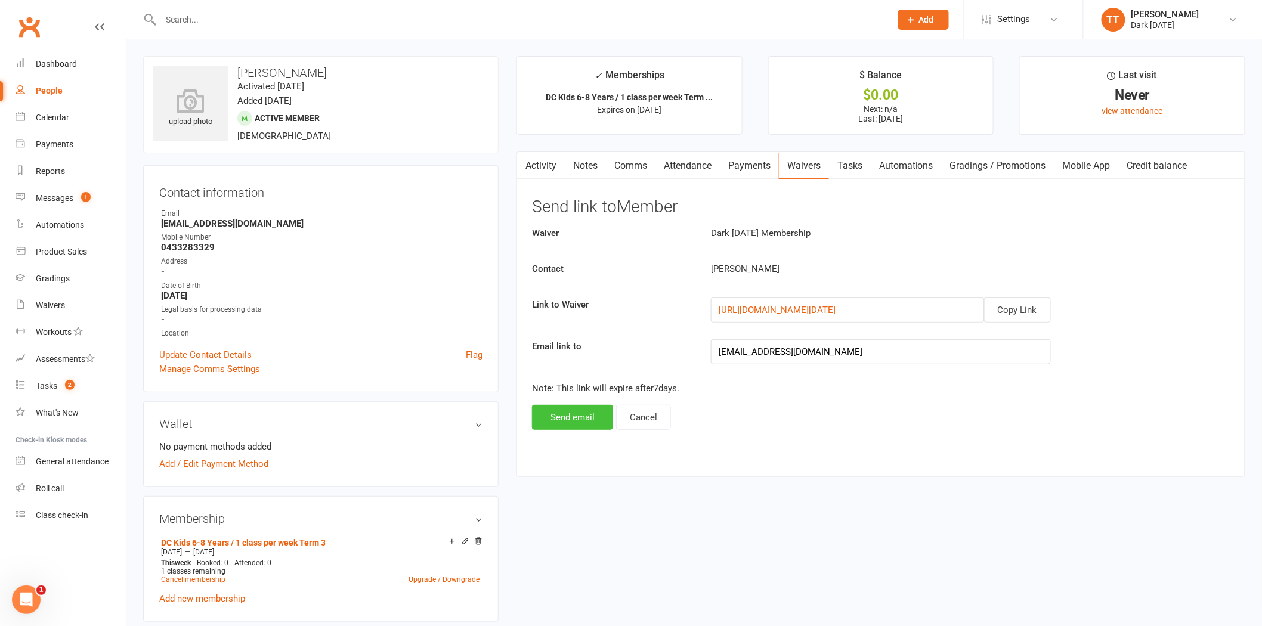
click at [583, 422] on button "Send email" at bounding box center [572, 417] width 81 height 25
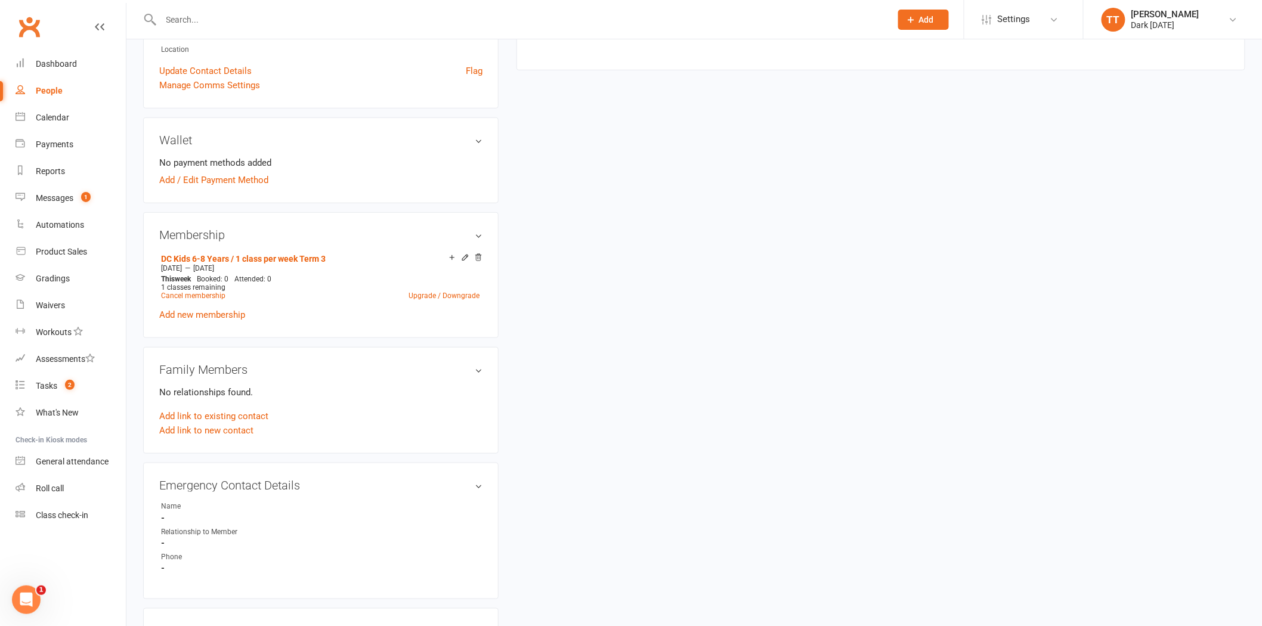
scroll to position [66, 0]
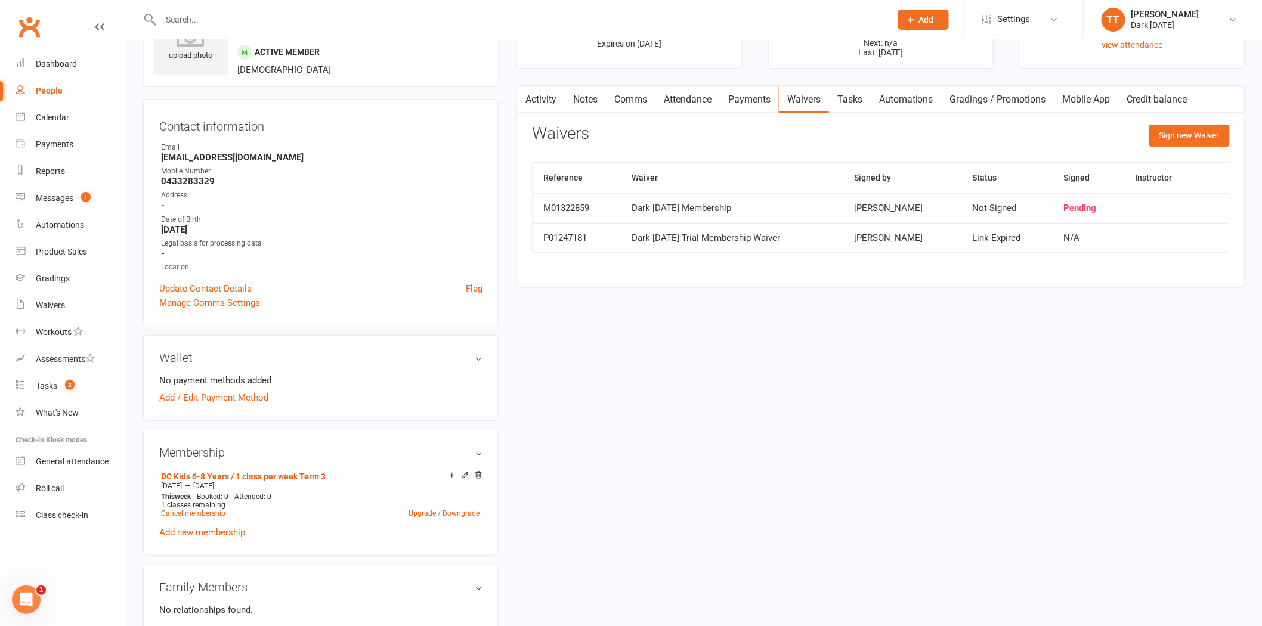
click at [215, 20] on input "text" at bounding box center [519, 19] width 725 height 17
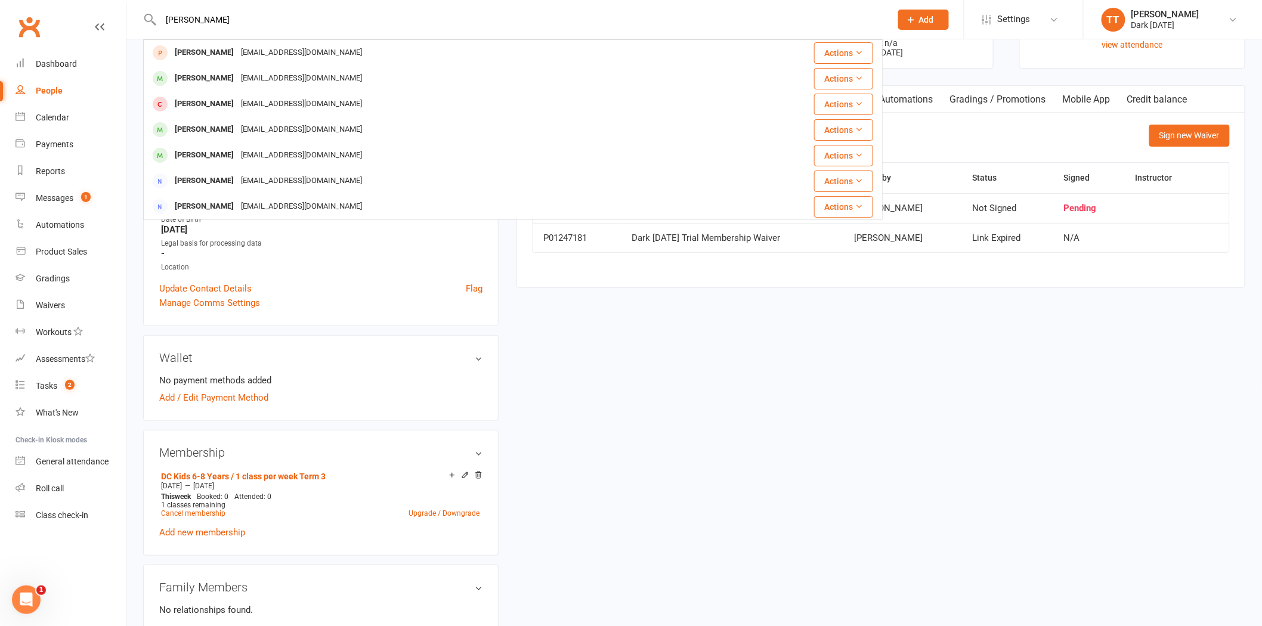
type input "jamie car"
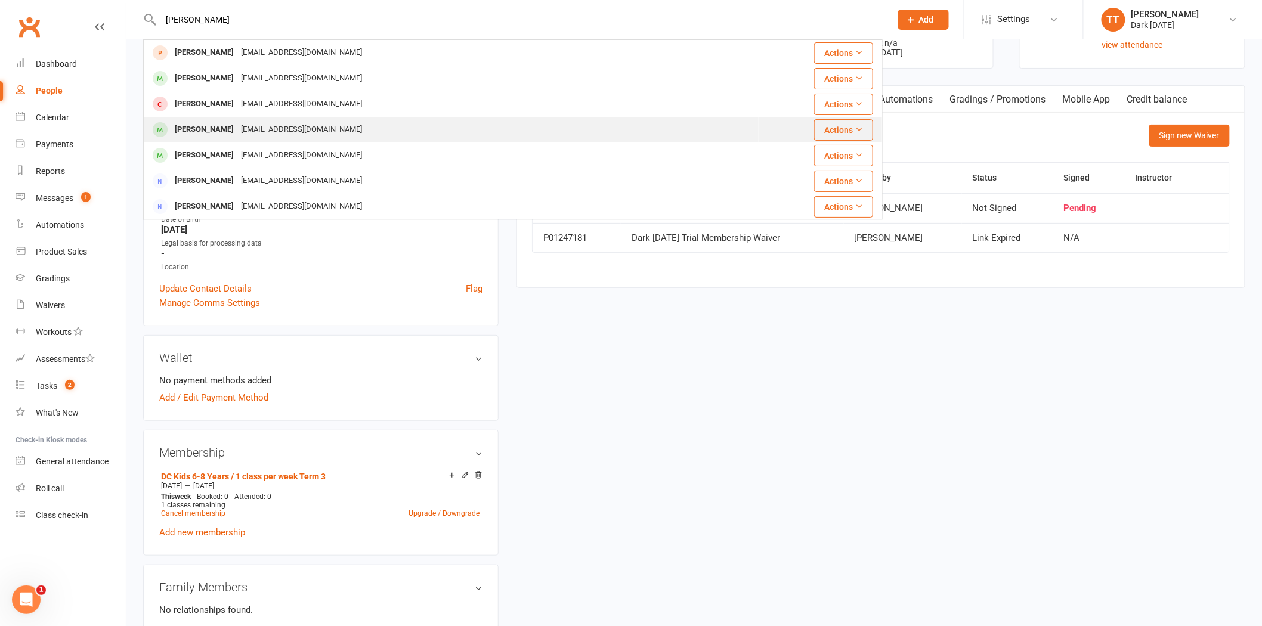
click at [210, 129] on div "Rafael Carmody" at bounding box center [204, 129] width 66 height 17
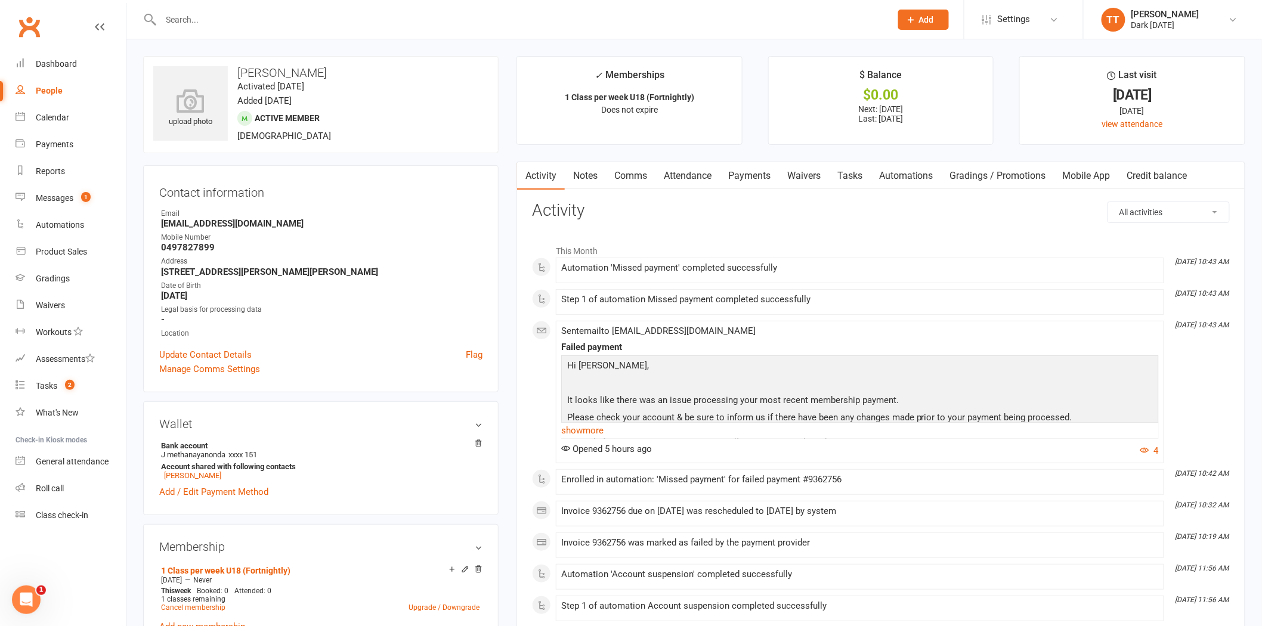
click at [758, 180] on link "Payments" at bounding box center [749, 175] width 59 height 27
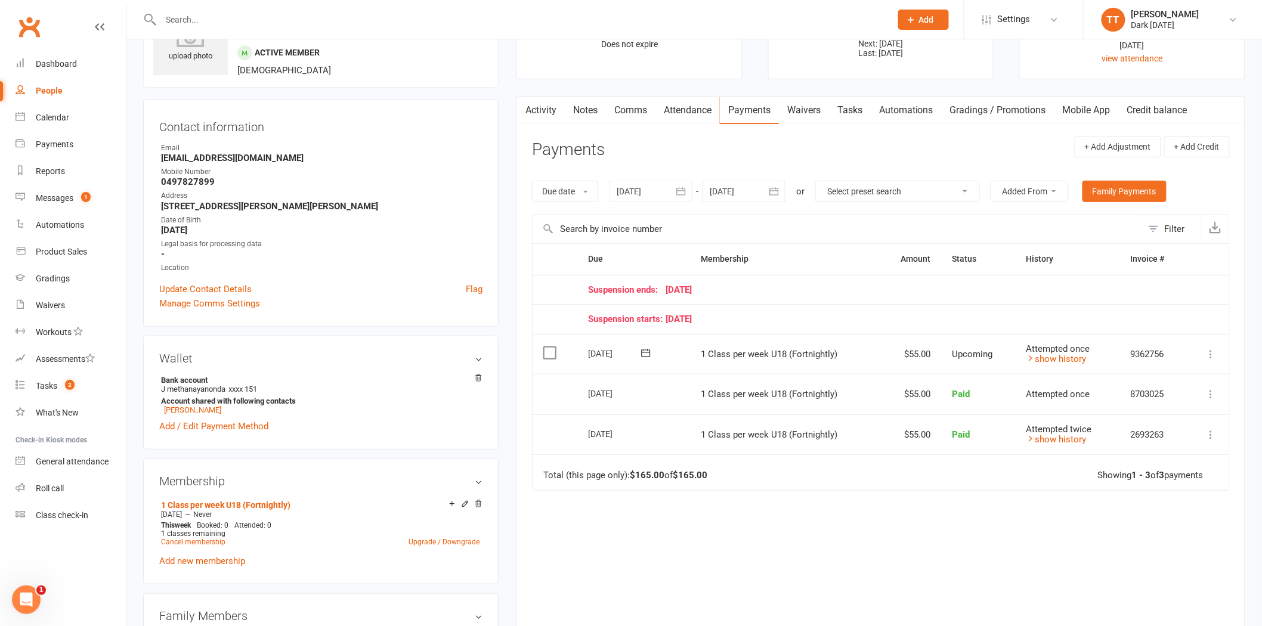
scroll to position [66, 0]
click at [1212, 355] on icon at bounding box center [1211, 354] width 12 height 12
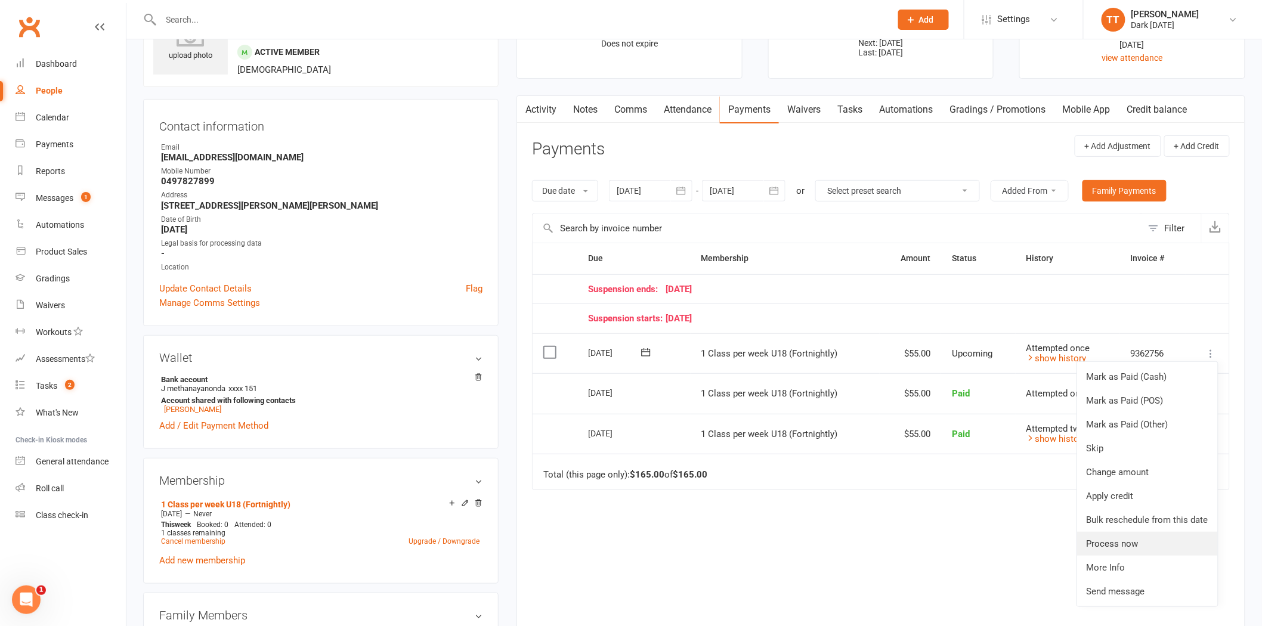
click at [1148, 546] on link "Process now" at bounding box center [1147, 544] width 141 height 24
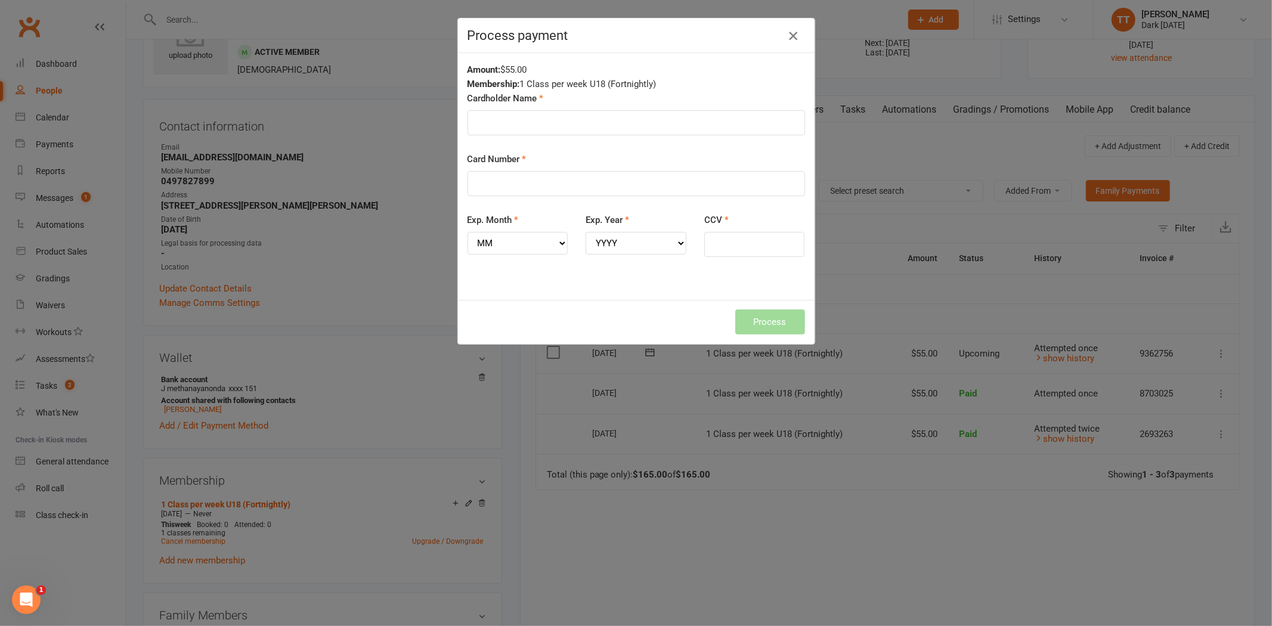
click at [788, 33] on icon "button" at bounding box center [793, 36] width 14 height 14
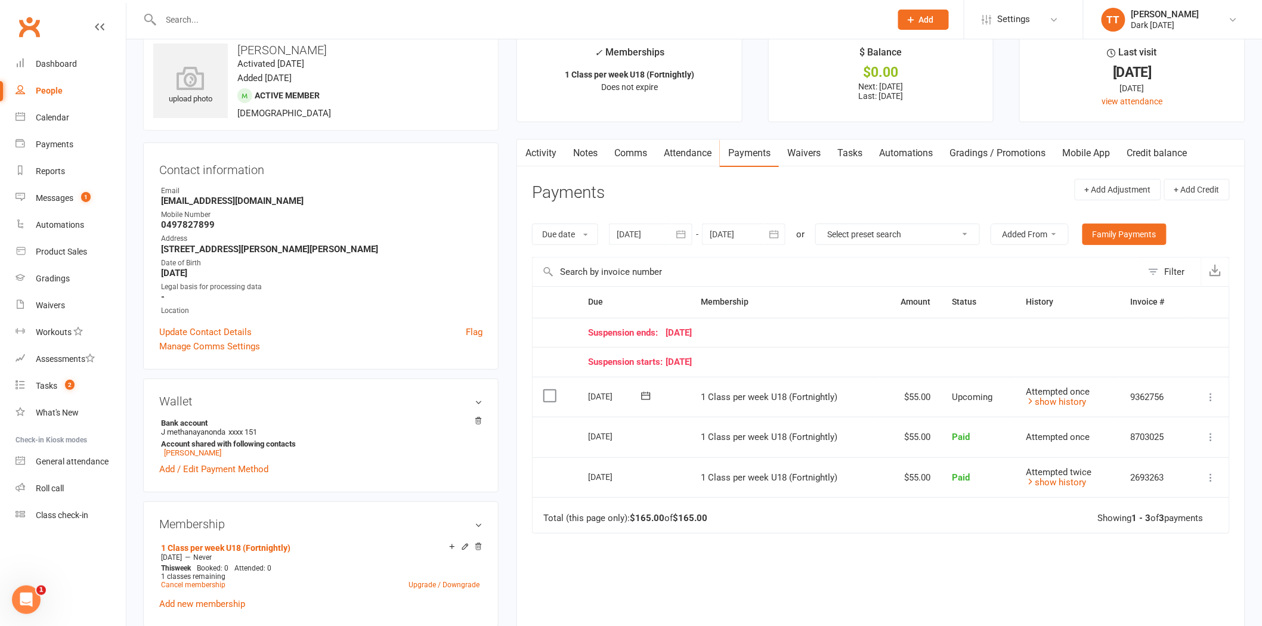
scroll to position [0, 0]
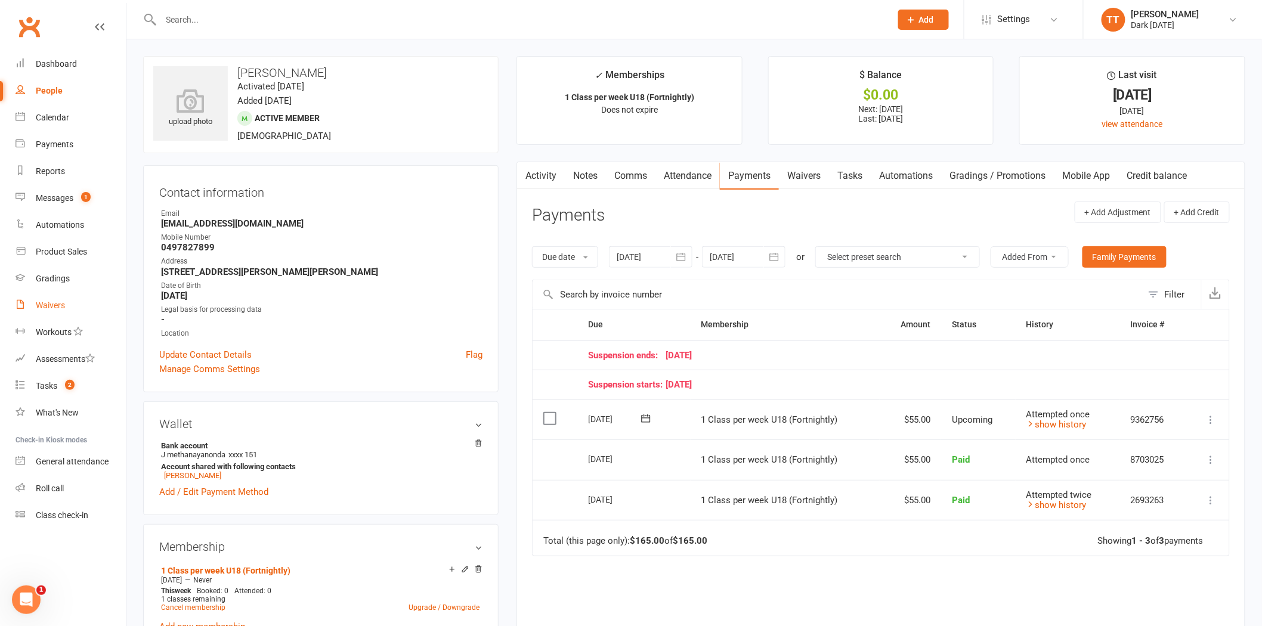
click at [45, 308] on div "Waivers" at bounding box center [50, 306] width 29 height 10
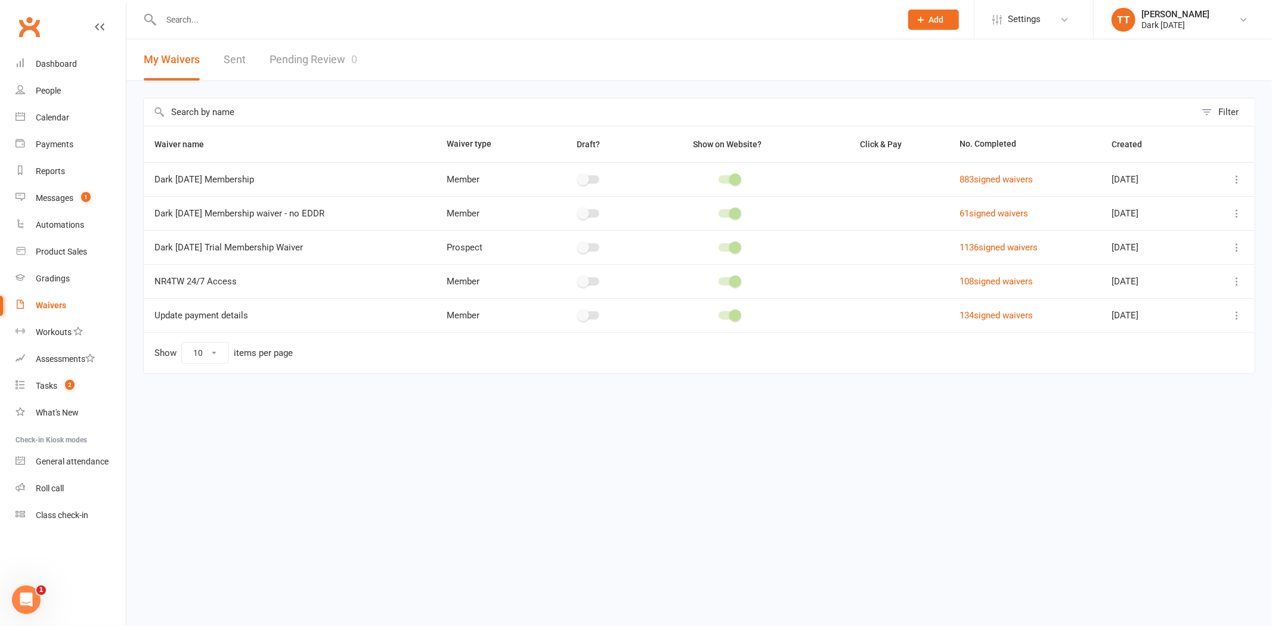
click at [320, 60] on link "Pending Review 0" at bounding box center [314, 59] width 88 height 41
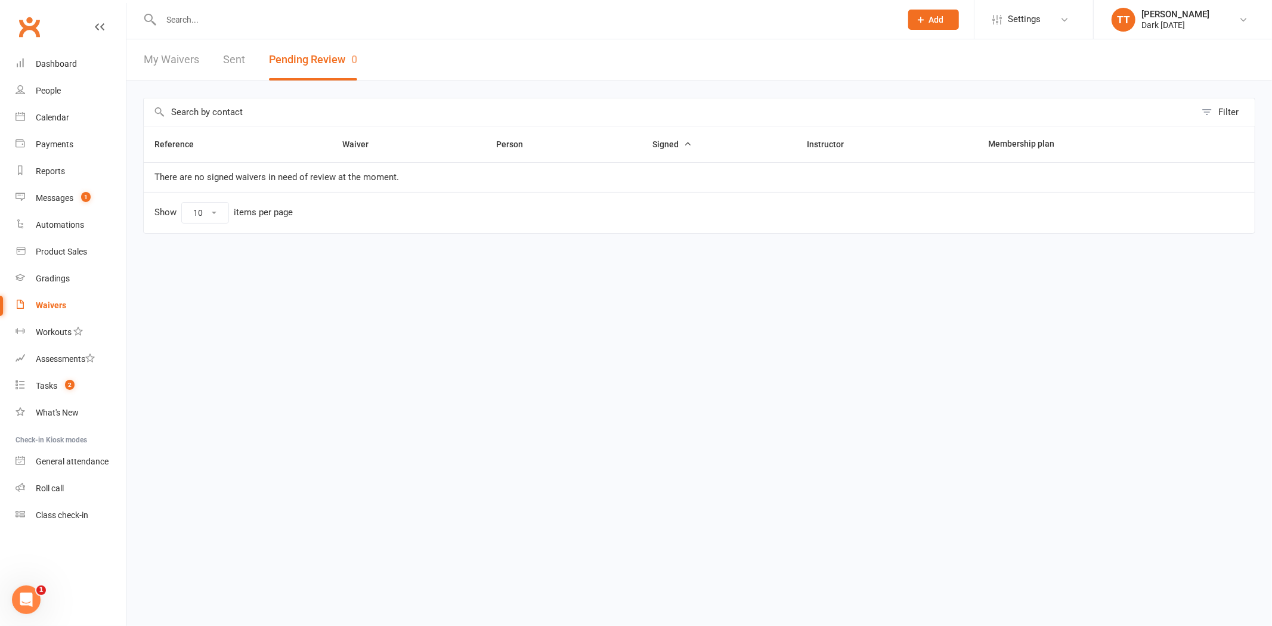
click at [344, 20] on input "text" at bounding box center [524, 19] width 735 height 17
click at [335, 20] on input "text" at bounding box center [524, 19] width 735 height 17
click at [57, 66] on div "Dashboard" at bounding box center [56, 64] width 41 height 10
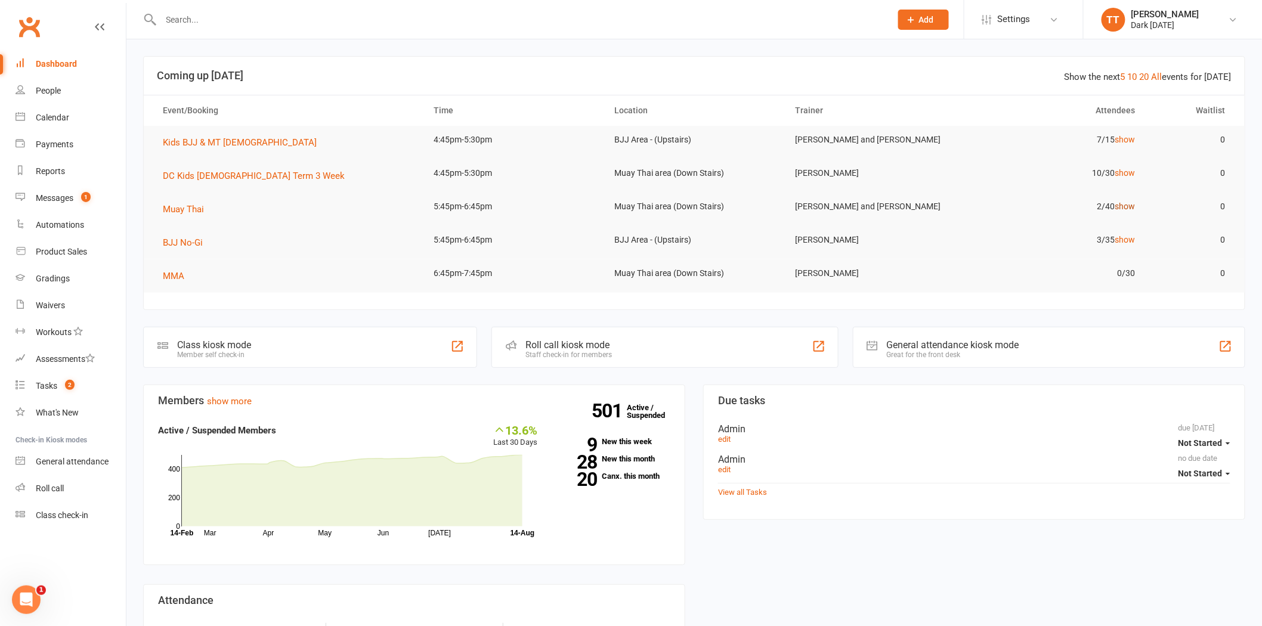
click at [1130, 204] on link "show" at bounding box center [1125, 207] width 20 height 10
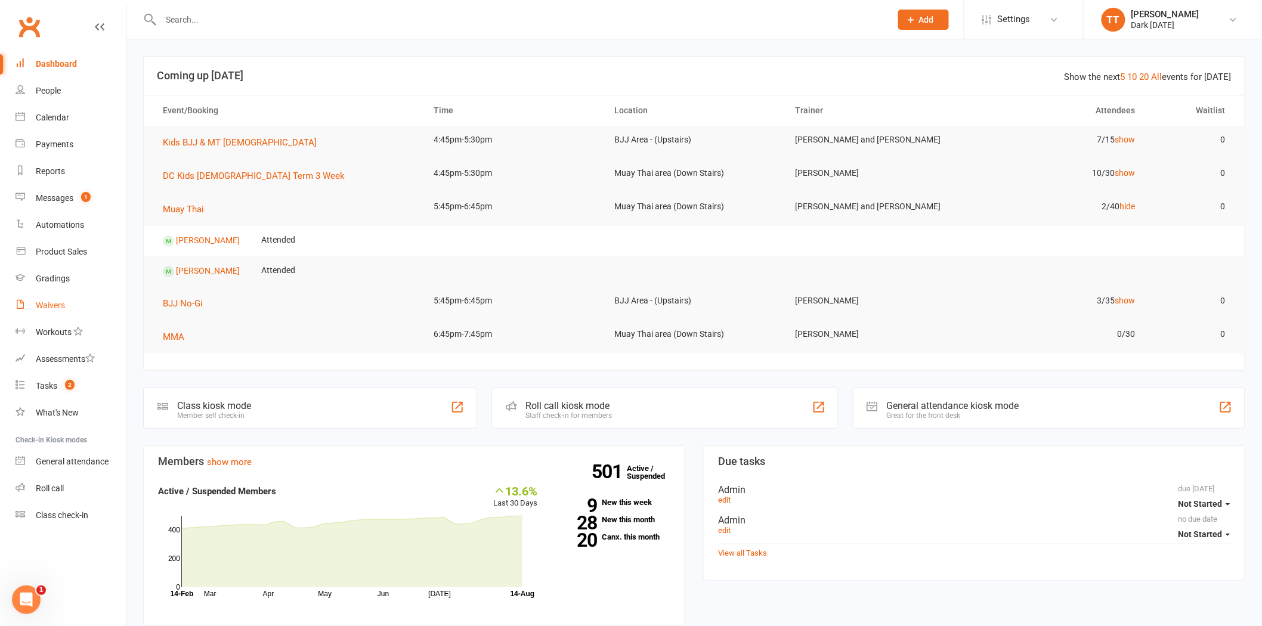
click at [85, 297] on link "Waivers" at bounding box center [71, 305] width 110 height 27
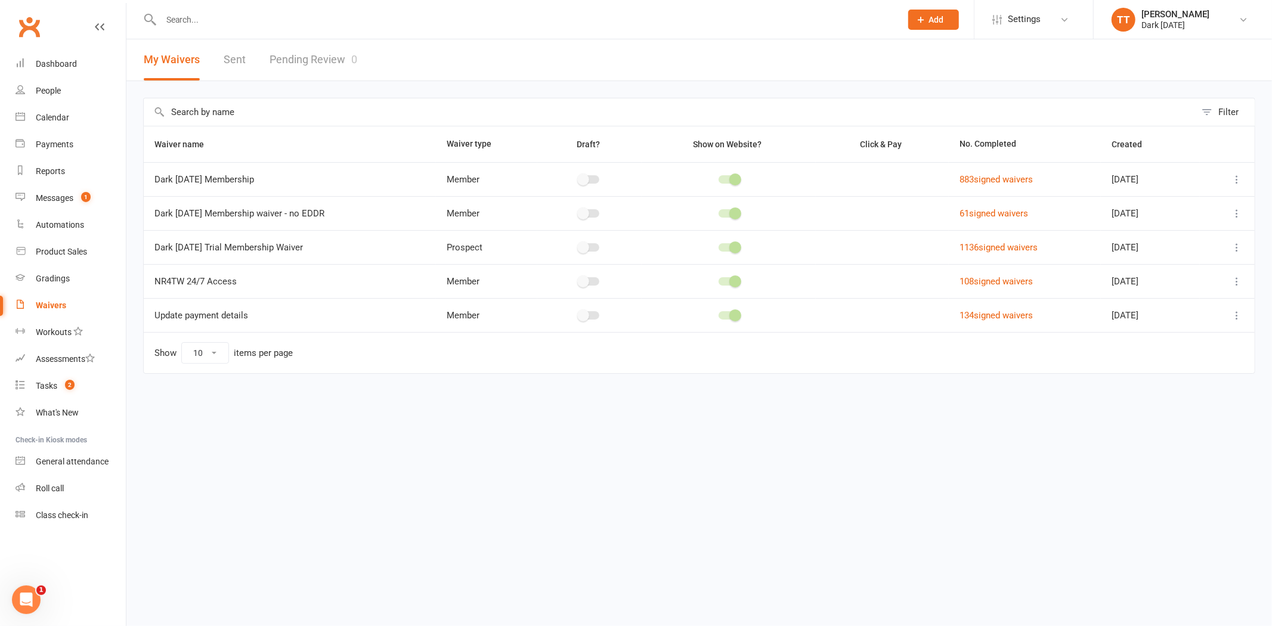
click at [313, 68] on link "Pending Review 0" at bounding box center [314, 59] width 88 height 41
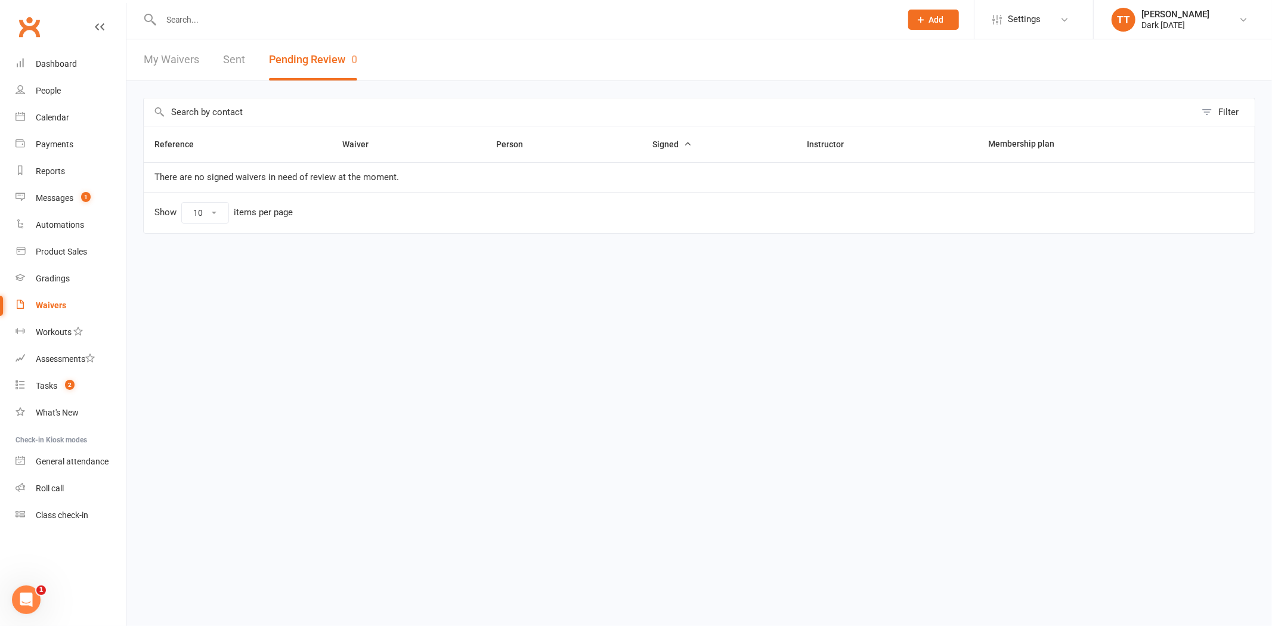
click at [187, 68] on link "My Waivers" at bounding box center [171, 59] width 55 height 41
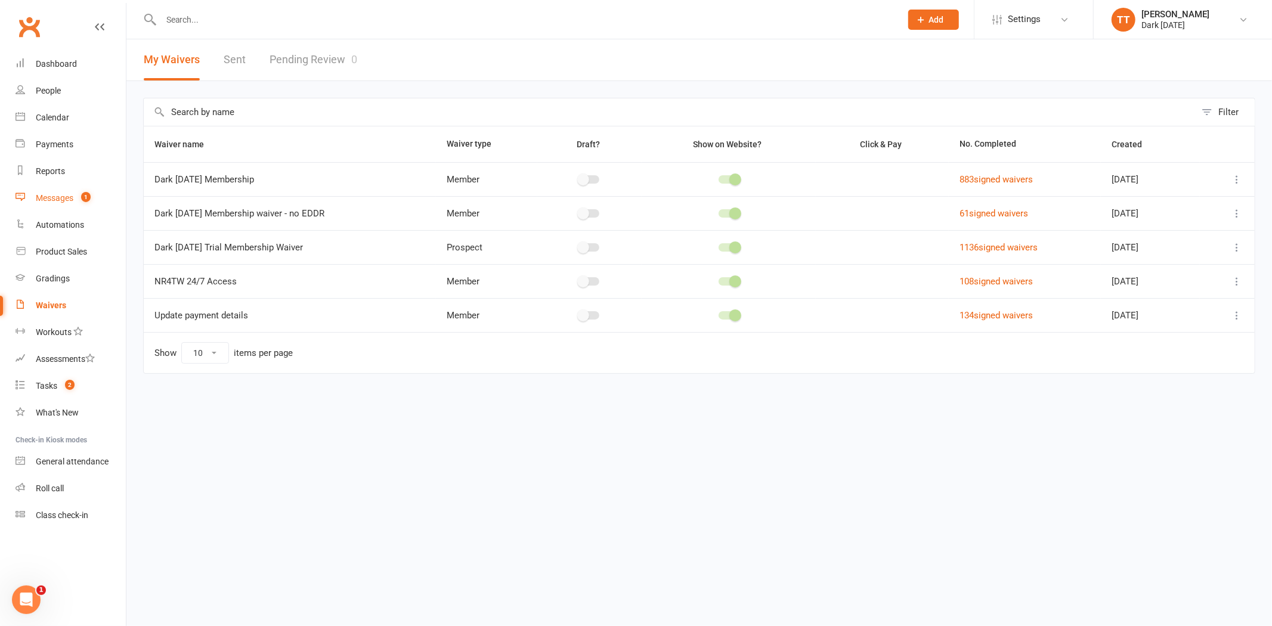
click at [82, 191] on link "Messages 1" at bounding box center [71, 198] width 110 height 27
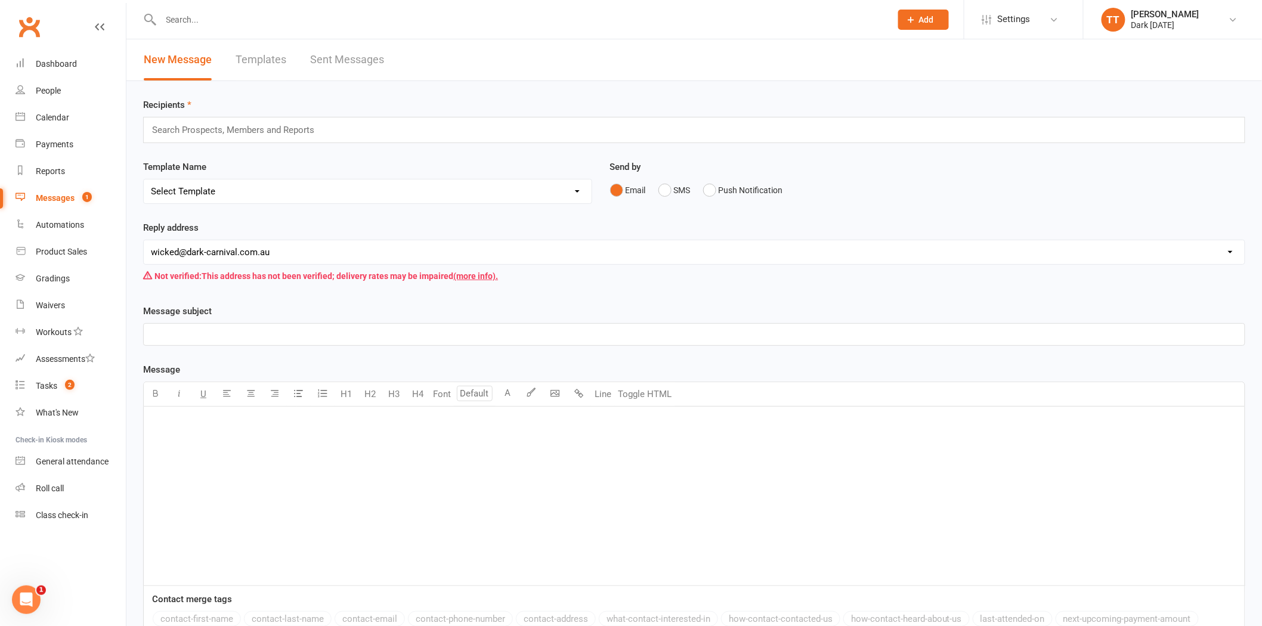
click at [248, 61] on link "Templates" at bounding box center [261, 59] width 51 height 41
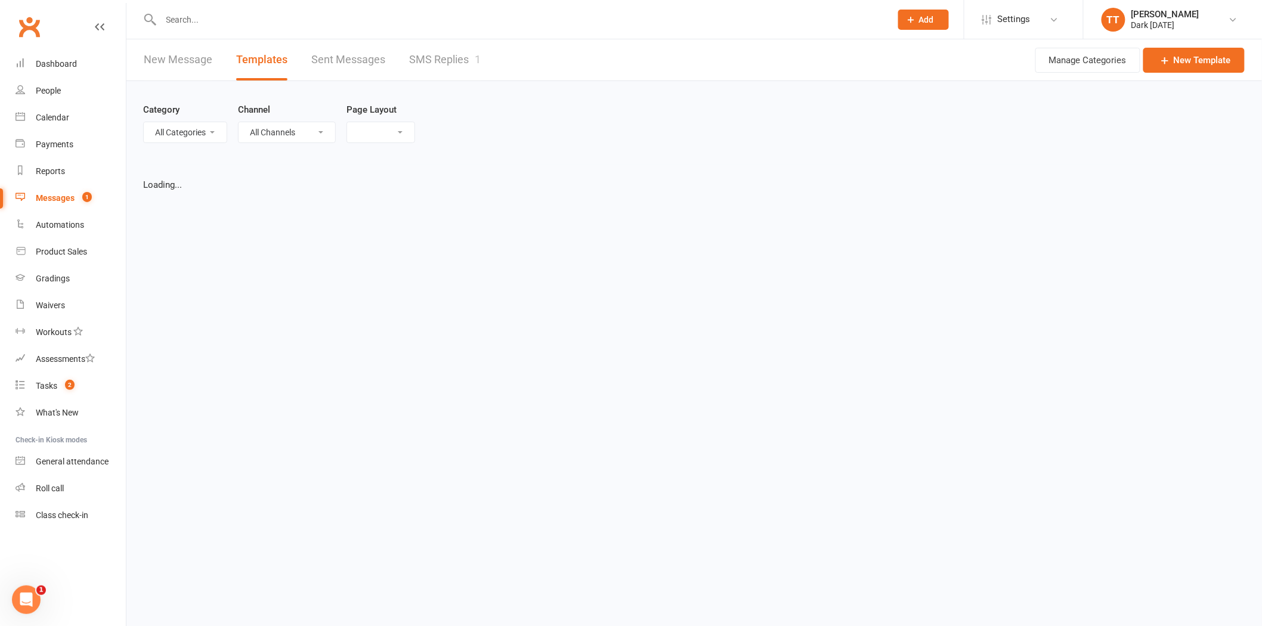
select select "grid"
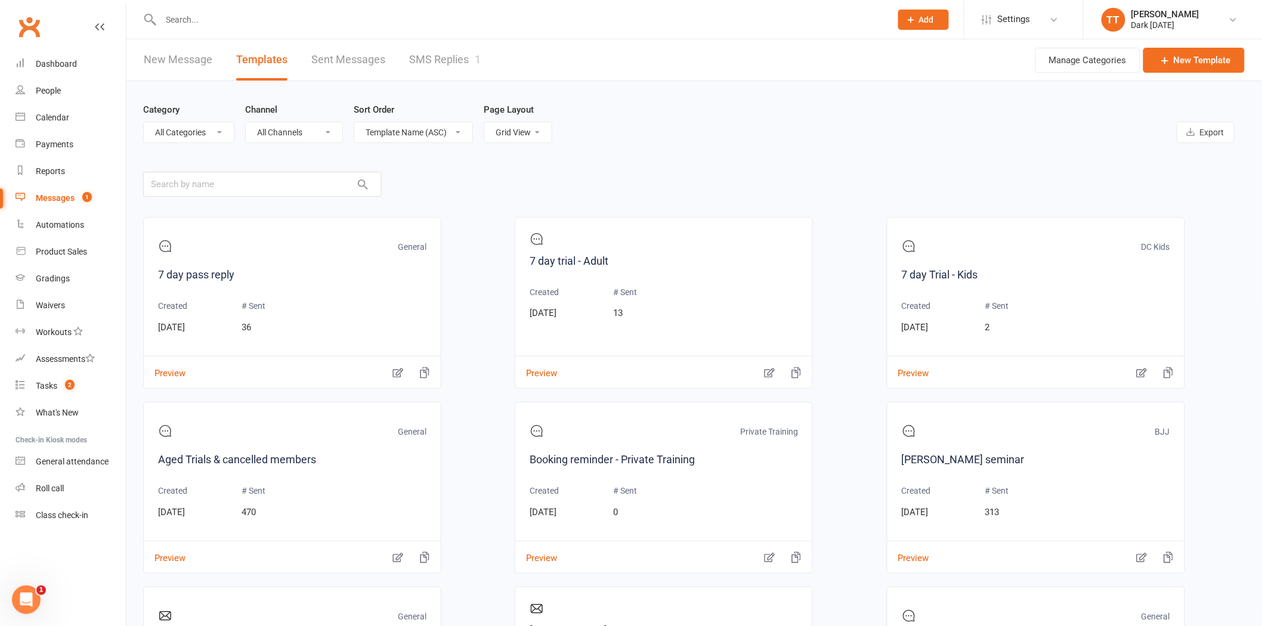
click at [466, 55] on link "SMS Replies 1" at bounding box center [445, 59] width 72 height 41
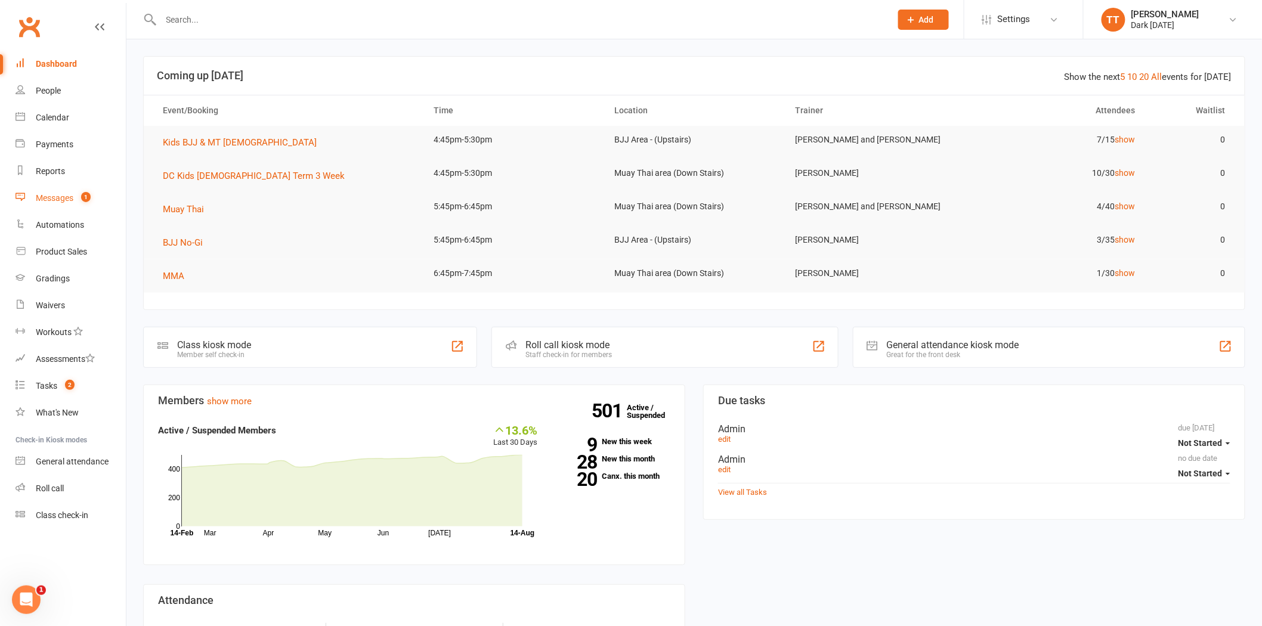
click at [42, 199] on div "Messages" at bounding box center [55, 198] width 38 height 10
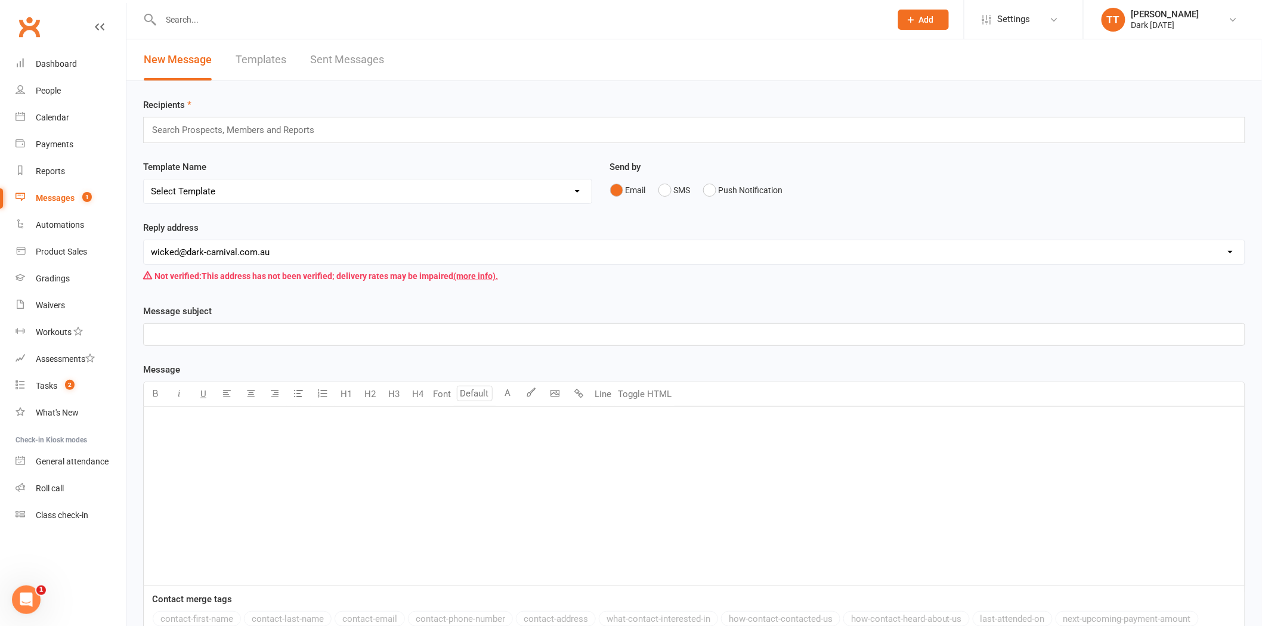
click at [348, 69] on link "Sent Messages" at bounding box center [347, 59] width 74 height 41
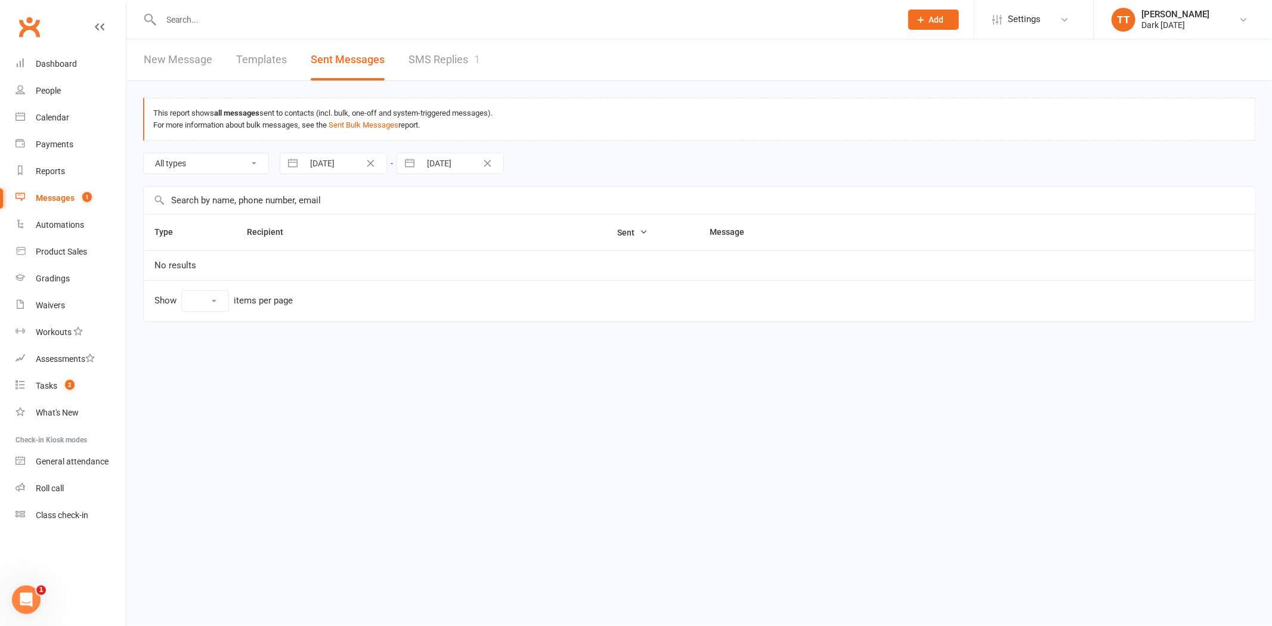
select select "10"
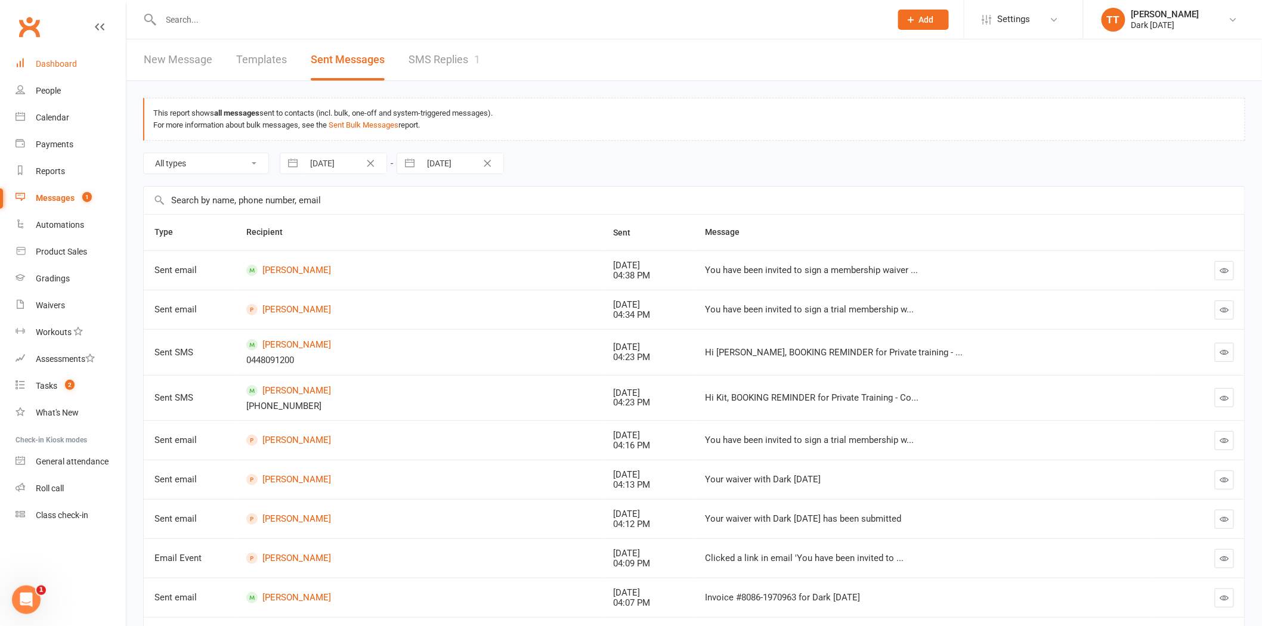
click at [52, 69] on link "Dashboard" at bounding box center [71, 64] width 110 height 27
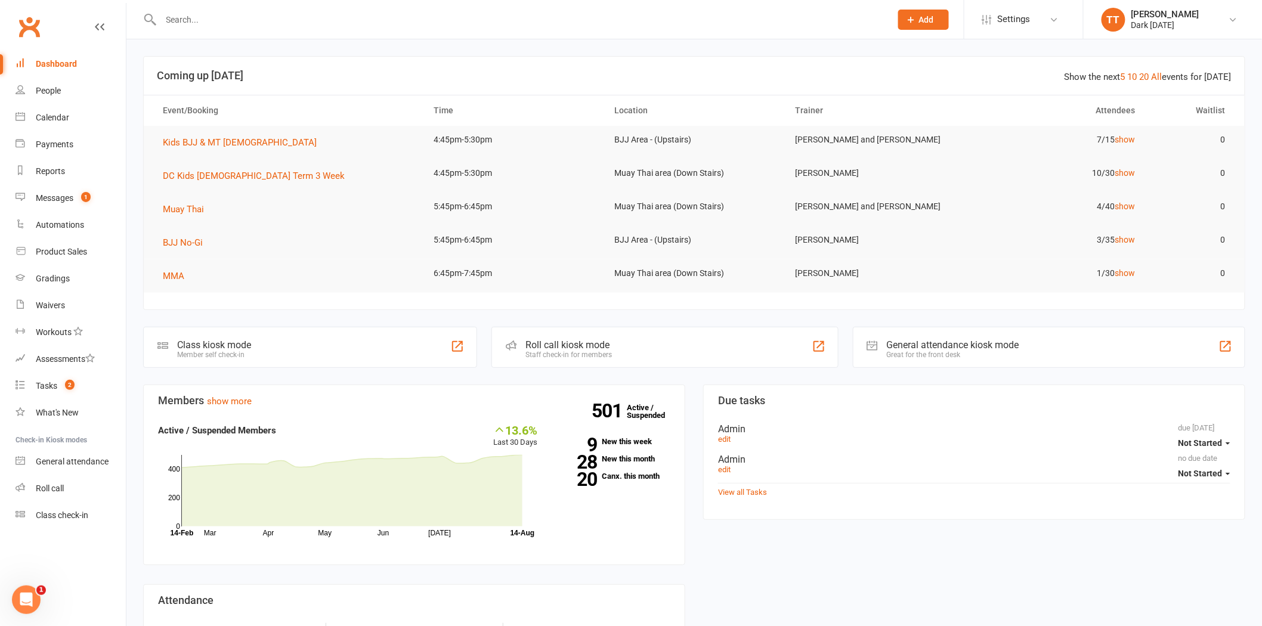
click at [265, 14] on input "text" at bounding box center [519, 19] width 725 height 17
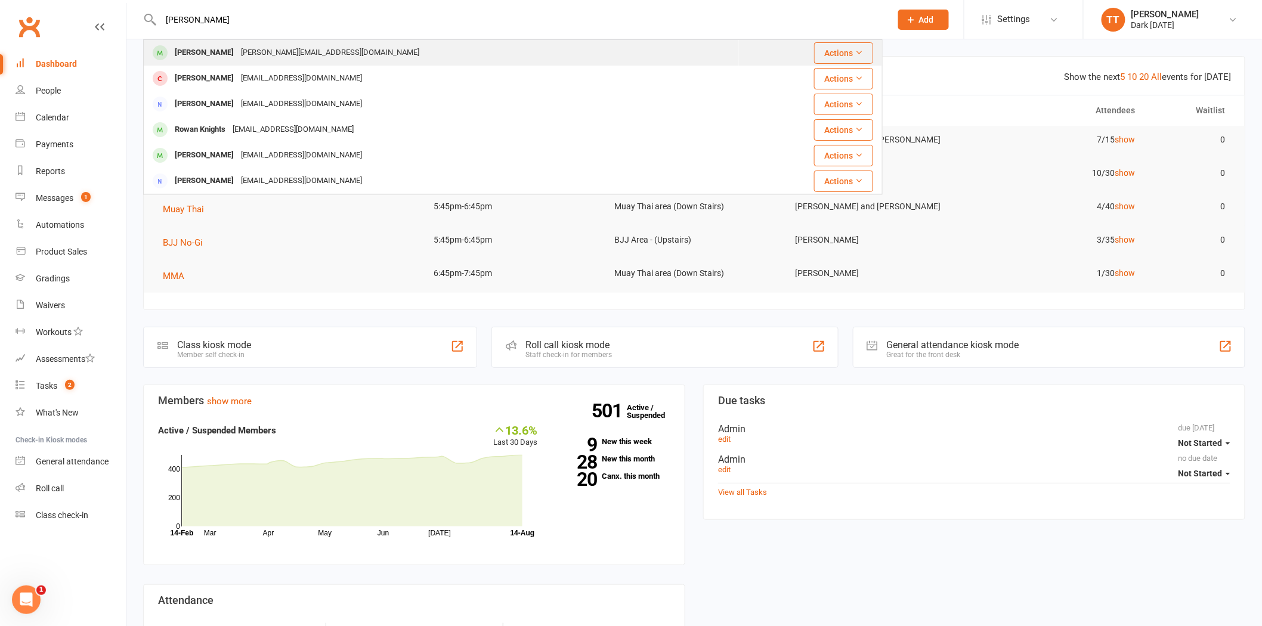
type input "rowe"
click at [205, 51] on div "Andrew Rowe" at bounding box center [204, 52] width 66 height 17
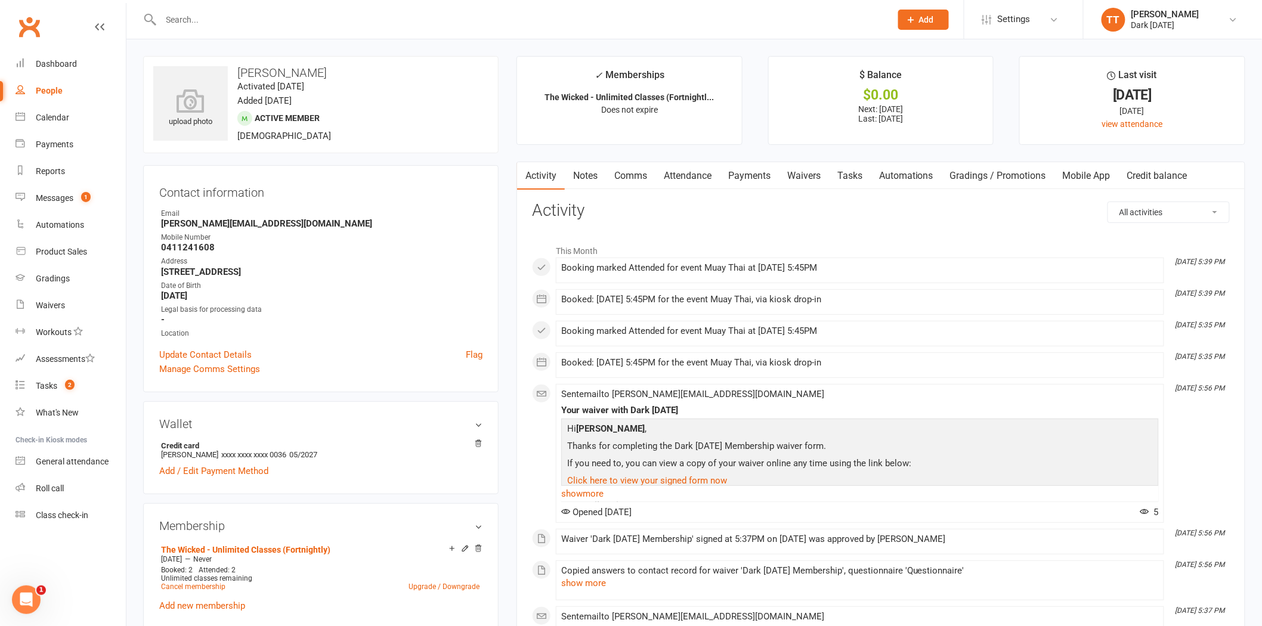
click at [1097, 171] on link "Mobile App" at bounding box center [1086, 175] width 64 height 27
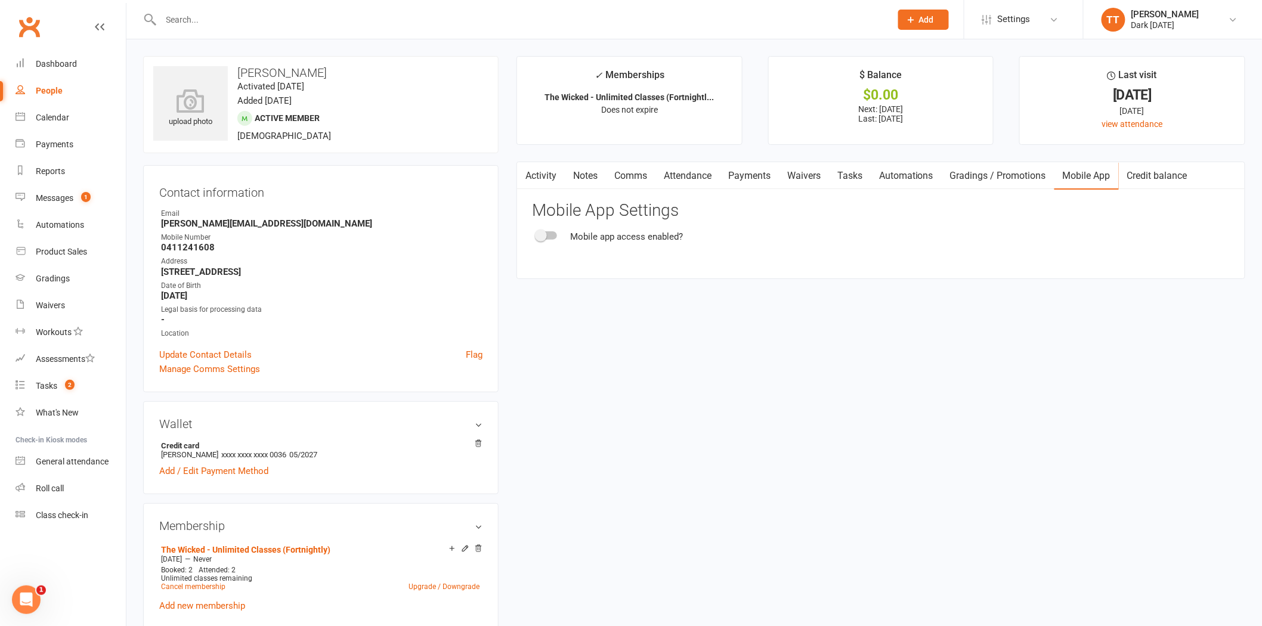
click at [544, 236] on span at bounding box center [541, 236] width 12 height 12
click at [537, 234] on input "checkbox" at bounding box center [537, 234] width 0 height 0
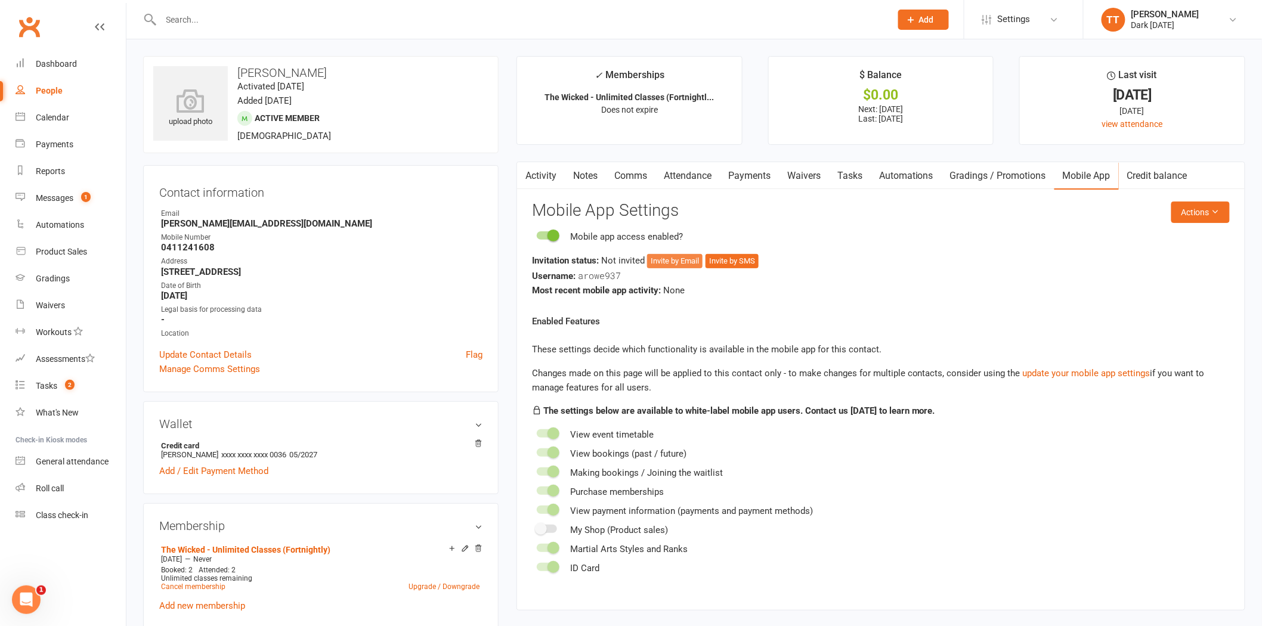
click at [665, 261] on button "Invite by Email" at bounding box center [674, 261] width 55 height 14
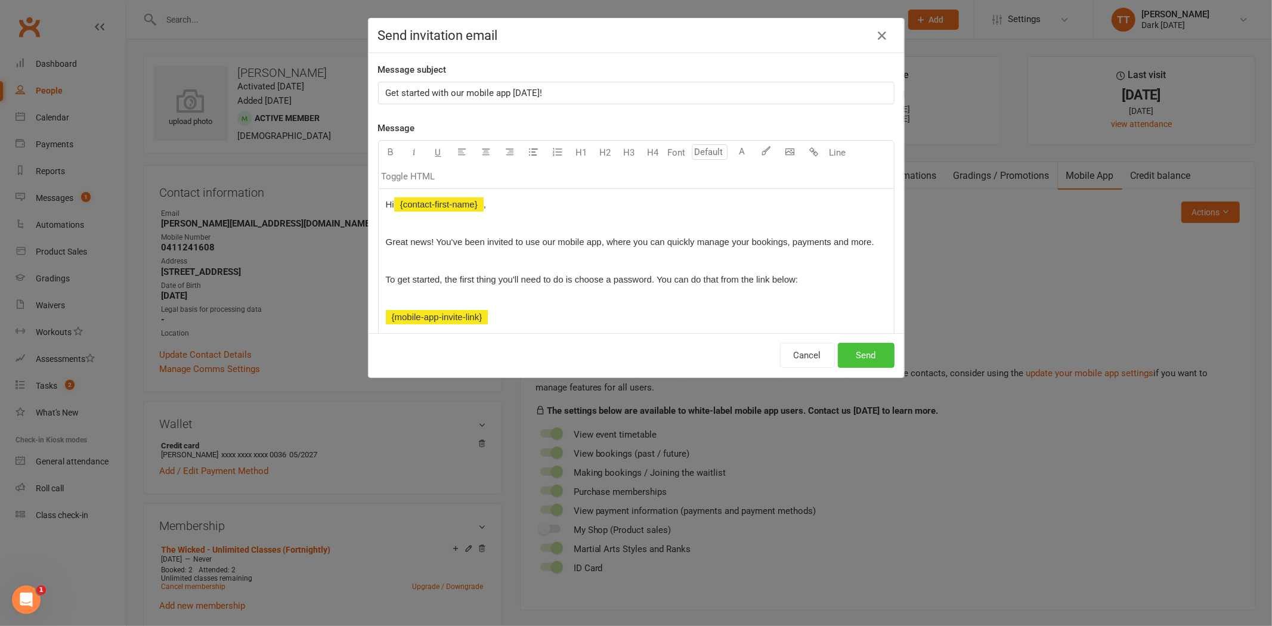
click at [867, 355] on button "Send" at bounding box center [866, 355] width 57 height 25
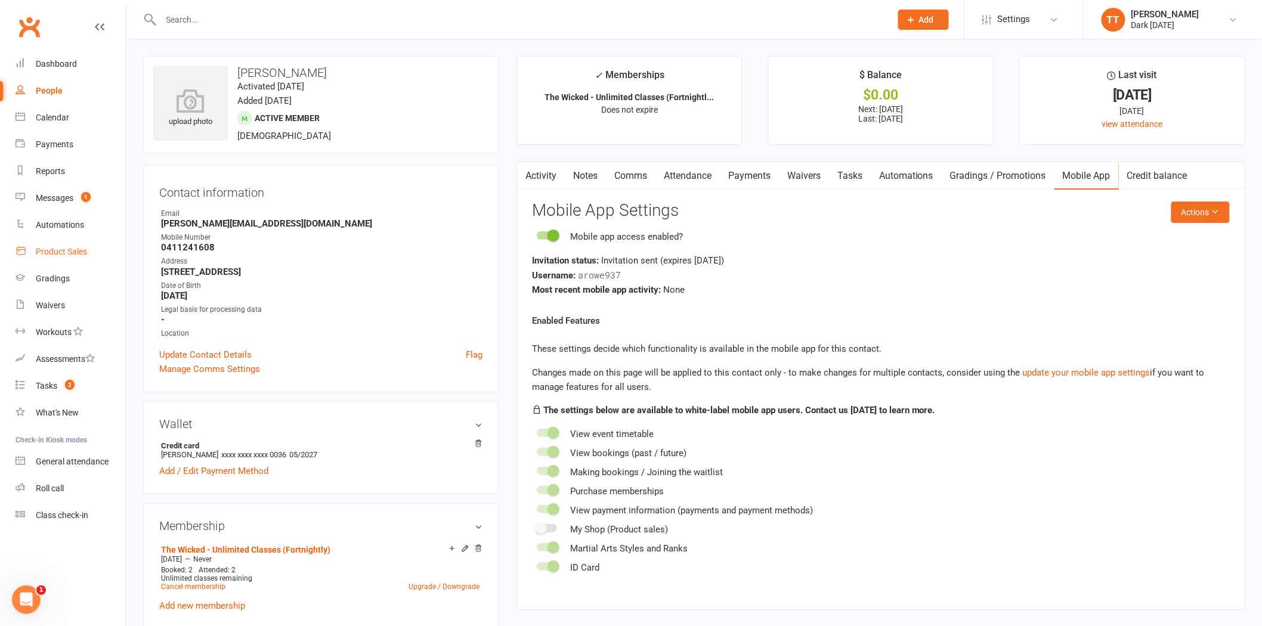
click at [64, 255] on div "Product Sales" at bounding box center [61, 252] width 51 height 10
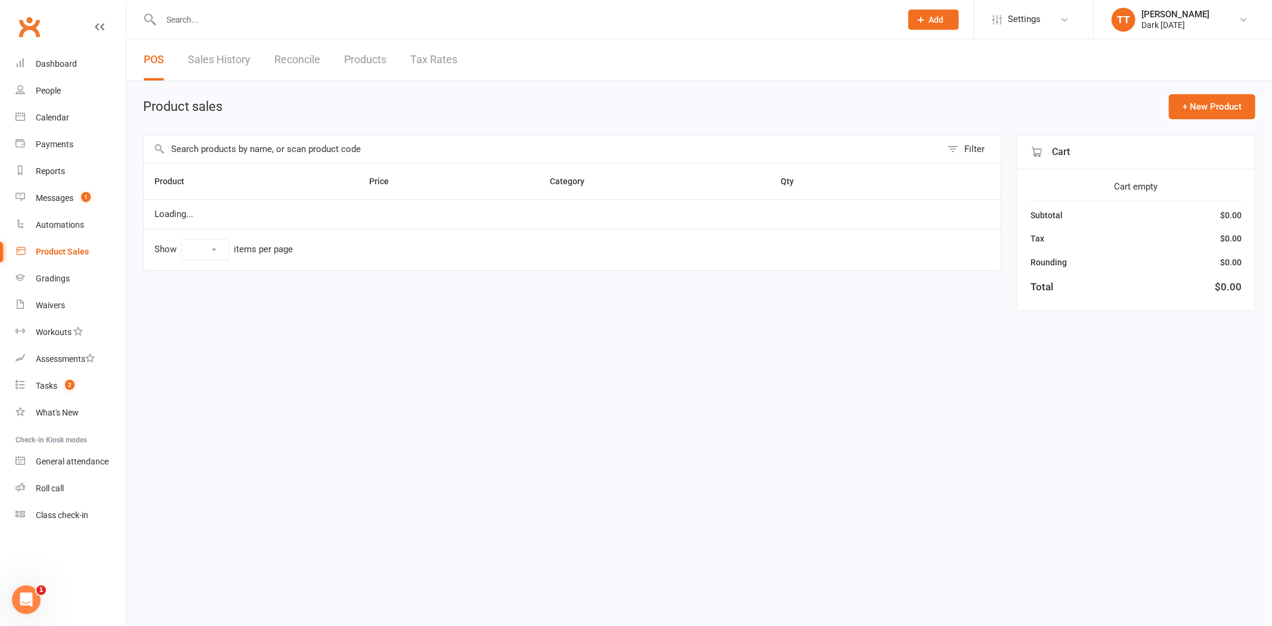
select select "10"
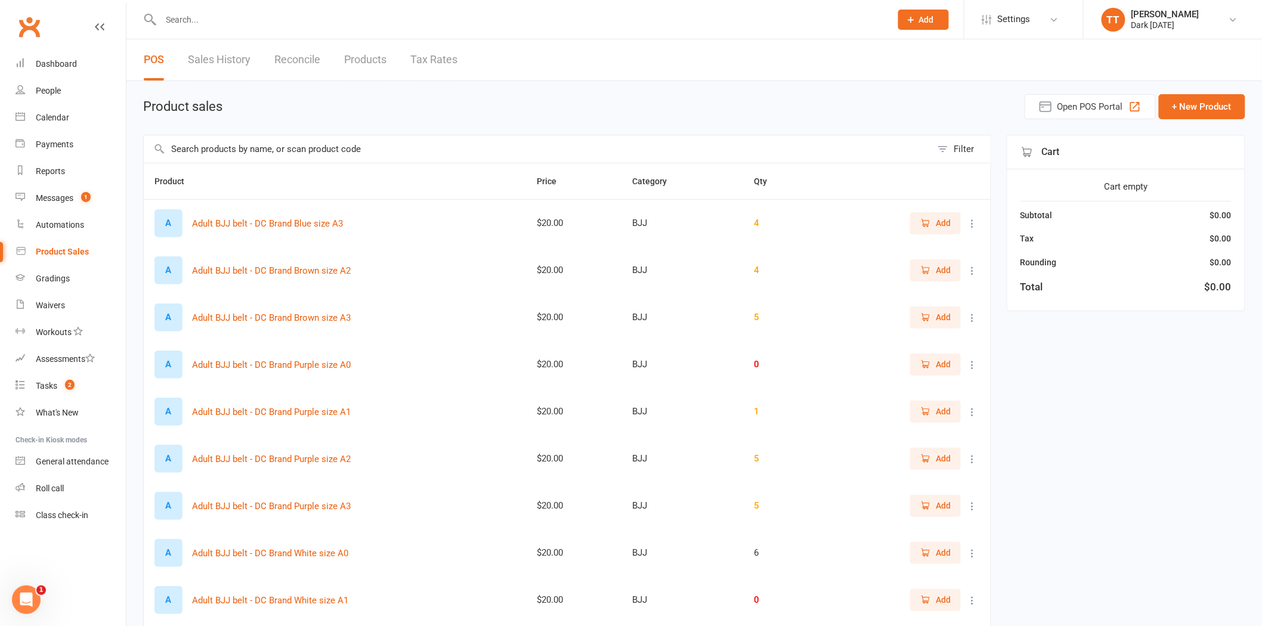
click at [194, 158] on input "text" at bounding box center [538, 148] width 788 height 27
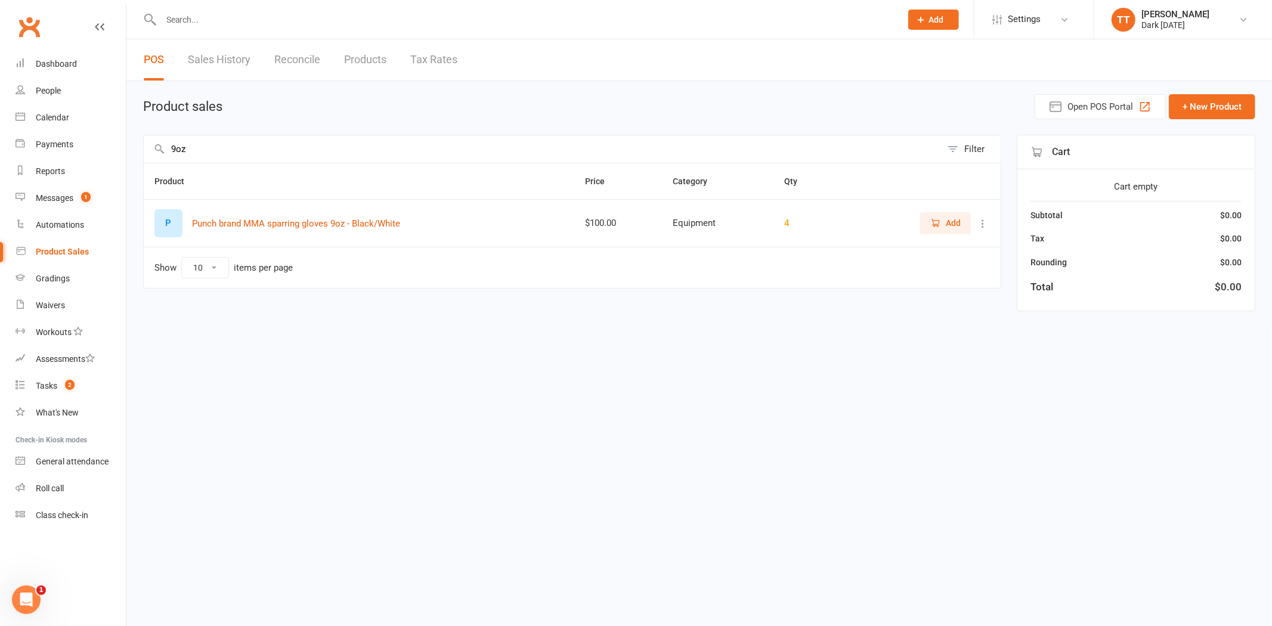
type input "9oz"
click at [953, 225] on span "Add" at bounding box center [953, 223] width 15 height 13
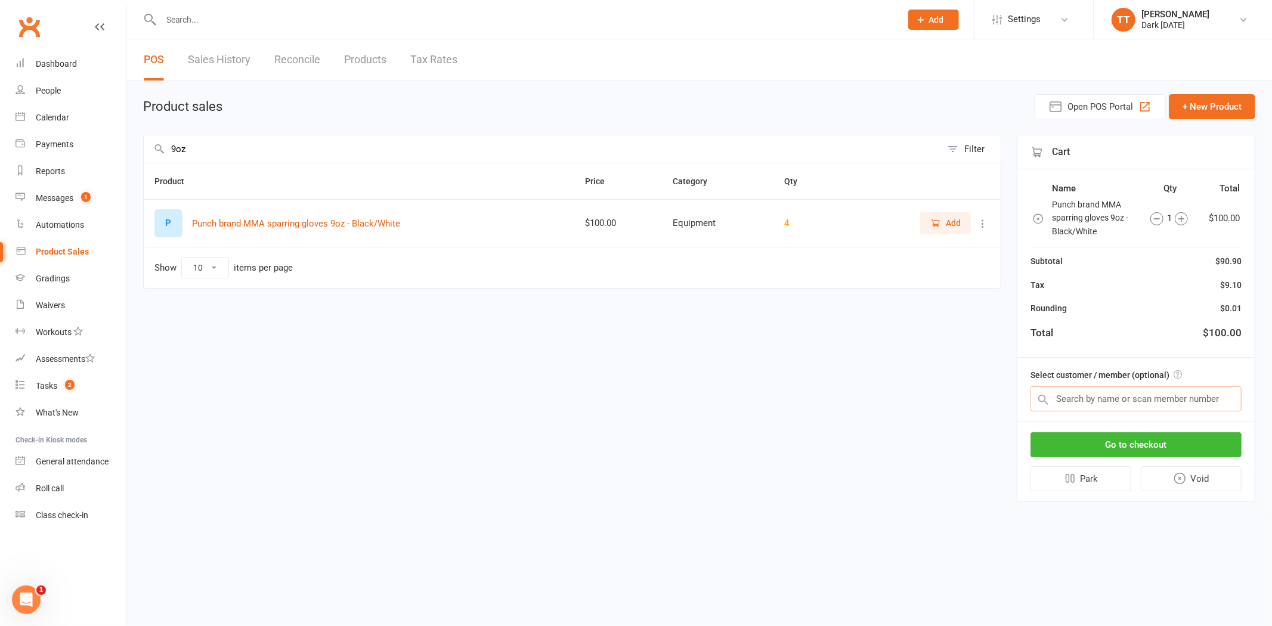
click at [1081, 398] on input "text" at bounding box center [1136, 398] width 211 height 25
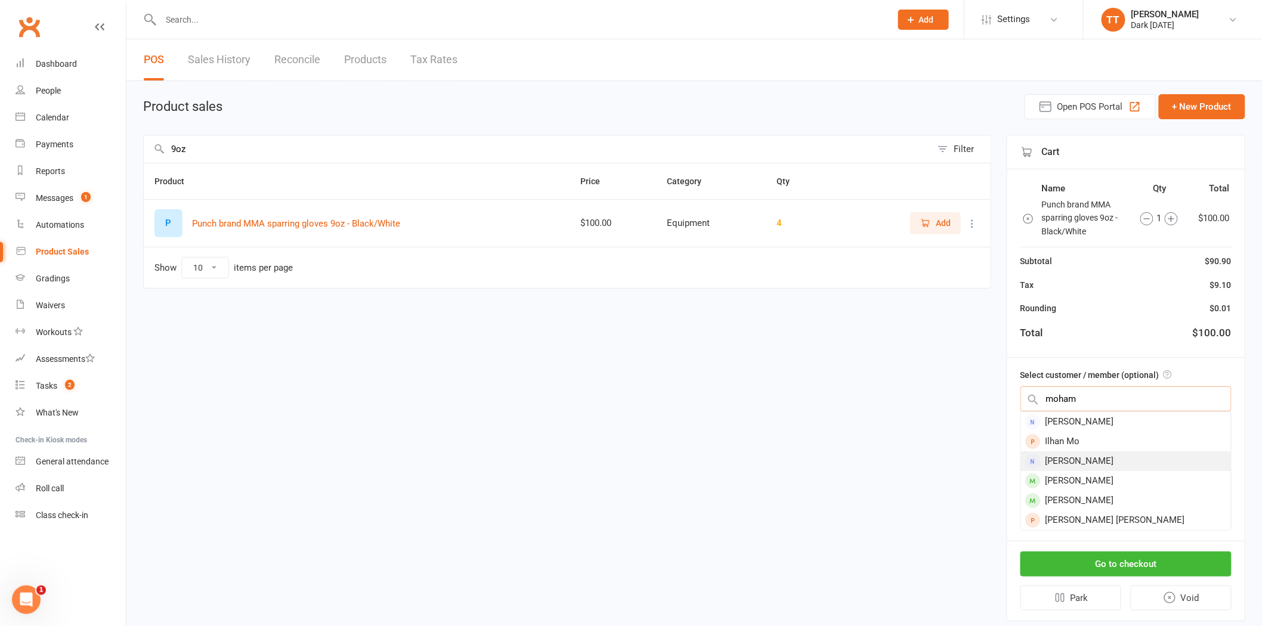
type input "moham"
click at [1106, 459] on div "Mohammad Ali Malikzada" at bounding box center [1126, 462] width 210 height 20
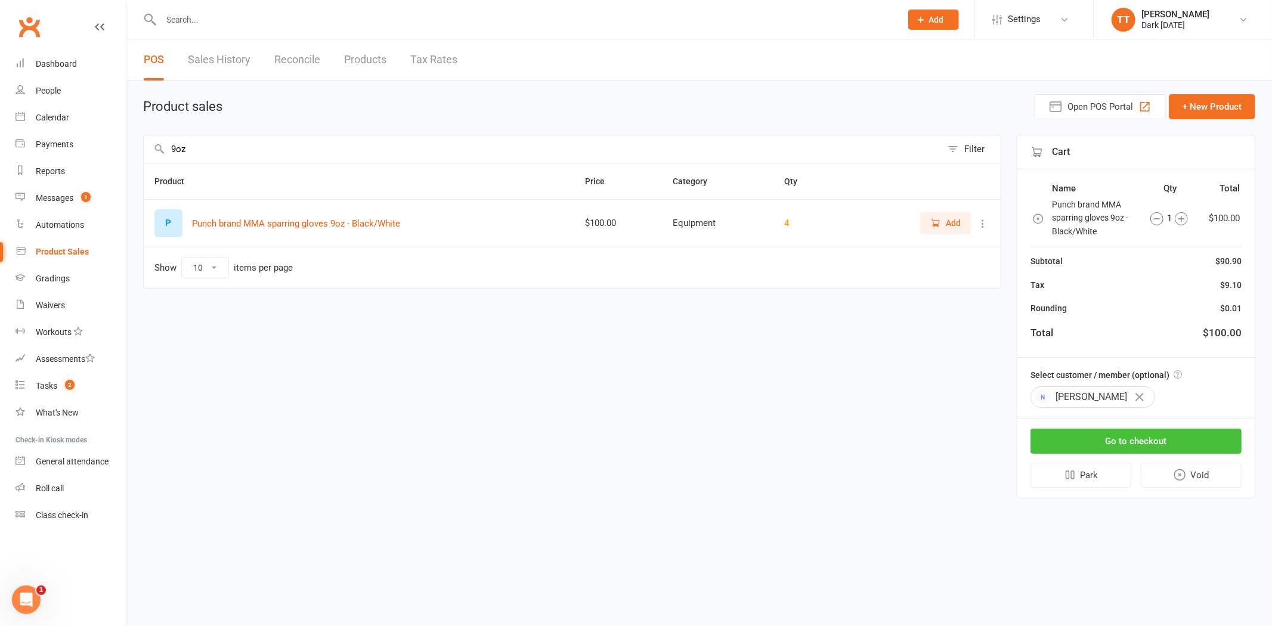
click at [1191, 431] on button "Go to checkout" at bounding box center [1136, 441] width 211 height 25
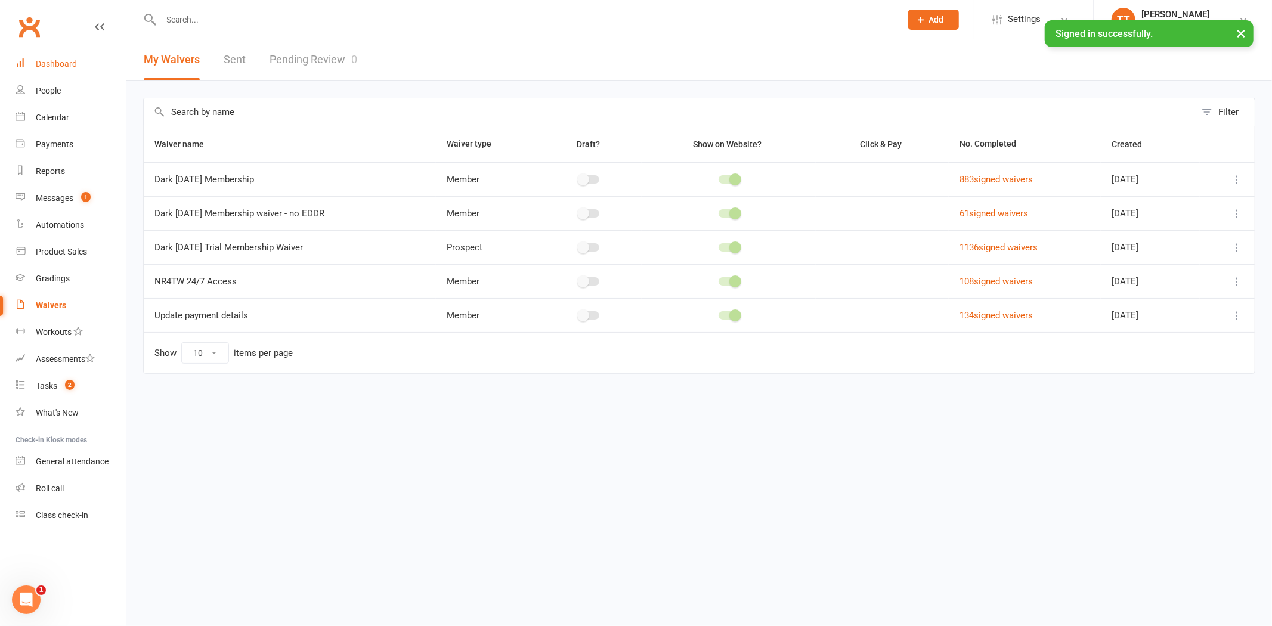
click at [74, 64] on div "Dashboard" at bounding box center [56, 64] width 41 height 10
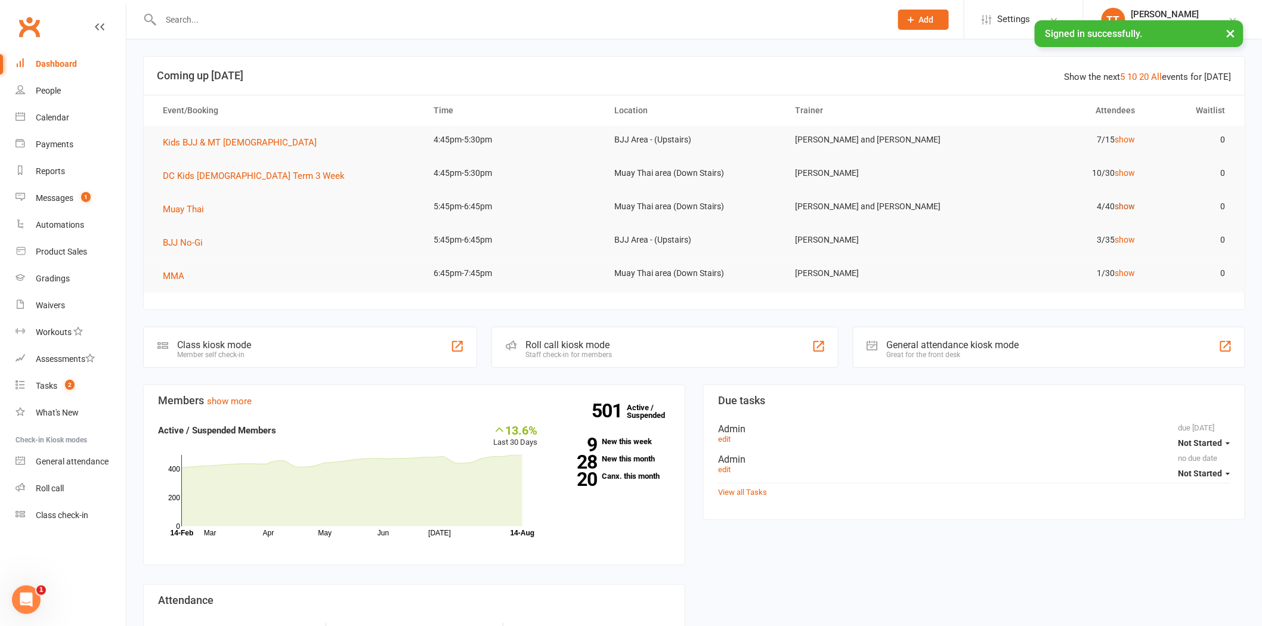
click at [1124, 206] on link "show" at bounding box center [1125, 207] width 20 height 10
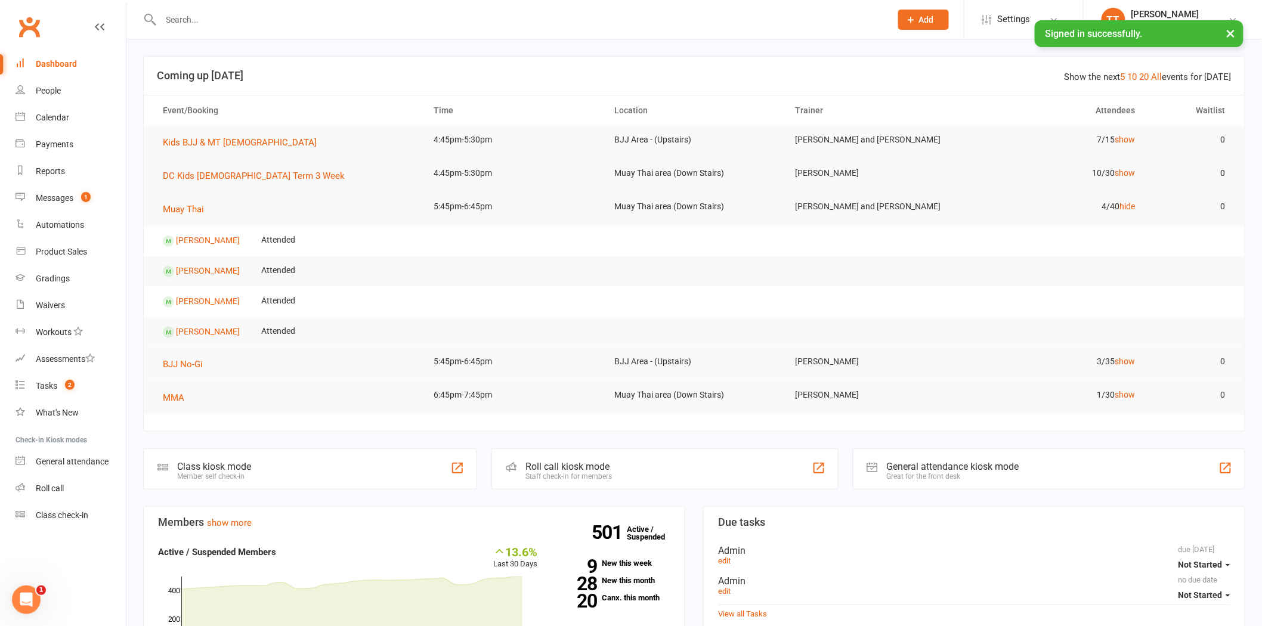
scroll to position [66, 0]
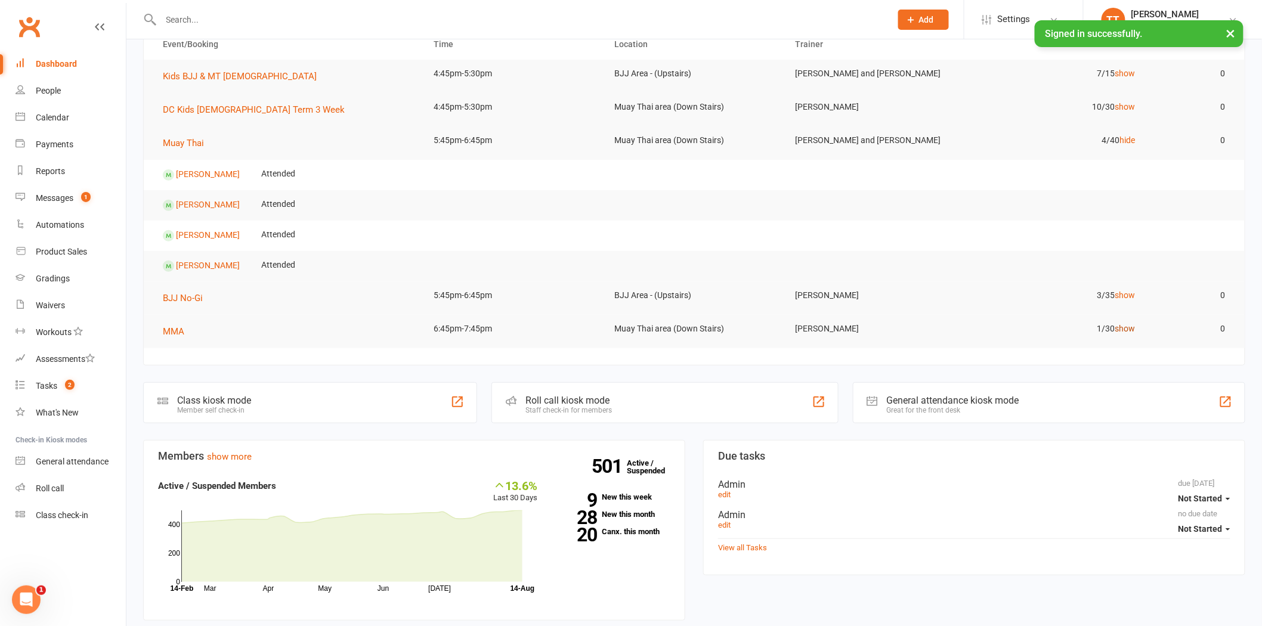
click at [1130, 328] on link "show" at bounding box center [1125, 329] width 20 height 10
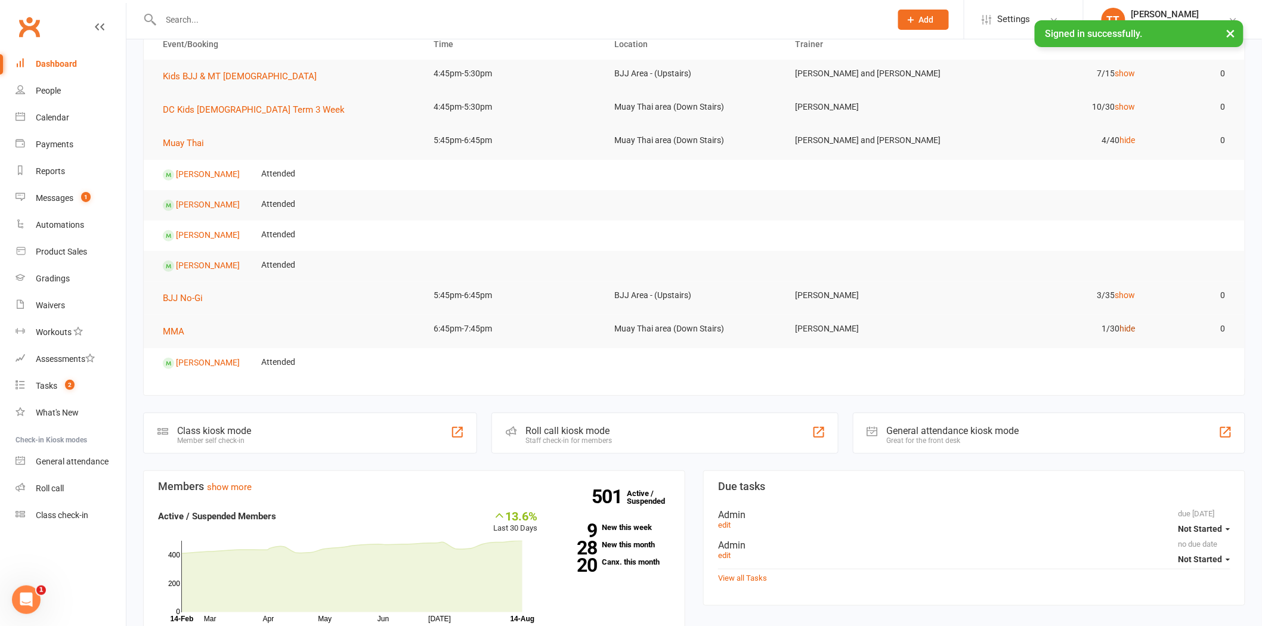
click at [1130, 328] on link "hide" at bounding box center [1128, 329] width 16 height 10
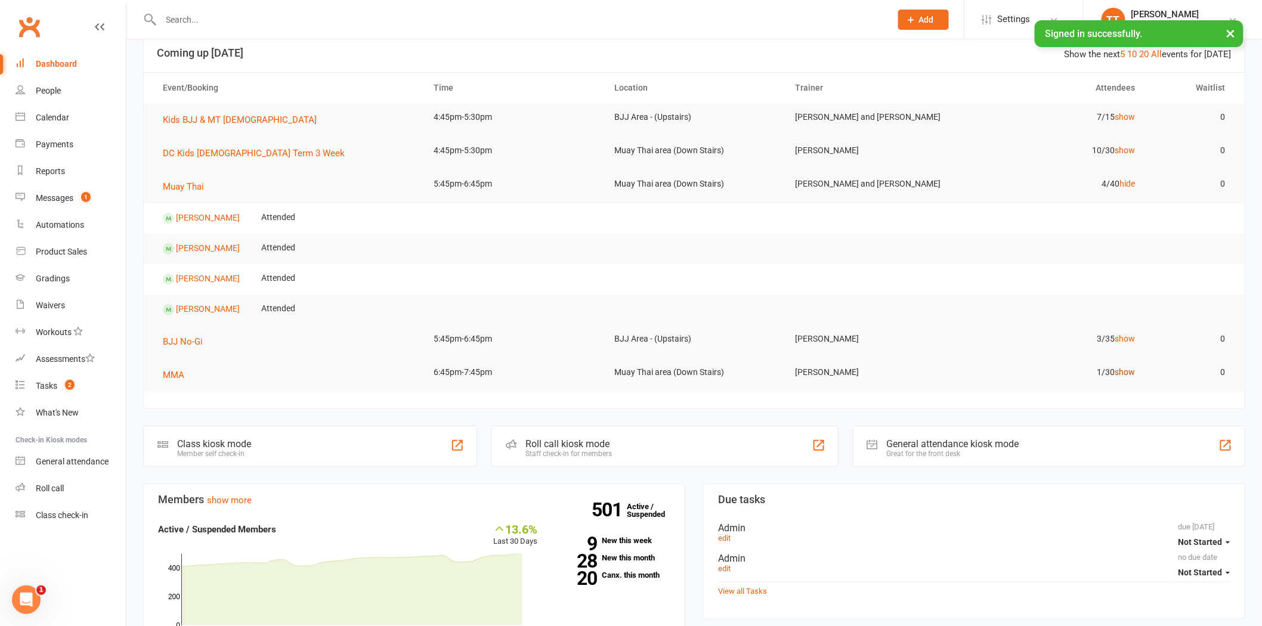
scroll to position [0, 0]
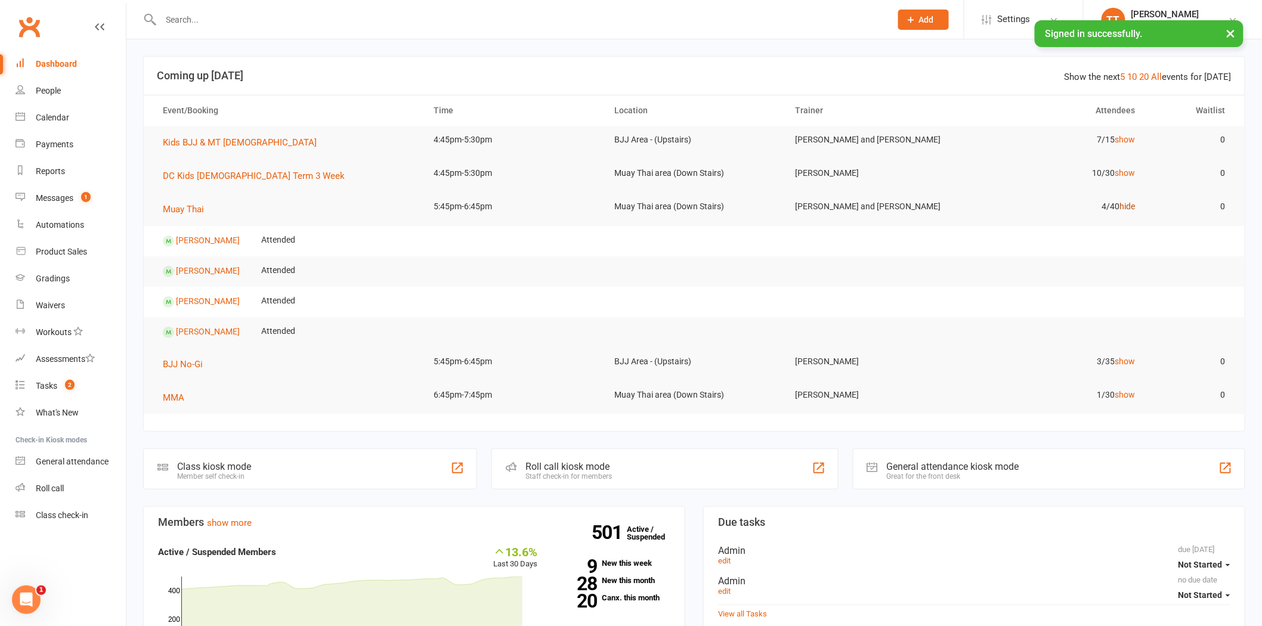
click at [1128, 209] on link "hide" at bounding box center [1128, 207] width 16 height 10
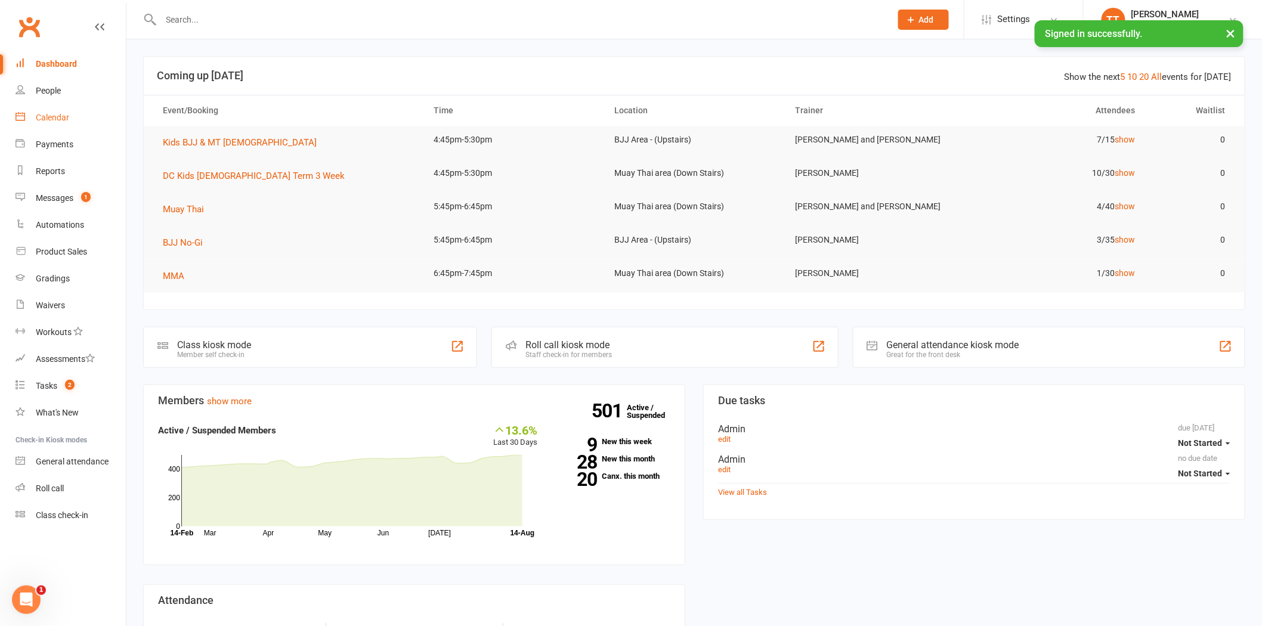
click at [60, 122] on div "Calendar" at bounding box center [52, 118] width 33 height 10
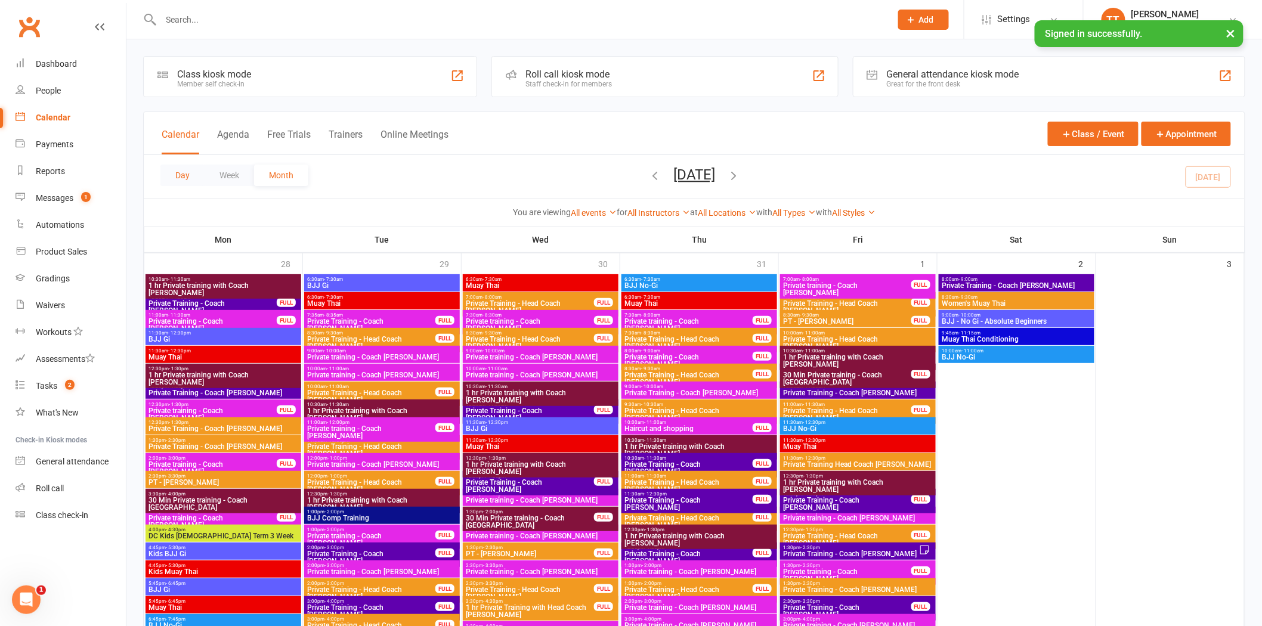
click at [182, 175] on button "Day" at bounding box center [182, 175] width 44 height 21
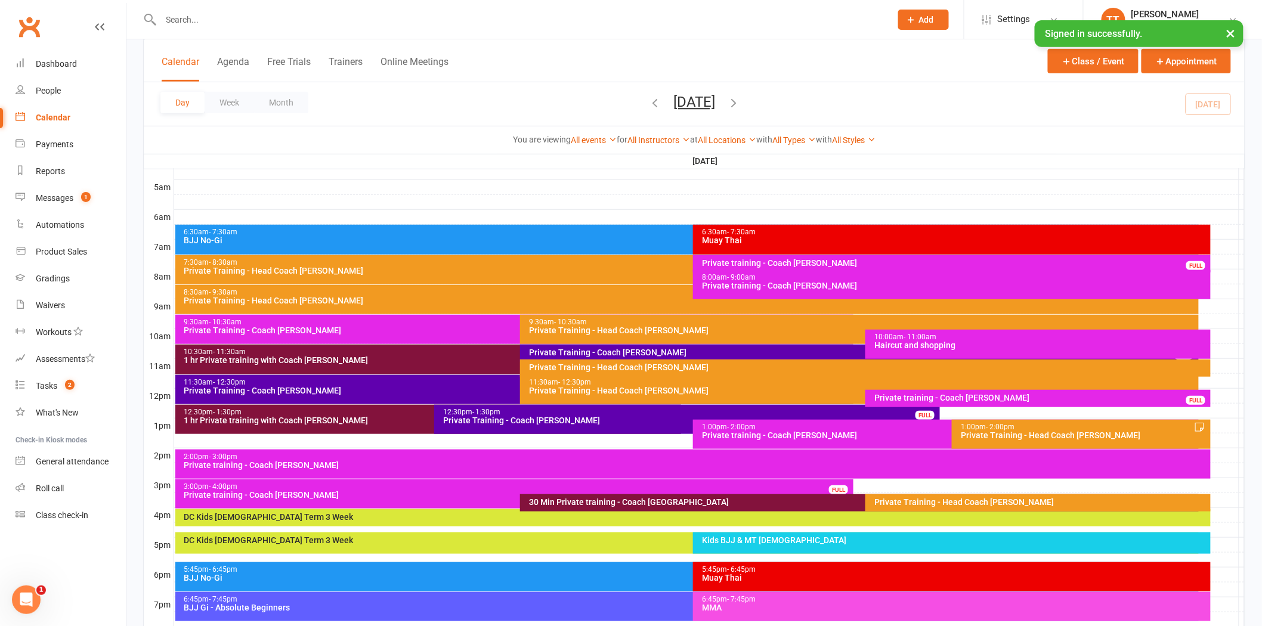
scroll to position [66, 0]
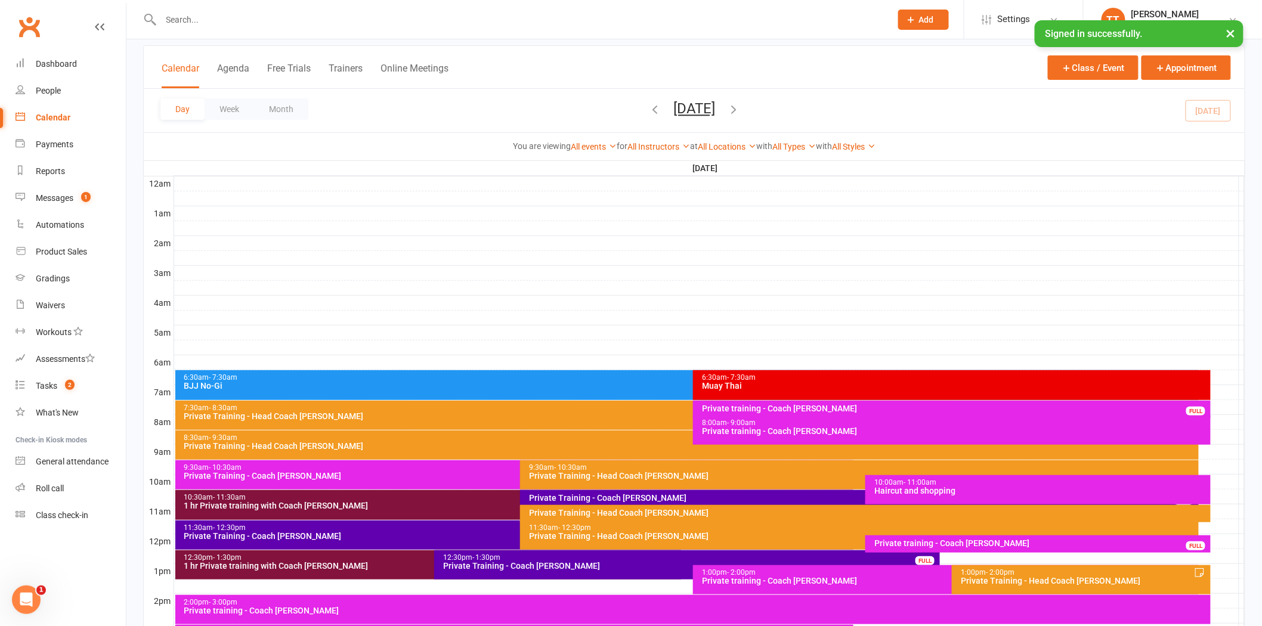
click at [740, 109] on icon "button" at bounding box center [733, 109] width 13 height 13
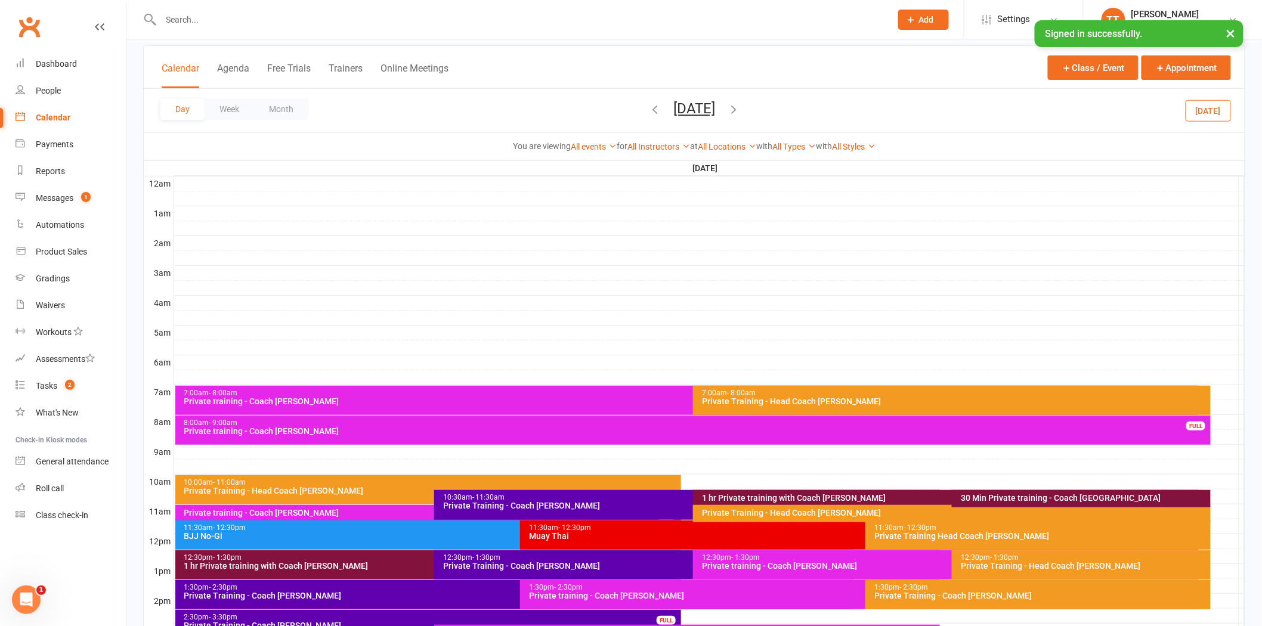
click at [1027, 495] on div "30 Min Private training - Coach Tawhia" at bounding box center [1084, 498] width 248 height 8
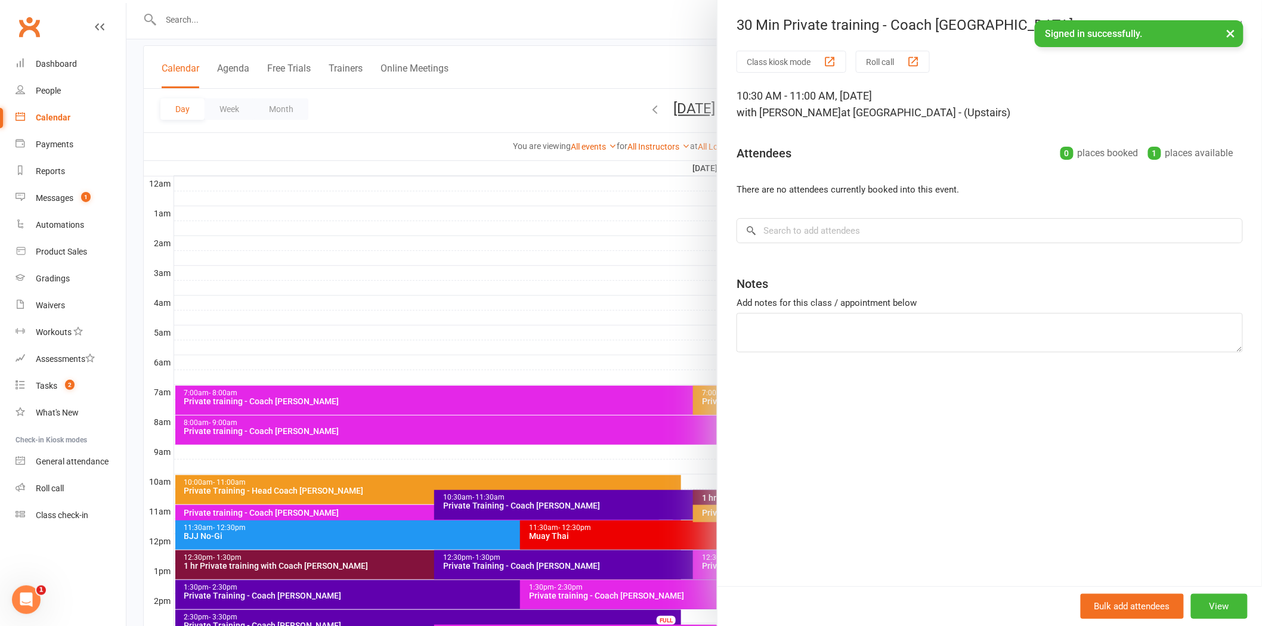
click at [672, 91] on div at bounding box center [694, 313] width 1136 height 626
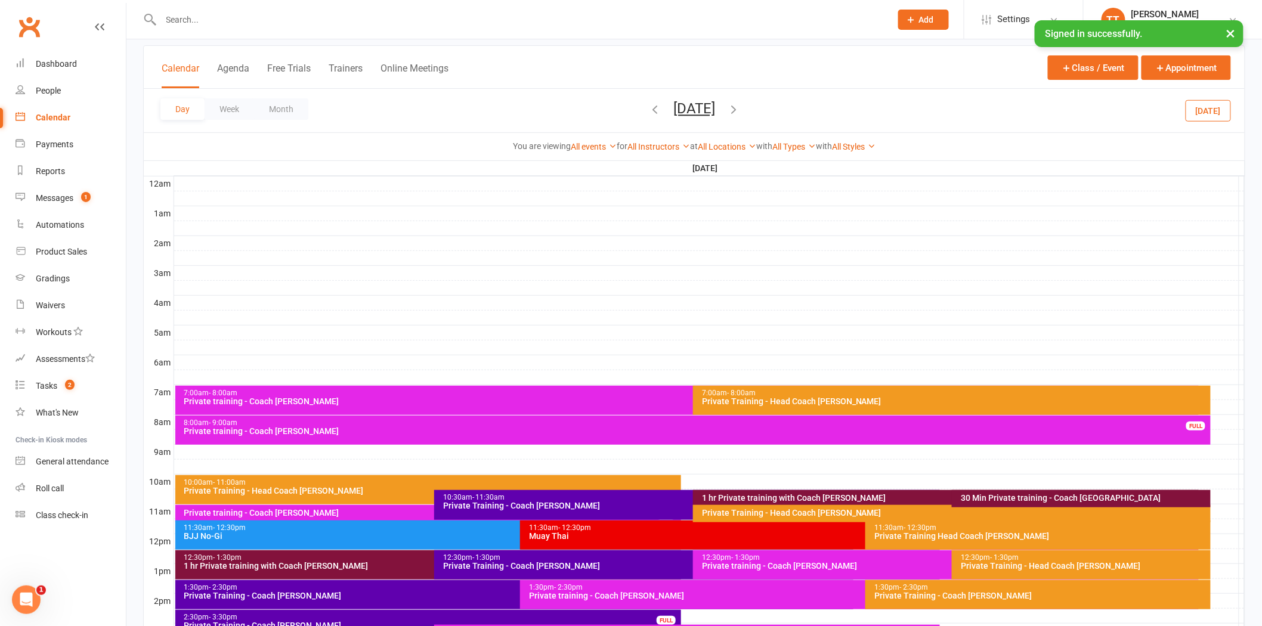
click at [783, 498] on div "1 hr Private training with Coach Tawhia" at bounding box center [948, 498] width 495 height 8
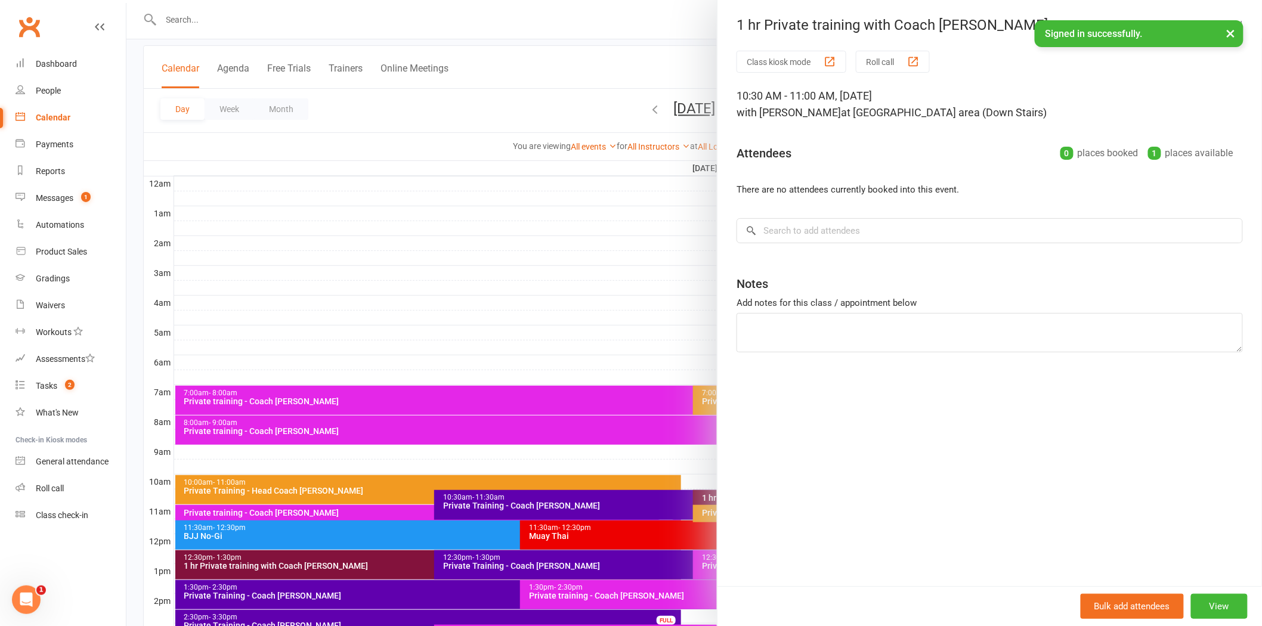
click at [600, 81] on div at bounding box center [694, 313] width 1136 height 626
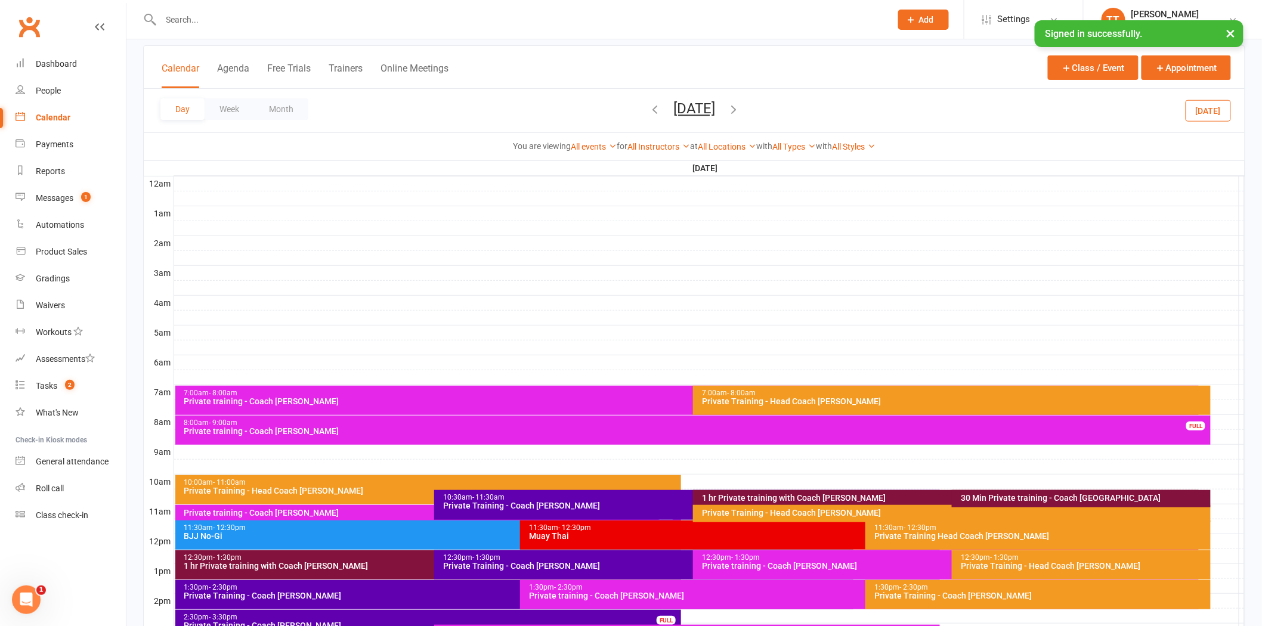
click at [395, 571] on div "12:30pm - 1:30pm 1 hr Private training with Coach Tawhia" at bounding box center [428, 565] width 506 height 29
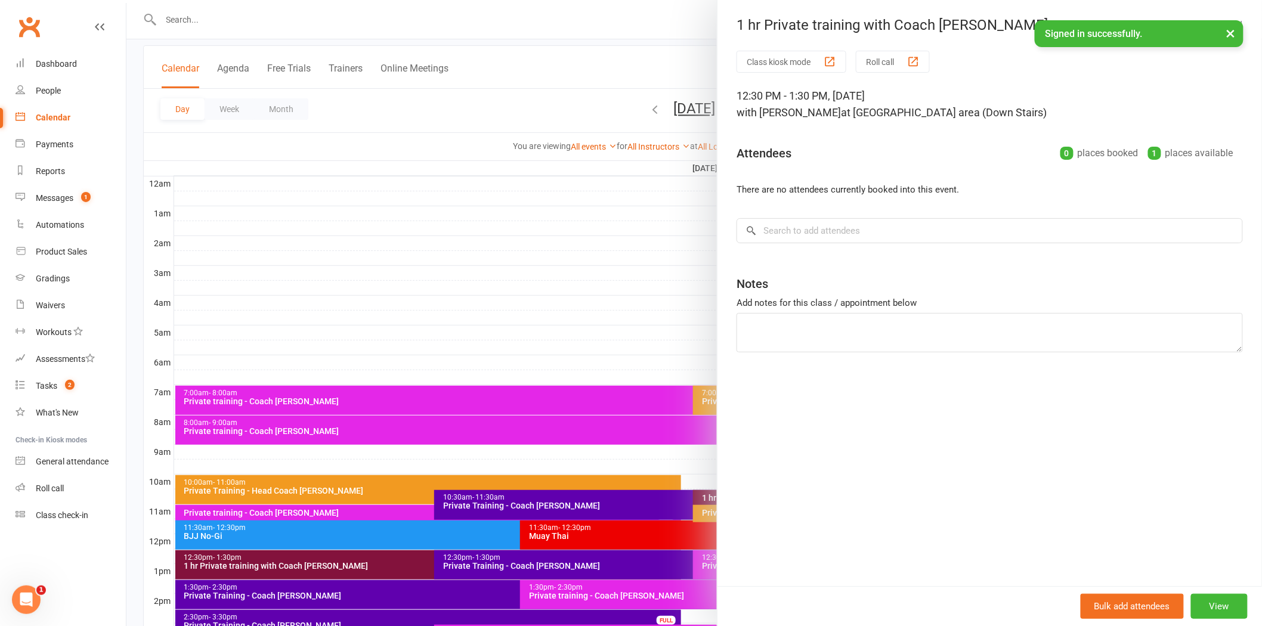
click at [589, 56] on div at bounding box center [694, 313] width 1136 height 626
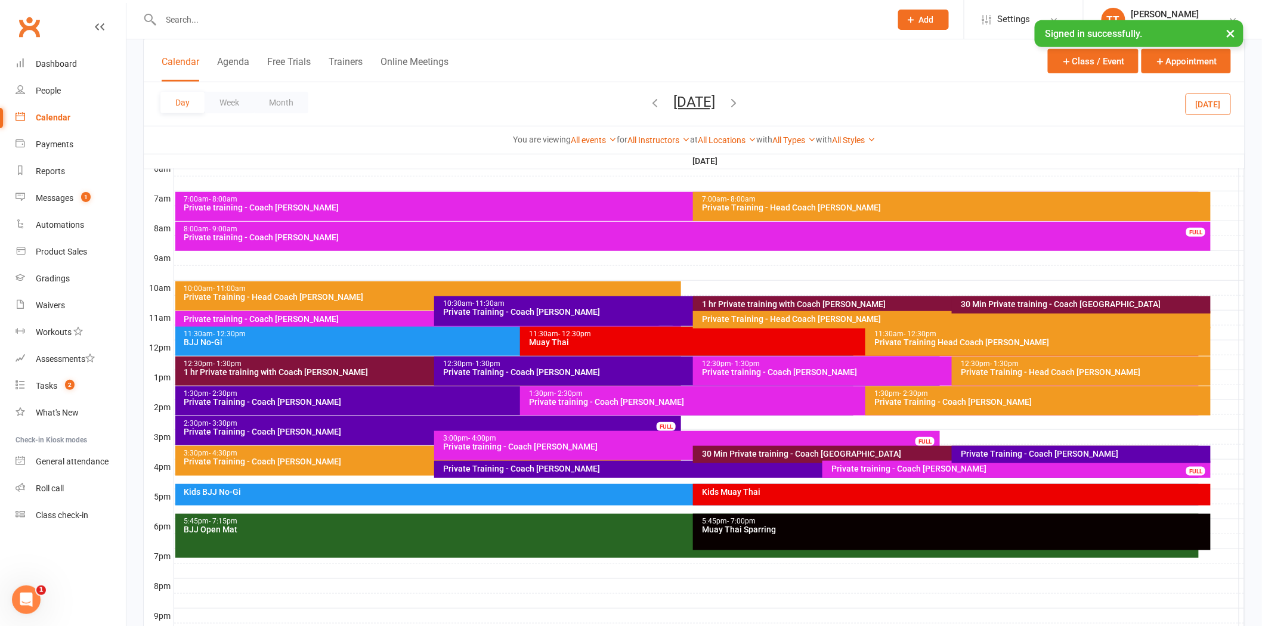
scroll to position [265, 0]
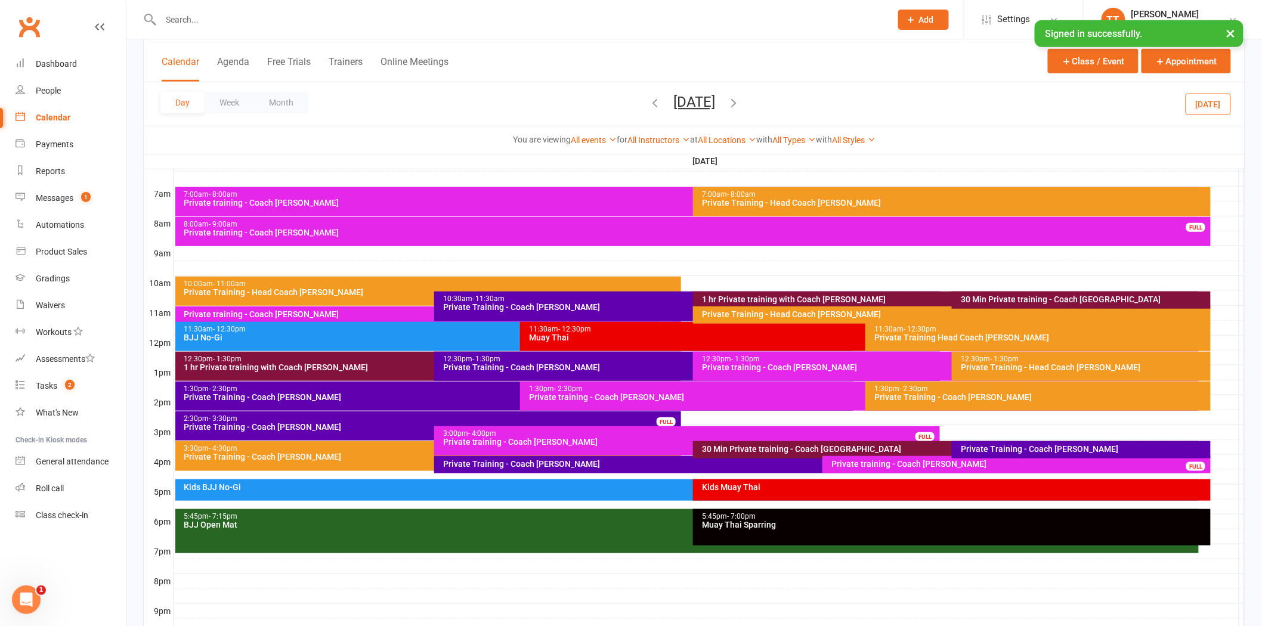
click at [779, 450] on div "30 Min Private training - Coach Tawhia" at bounding box center [948, 449] width 495 height 8
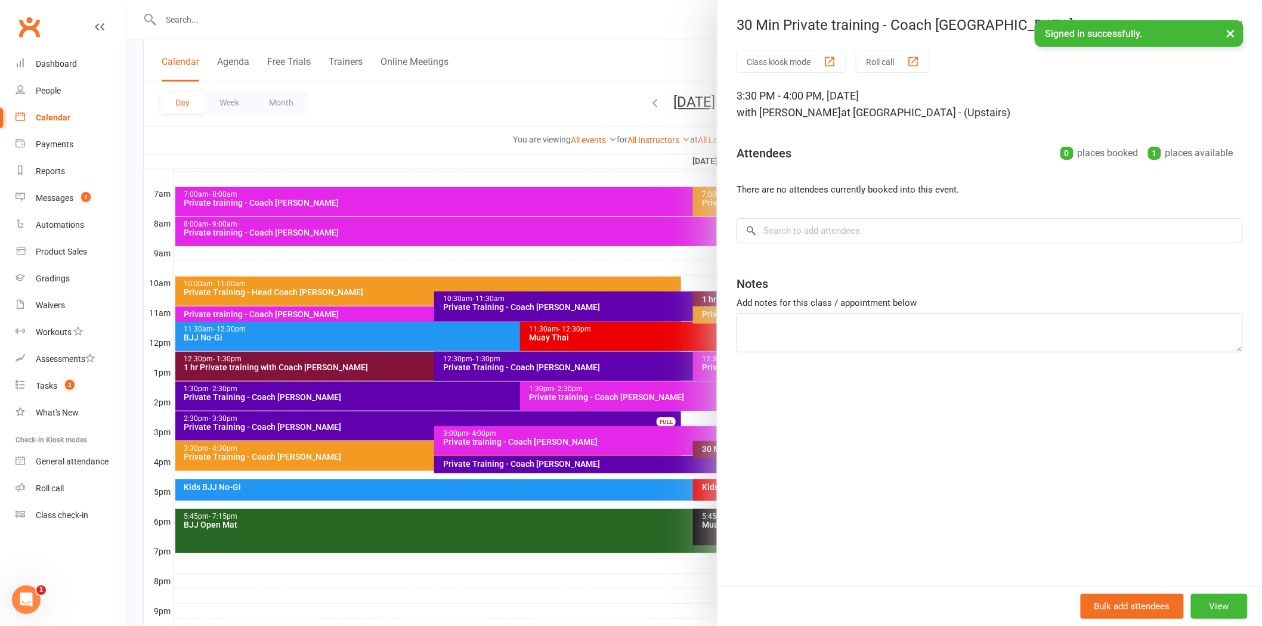
click at [641, 54] on div at bounding box center [694, 313] width 1136 height 626
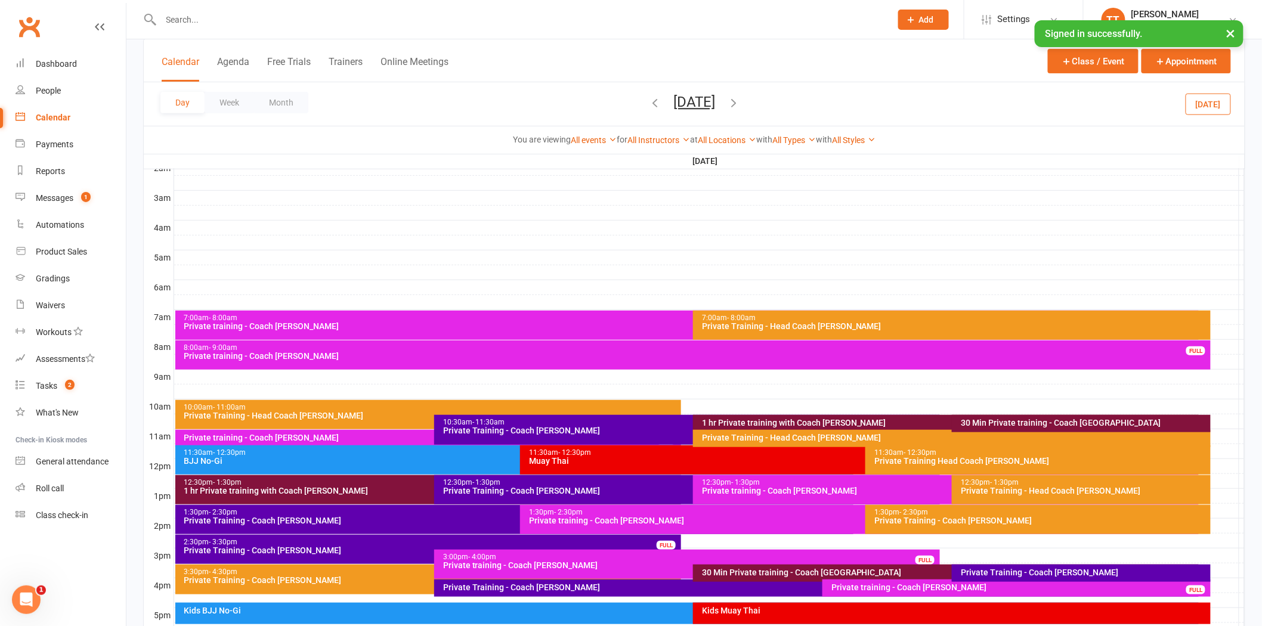
scroll to position [0, 0]
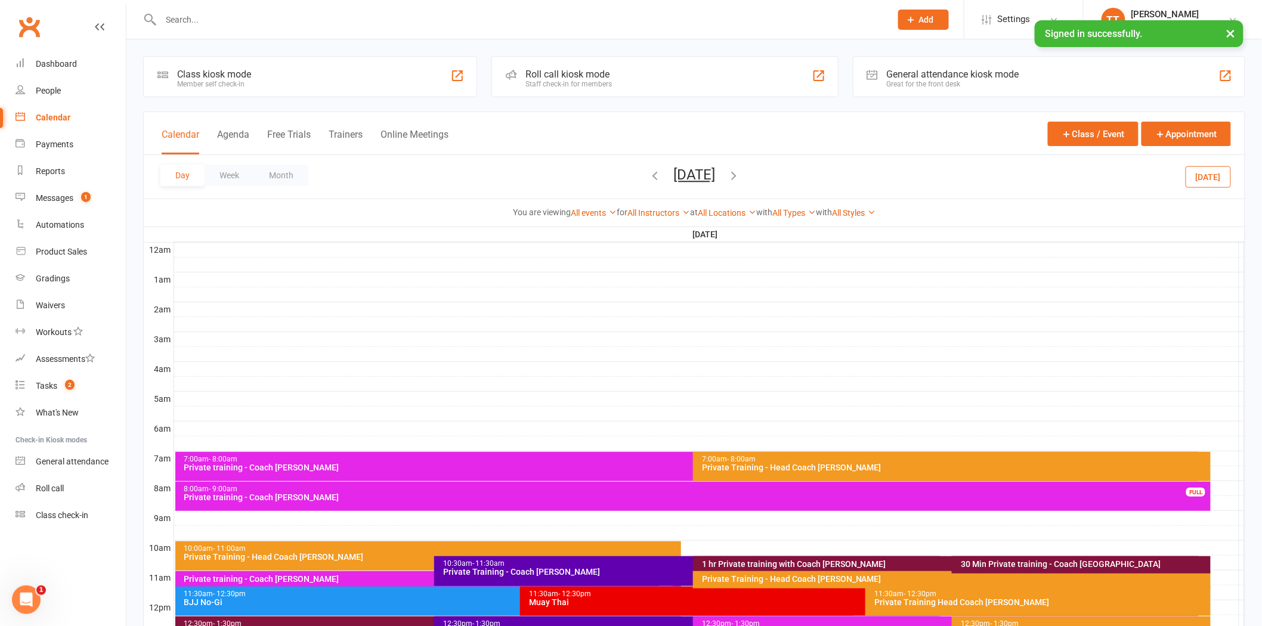
click at [177, 101] on div "Class kiosk mode Member self check-in Roll call kiosk mode Staff check-in for m…" at bounding box center [694, 508] width 1102 height 905
click at [42, 117] on div "Calendar" at bounding box center [53, 118] width 35 height 10
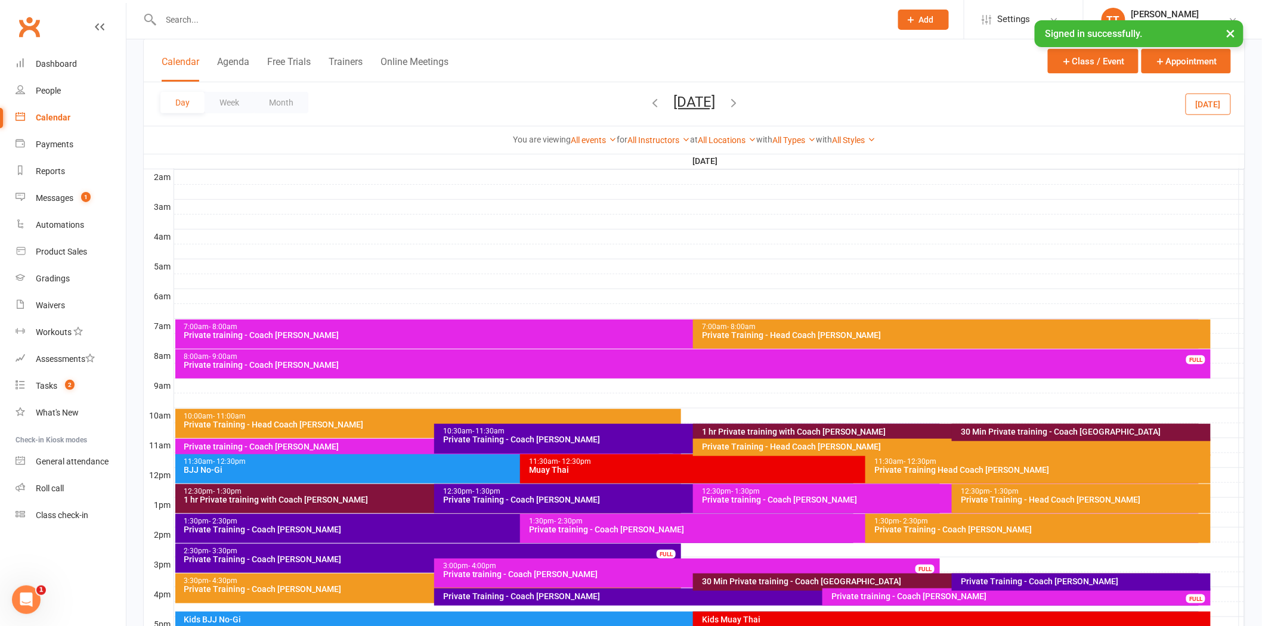
scroll to position [199, 0]
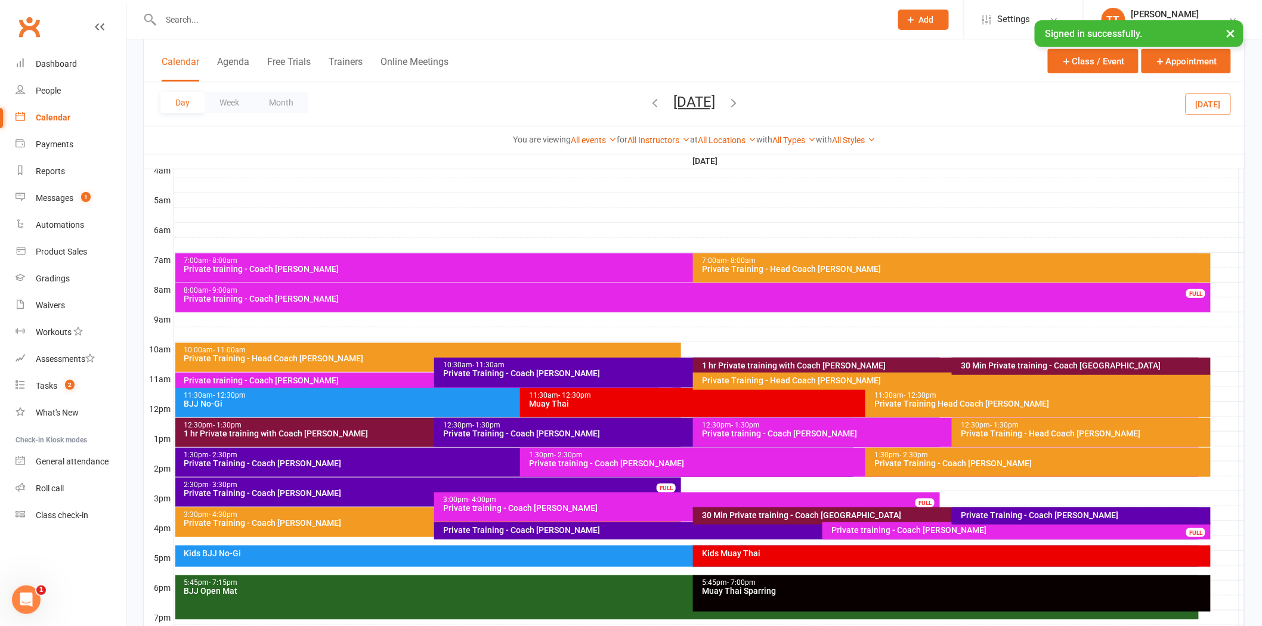
click at [251, 138] on div "You are viewing All events All events Empty events Full events Non-empty events…" at bounding box center [694, 140] width 1088 height 14
click at [336, 108] on div "Day Week Month Friday, Aug 15, 2025 August 2025 Sun Mon Tue Wed Thu Fri Sat 27 …" at bounding box center [694, 104] width 1101 height 44
click at [460, 50] on div "Calendar Agenda Free Trials Trainers Online Meetings Class / Event Appointment" at bounding box center [694, 60] width 1101 height 43
click at [526, 24] on input "text" at bounding box center [519, 19] width 725 height 17
click at [105, 56] on link "Dashboard" at bounding box center [71, 64] width 110 height 27
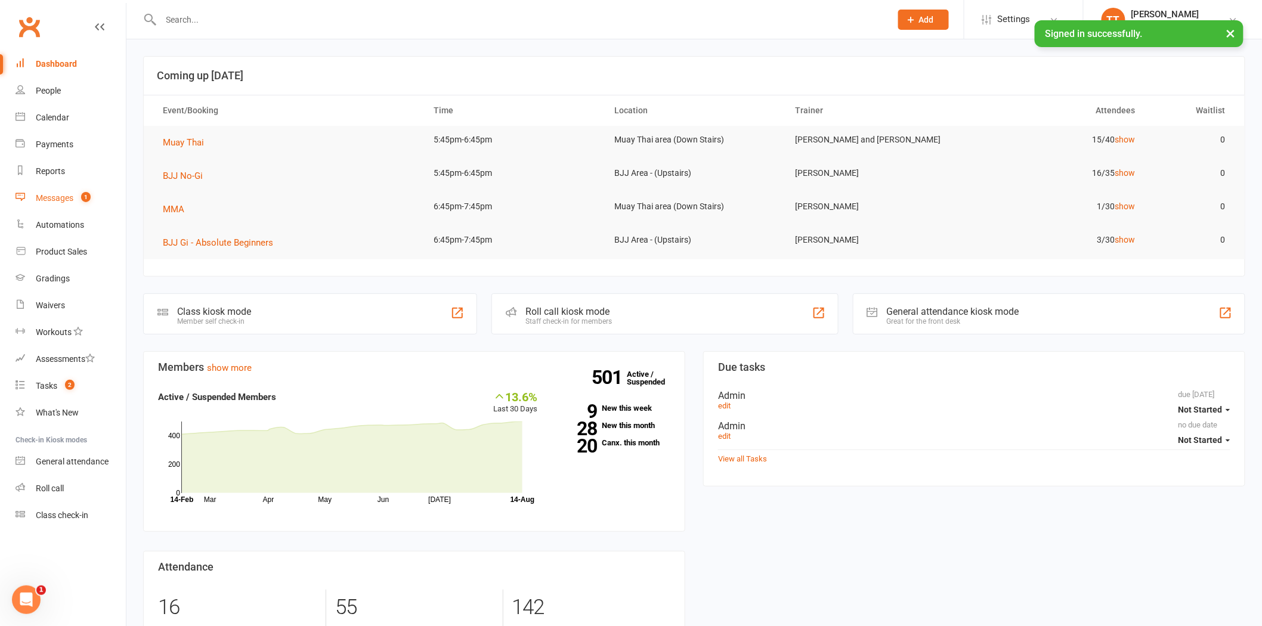
click at [67, 200] on div "Messages" at bounding box center [55, 198] width 38 height 10
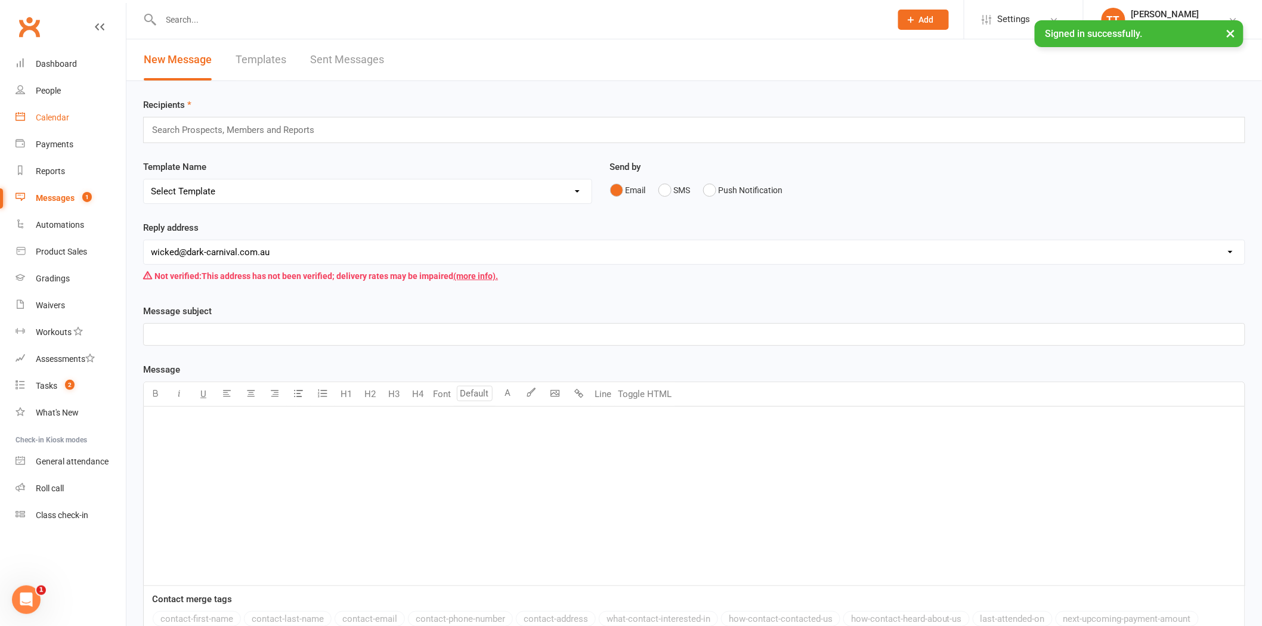
click at [70, 117] on link "Calendar" at bounding box center [71, 117] width 110 height 27
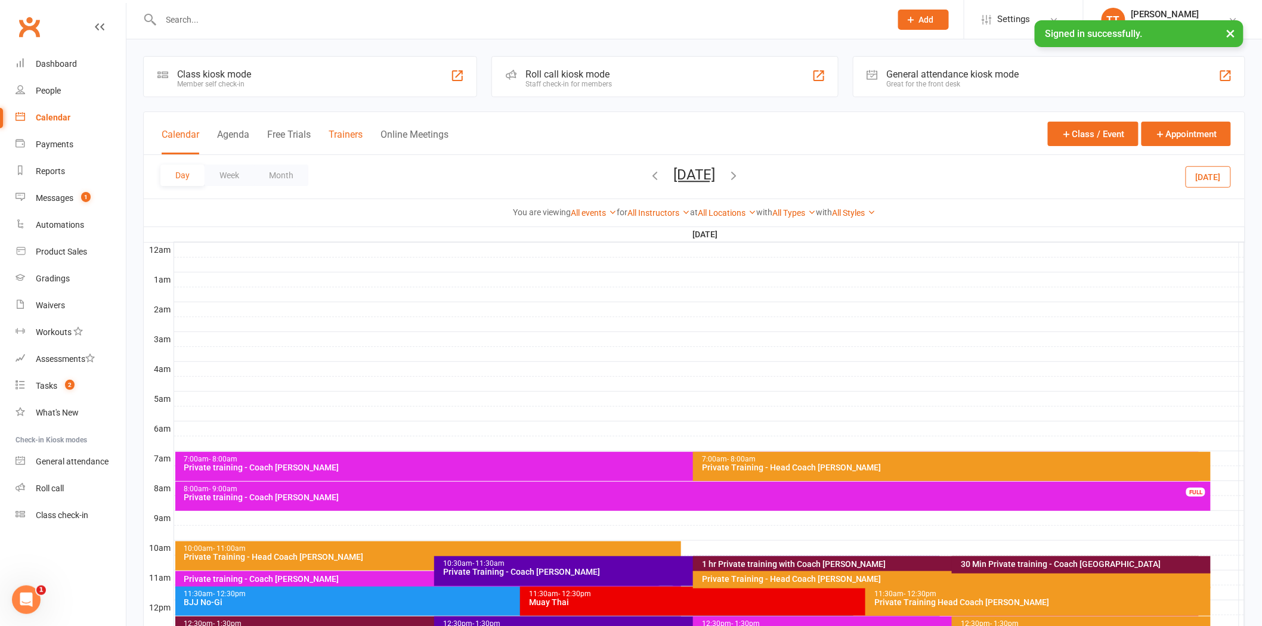
click at [356, 136] on button "Trainers" at bounding box center [346, 142] width 34 height 26
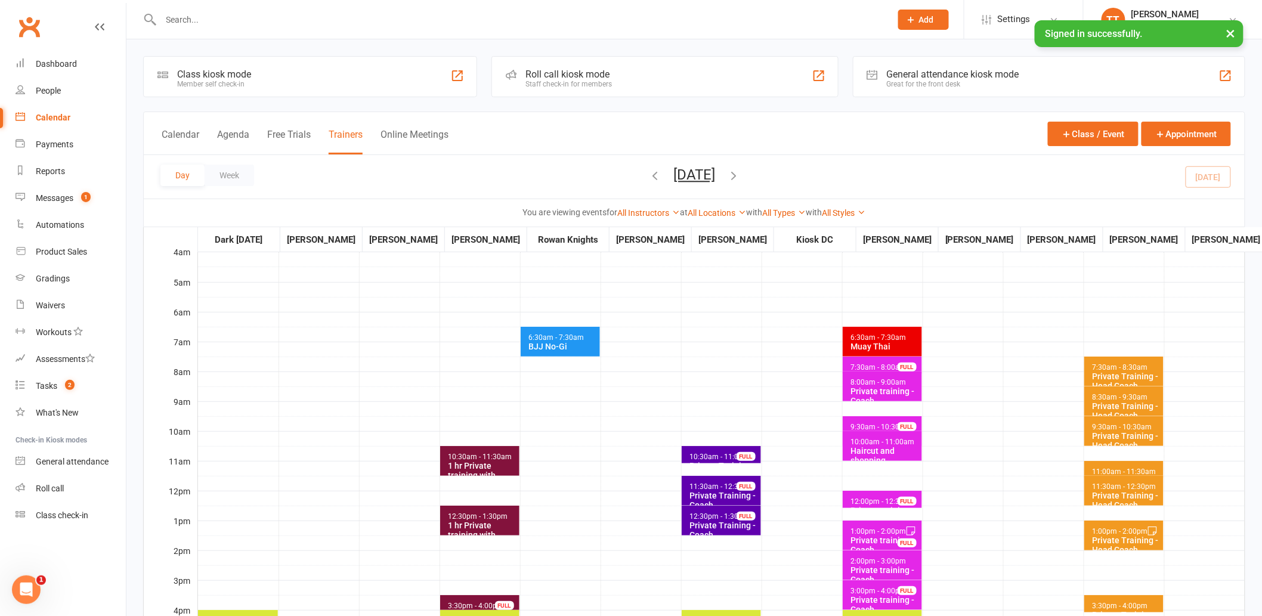
click at [522, 143] on div "Calendar Agenda Free Trials Trainers Online Meetings Class / Event Appointment" at bounding box center [694, 133] width 1101 height 43
click at [47, 124] on link "Calendar" at bounding box center [71, 117] width 110 height 27
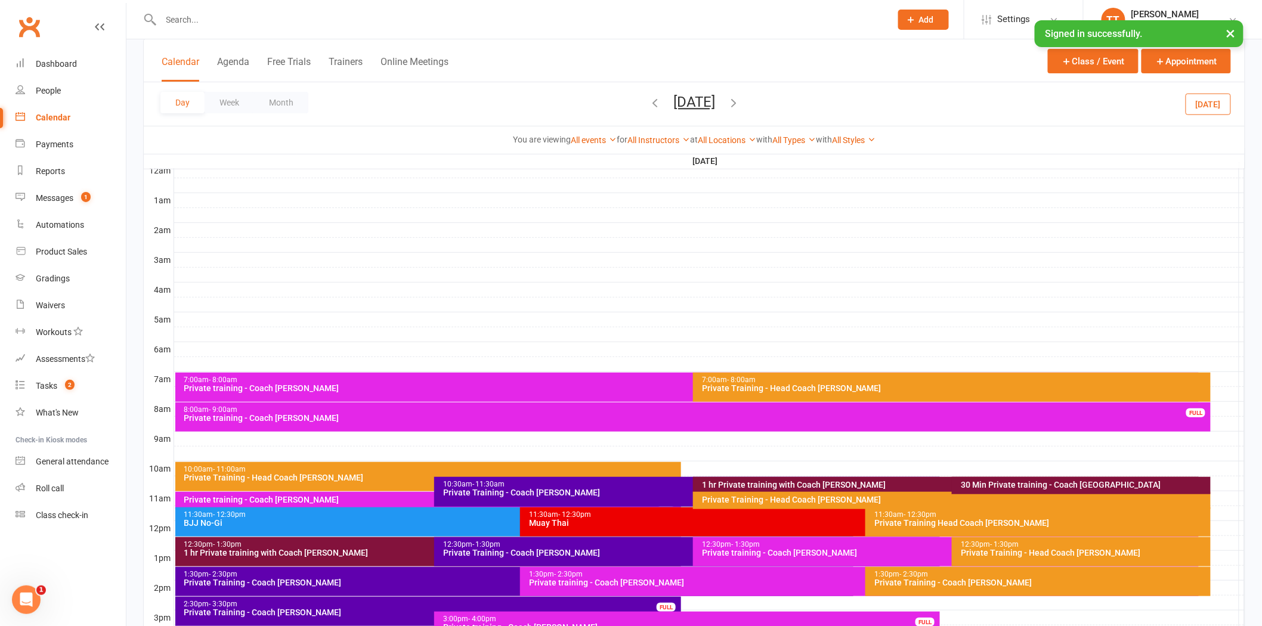
scroll to position [199, 0]
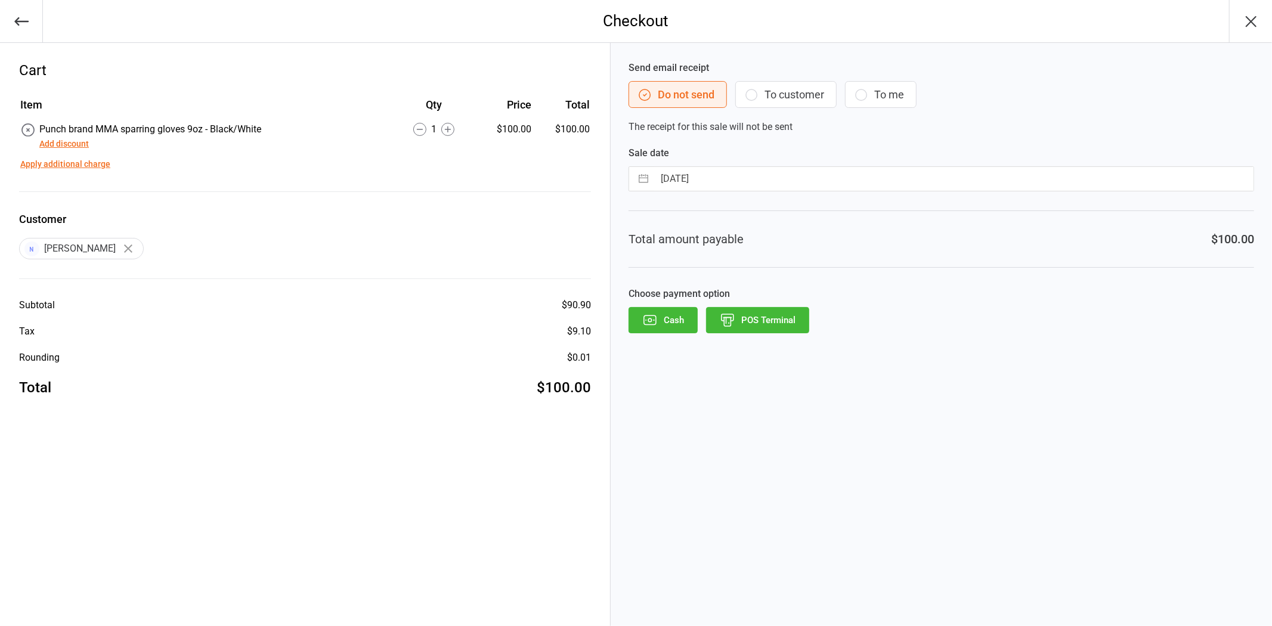
click at [660, 323] on button "Cash" at bounding box center [663, 320] width 69 height 26
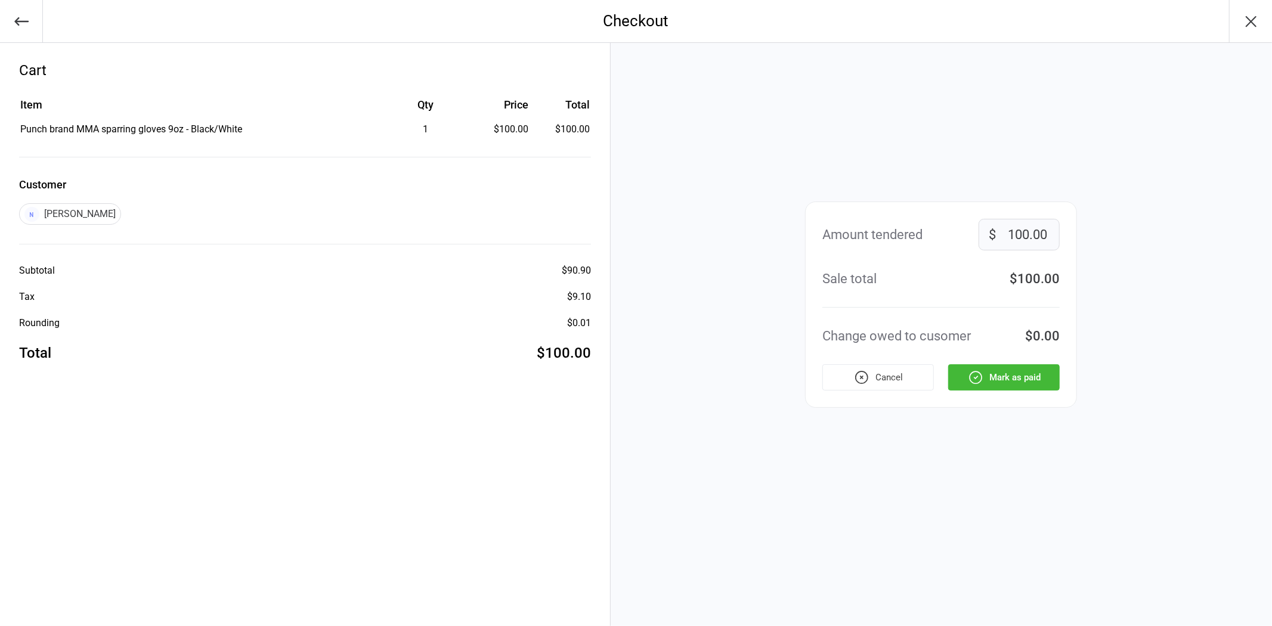
click at [1028, 377] on button "Mark as paid" at bounding box center [1004, 377] width 112 height 26
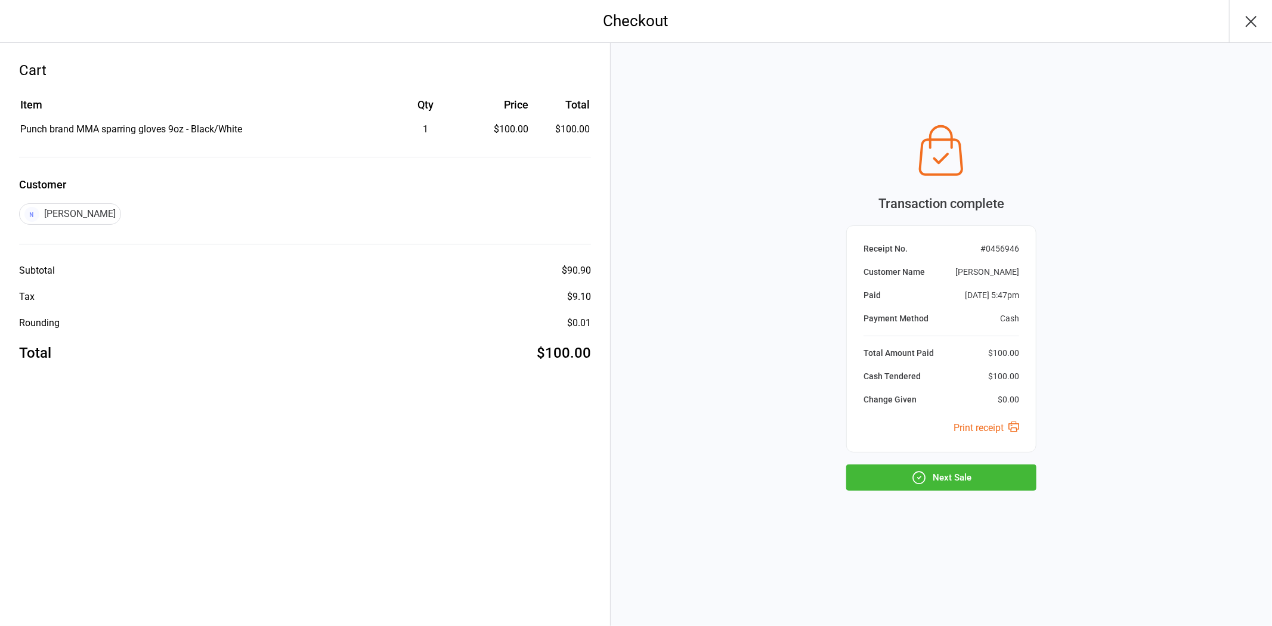
click at [945, 484] on button "Next Sale" at bounding box center [941, 478] width 190 height 26
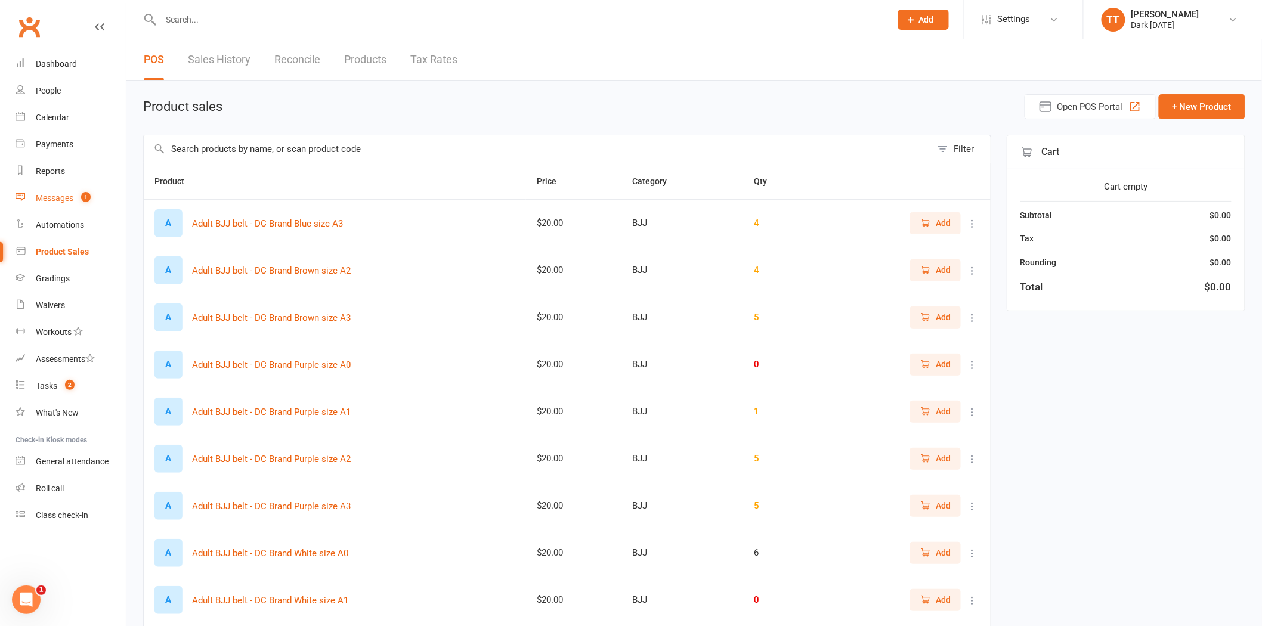
click at [62, 198] on div "Messages" at bounding box center [55, 198] width 38 height 10
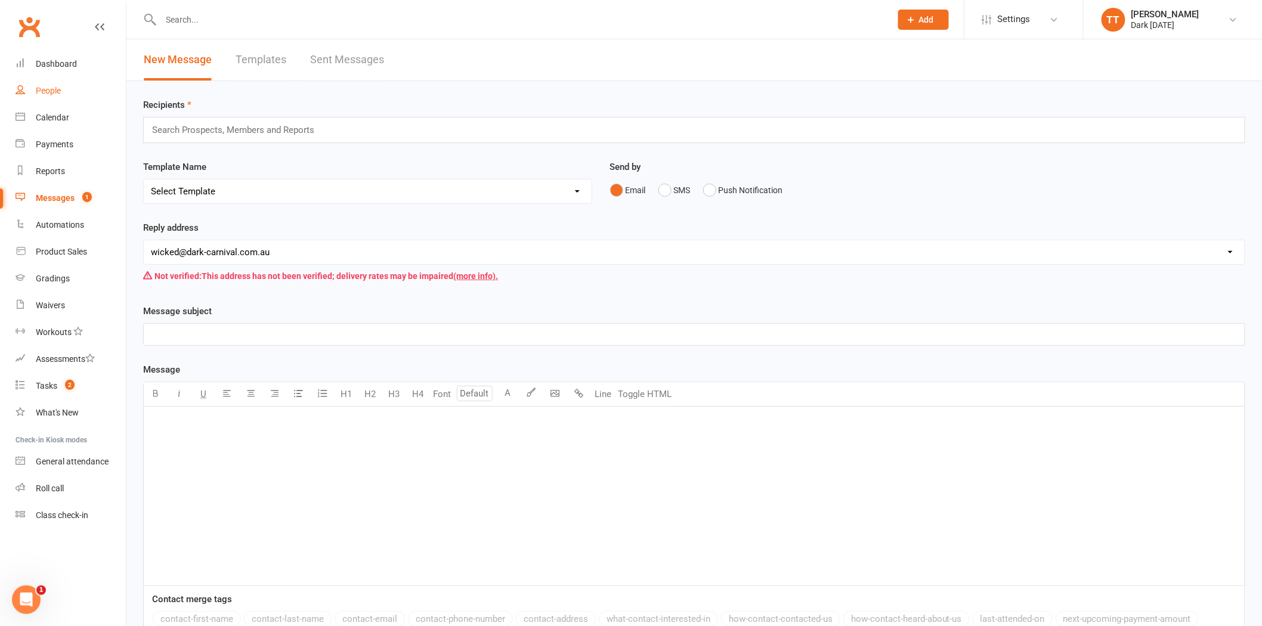
click at [54, 82] on link "People" at bounding box center [71, 91] width 110 height 27
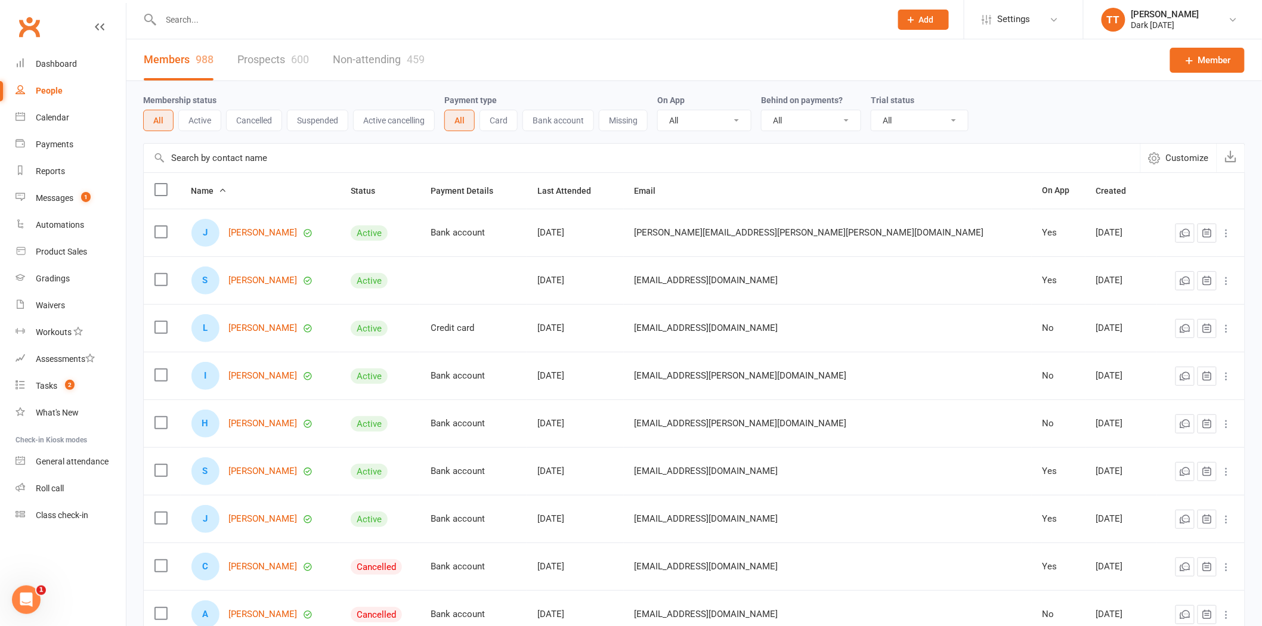
click at [51, 90] on div "People" at bounding box center [49, 91] width 27 height 10
